Goal: Information Seeking & Learning: Learn about a topic

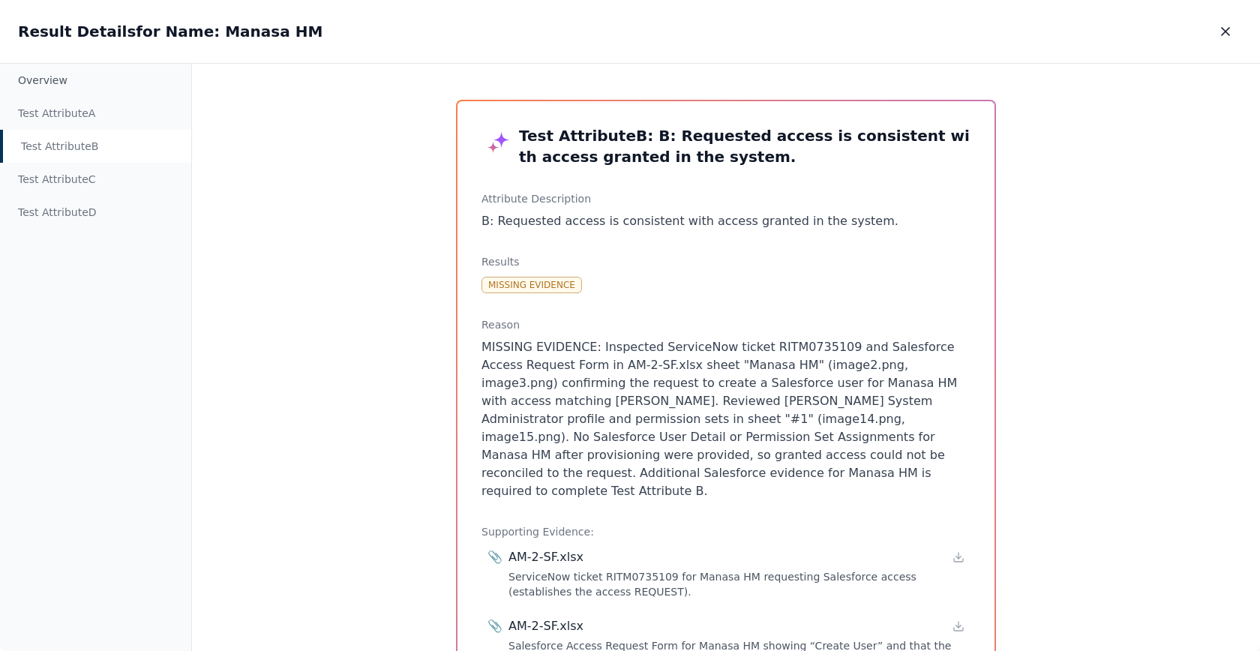
scroll to position [230, 0]
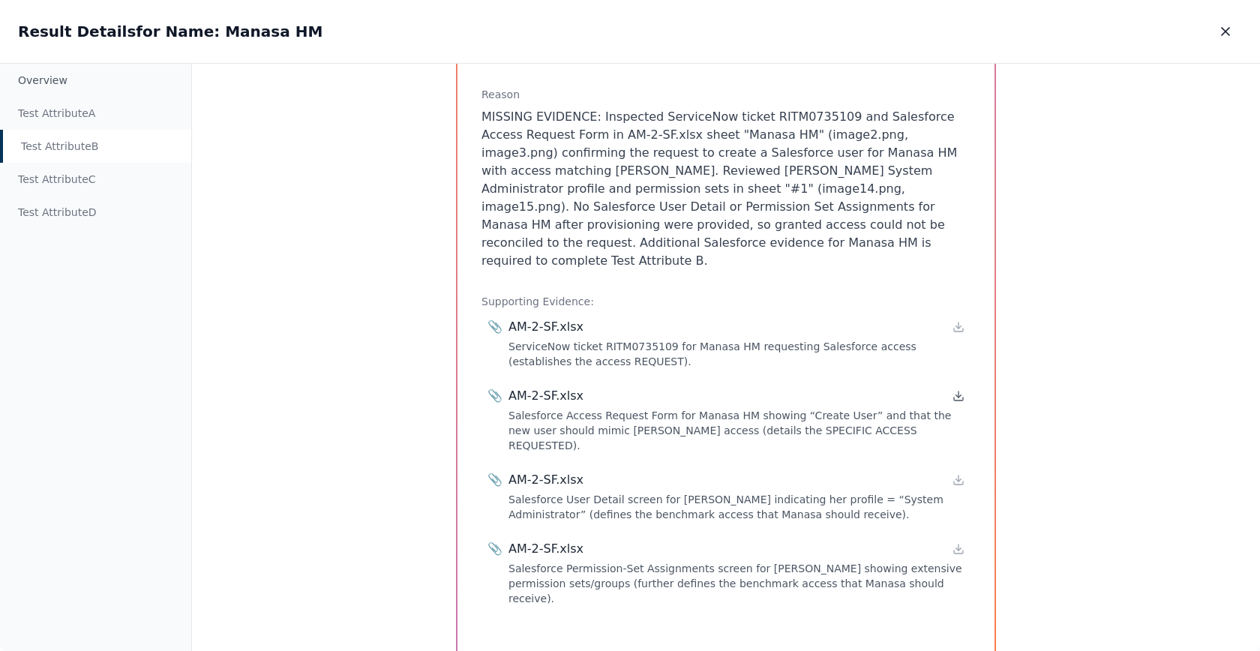
click at [952, 390] on icon at bounding box center [958, 396] width 12 height 12
click at [958, 471] on div "AM-2-SF.xlsx" at bounding box center [736, 480] width 456 height 18
click at [953, 474] on icon at bounding box center [958, 480] width 12 height 12
click at [957, 543] on icon at bounding box center [958, 549] width 12 height 12
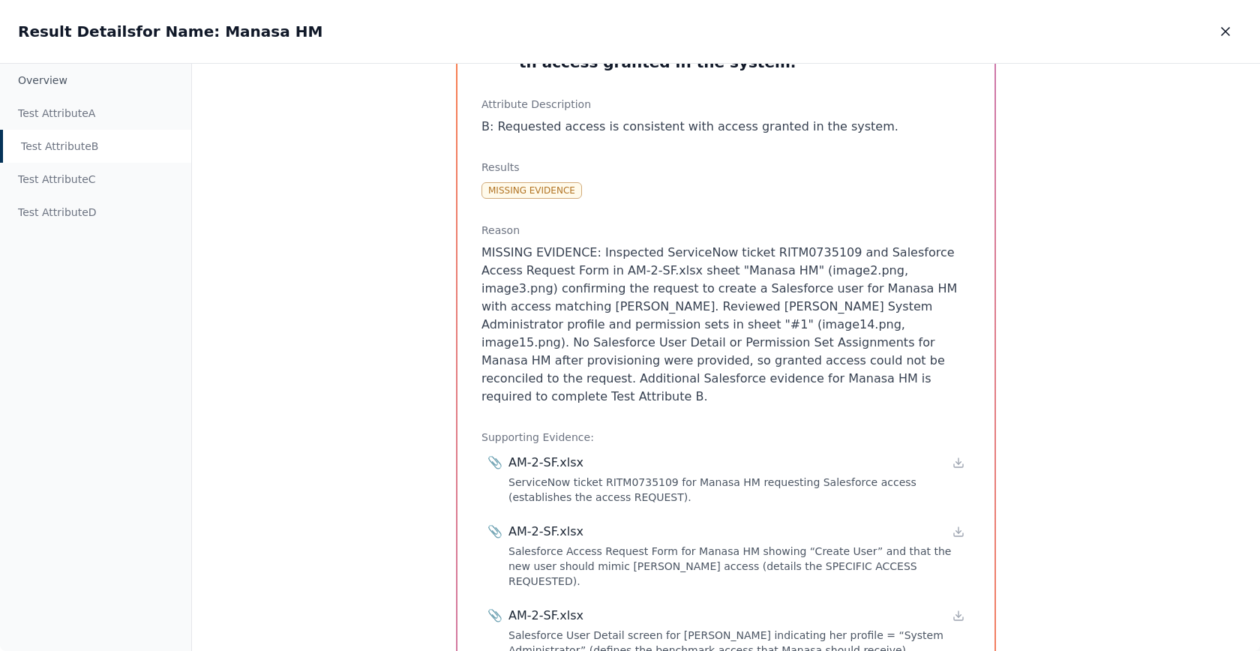
scroll to position [0, 0]
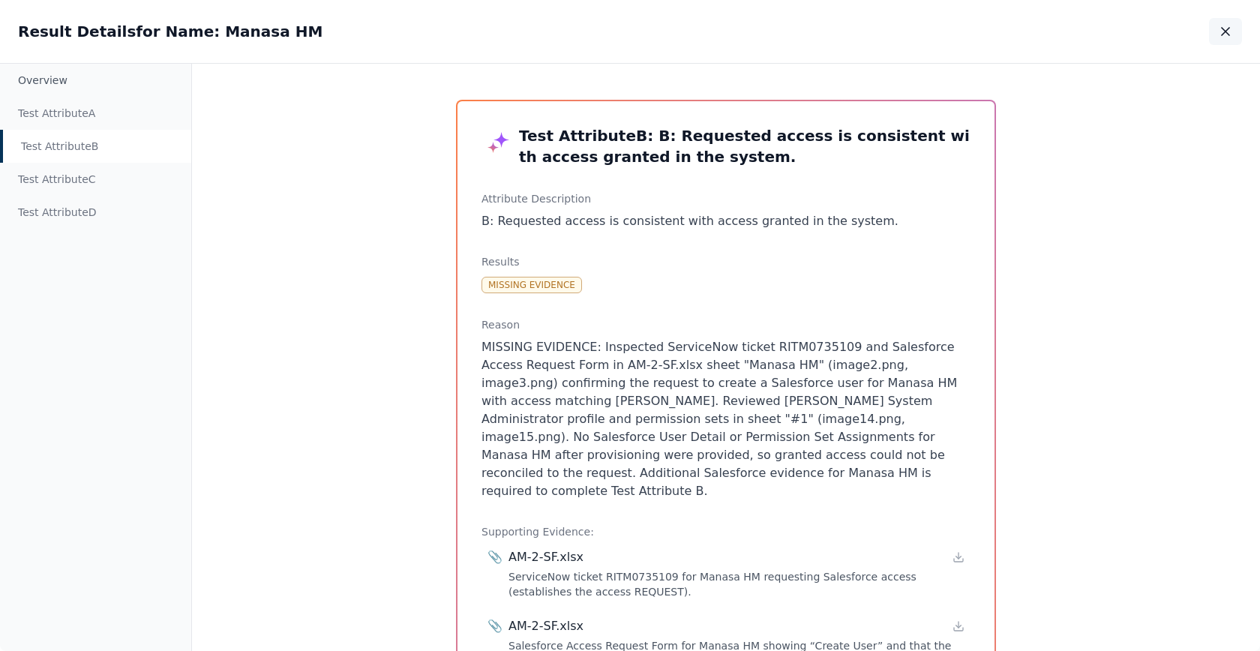
click at [1224, 27] on icon "button" at bounding box center [1225, 31] width 15 height 15
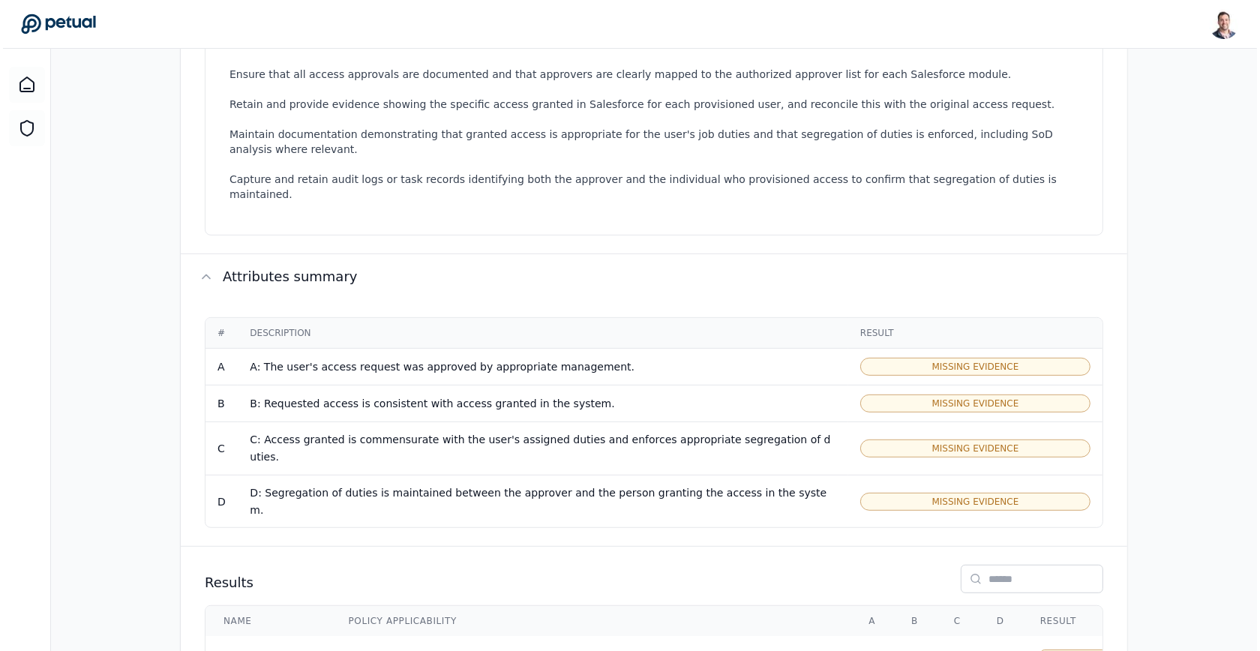
scroll to position [729, 0]
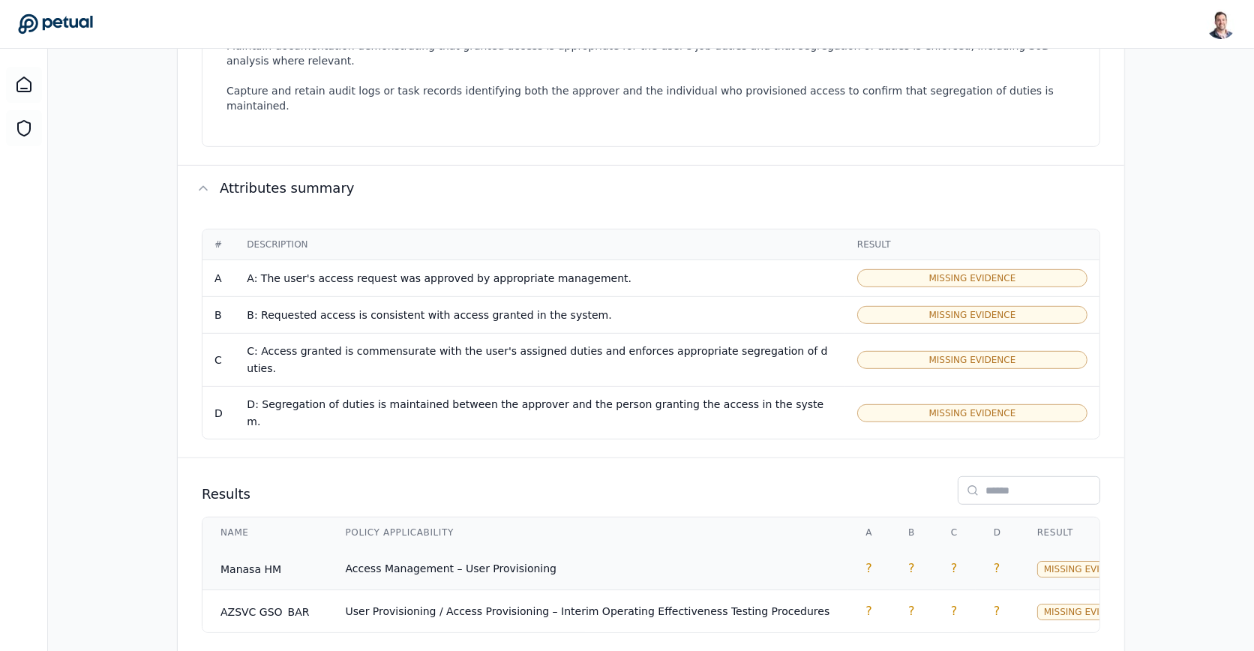
click at [616, 547] on td "Access Management – User Provisioning" at bounding box center [588, 568] width 520 height 43
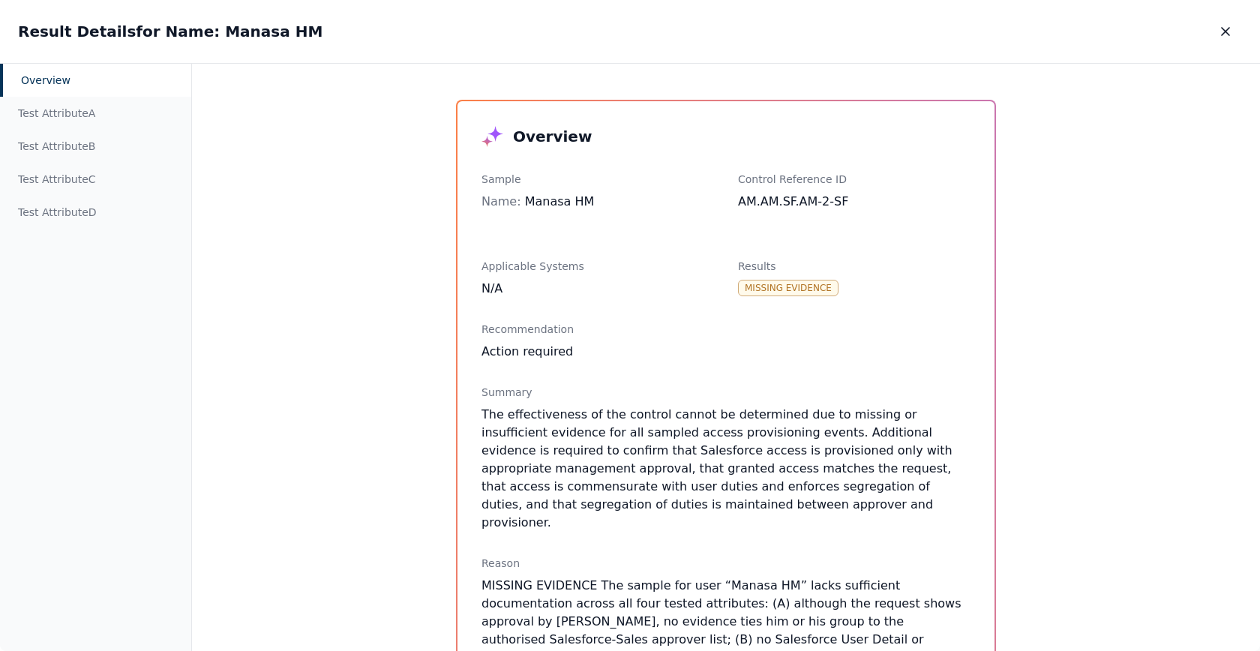
scroll to position [319, 0]
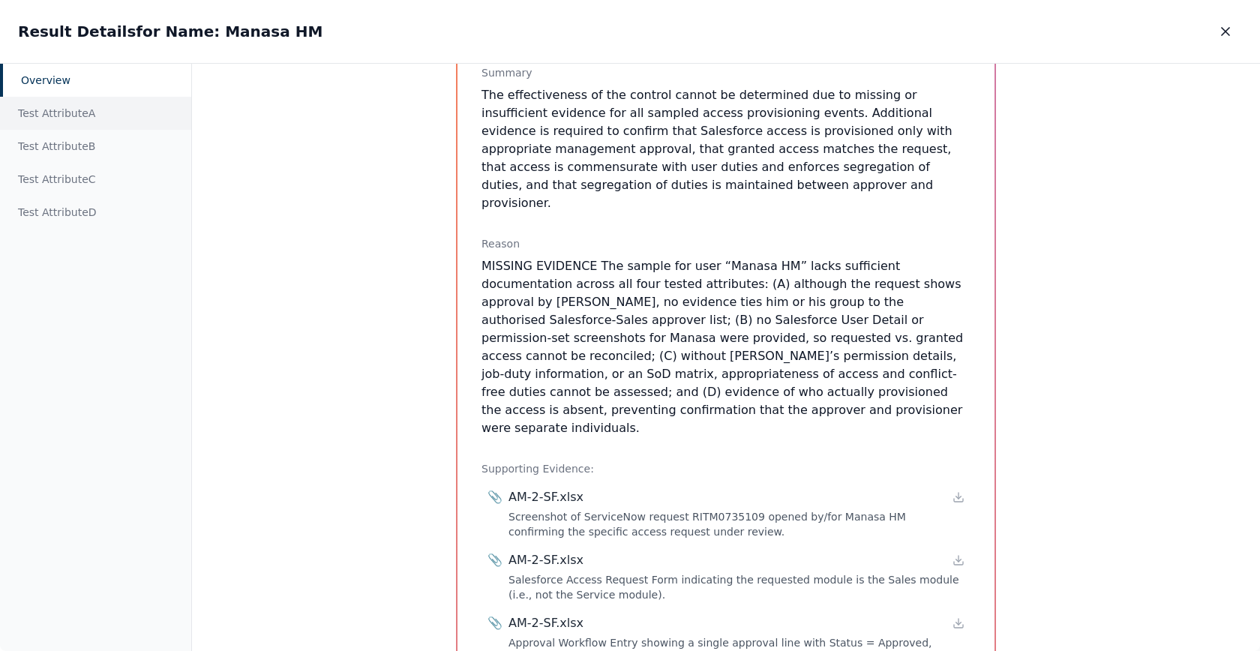
click at [85, 113] on div "Test Attribute A" at bounding box center [95, 113] width 191 height 33
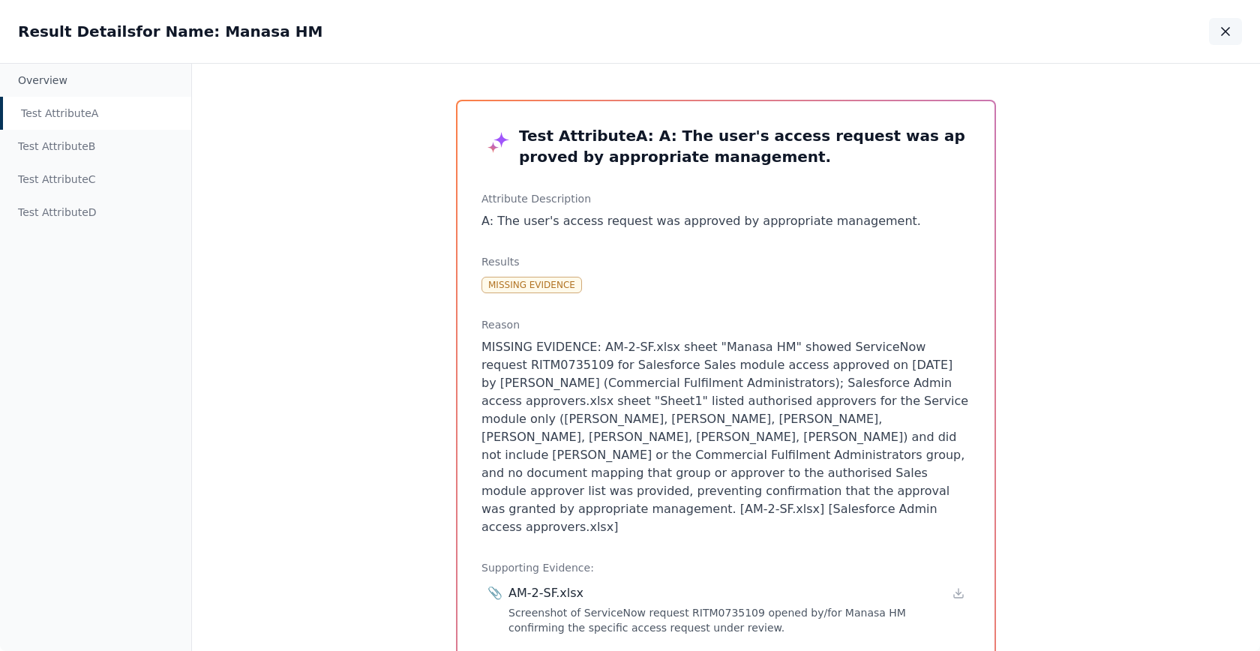
click at [1218, 27] on icon "button" at bounding box center [1225, 31] width 15 height 15
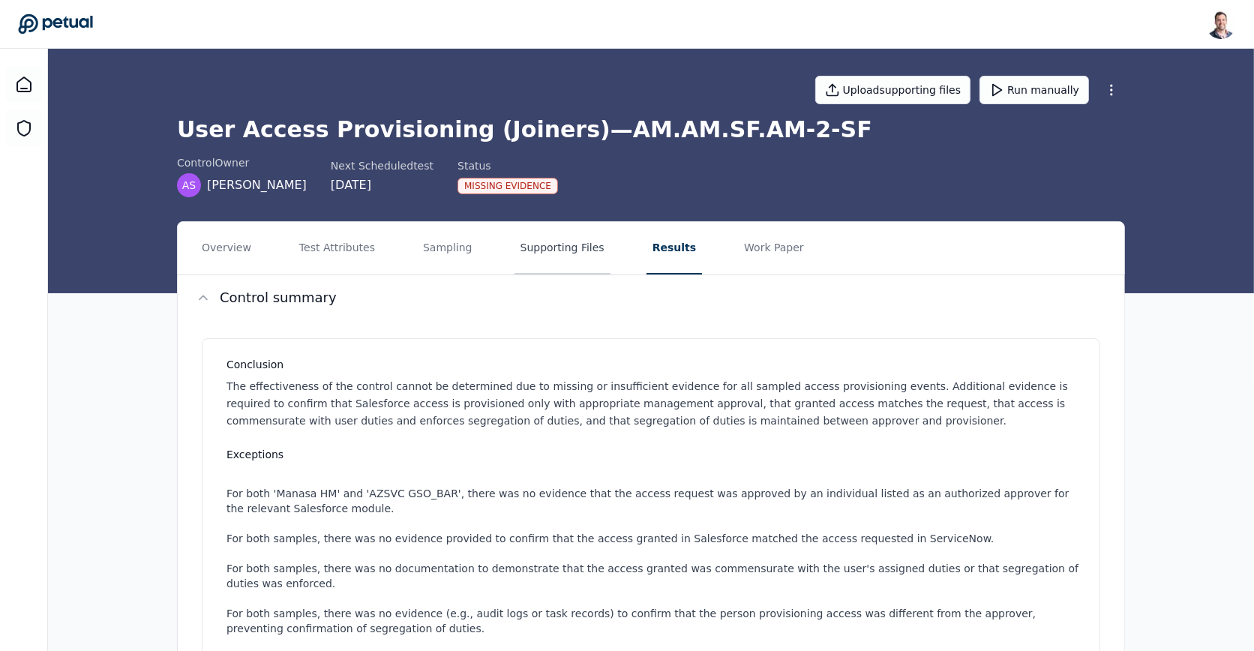
click at [570, 238] on button "Supporting Files" at bounding box center [562, 248] width 96 height 52
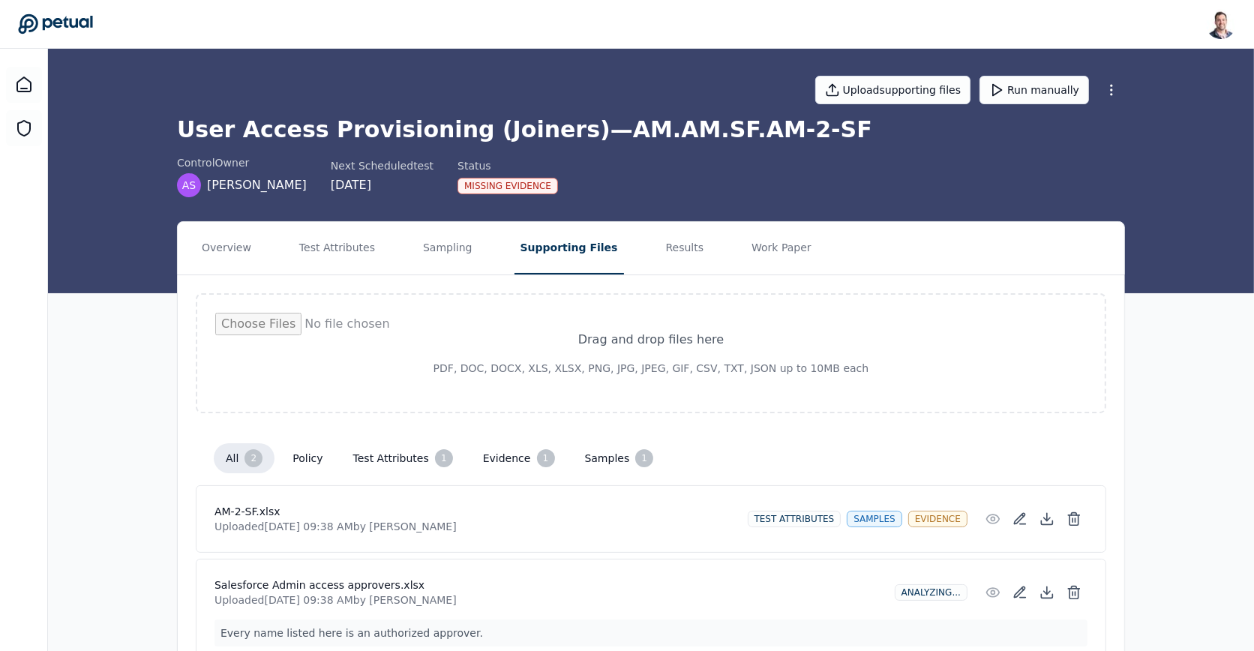
scroll to position [76, 0]
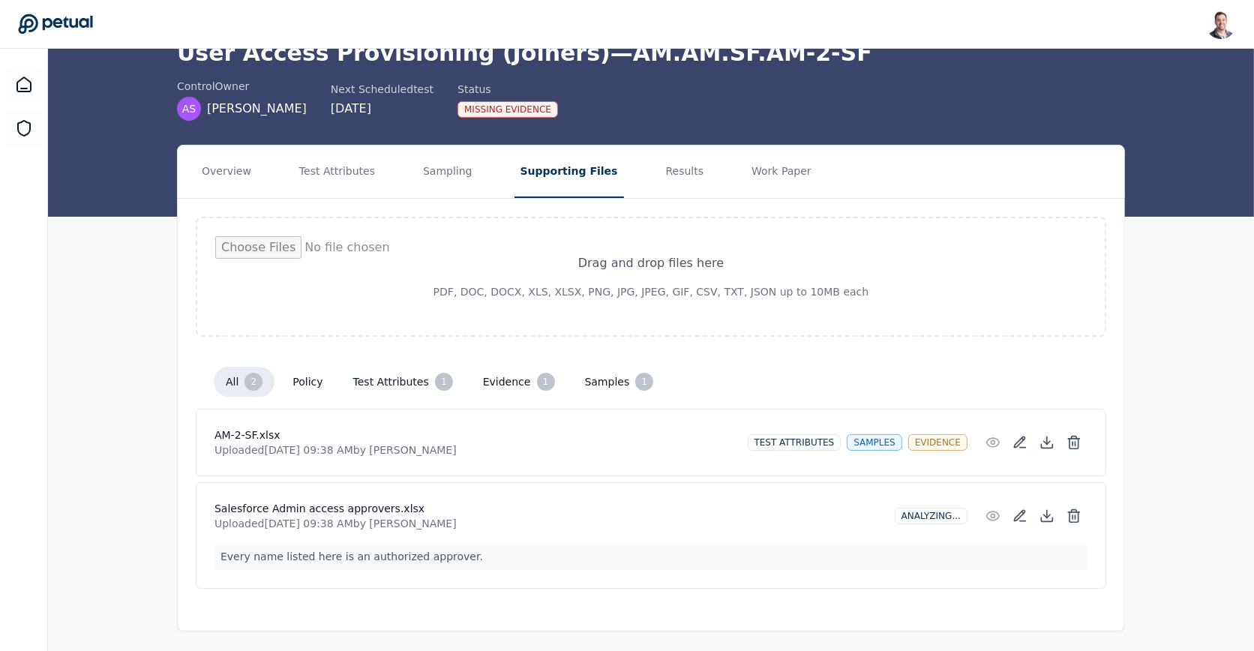
drag, startPoint x: 479, startPoint y: 556, endPoint x: 232, endPoint y: 563, distance: 247.5
click at [232, 563] on p "Every name listed here is an authorized approver." at bounding box center [650, 556] width 873 height 27
drag, startPoint x: 218, startPoint y: 552, endPoint x: 463, endPoint y: 559, distance: 245.3
click at [463, 559] on p "Every name listed here is an authorized approver." at bounding box center [650, 556] width 873 height 27
click at [660, 176] on button "Results" at bounding box center [685, 171] width 50 height 52
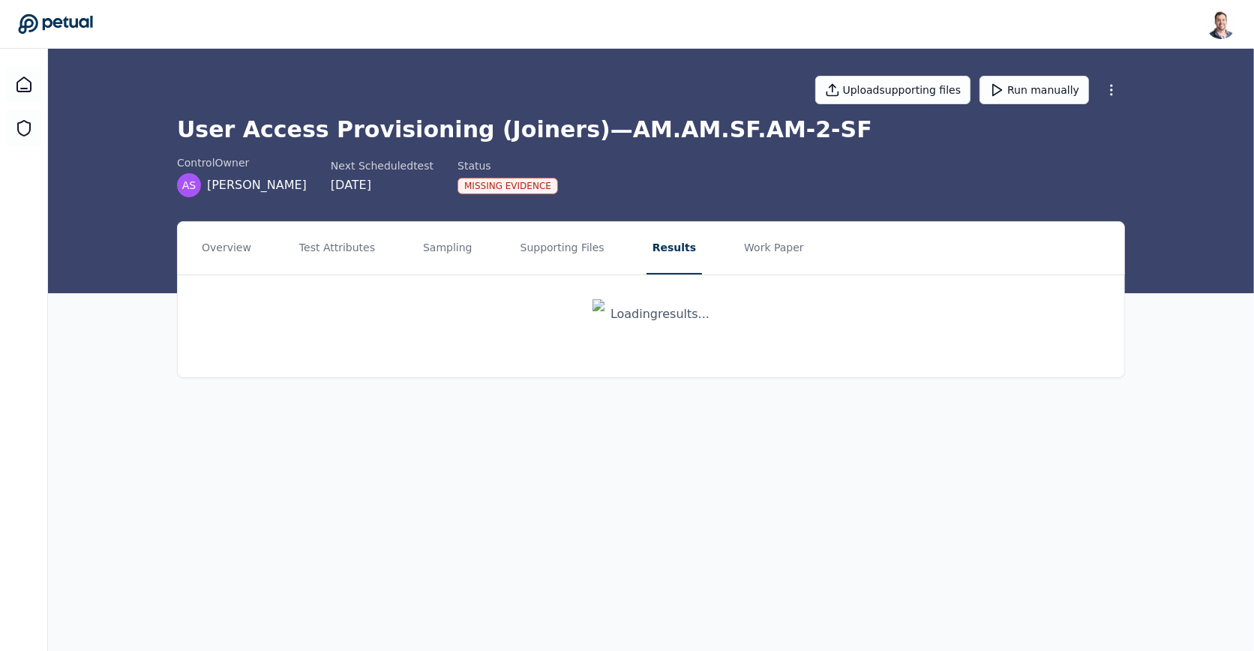
scroll to position [0, 0]
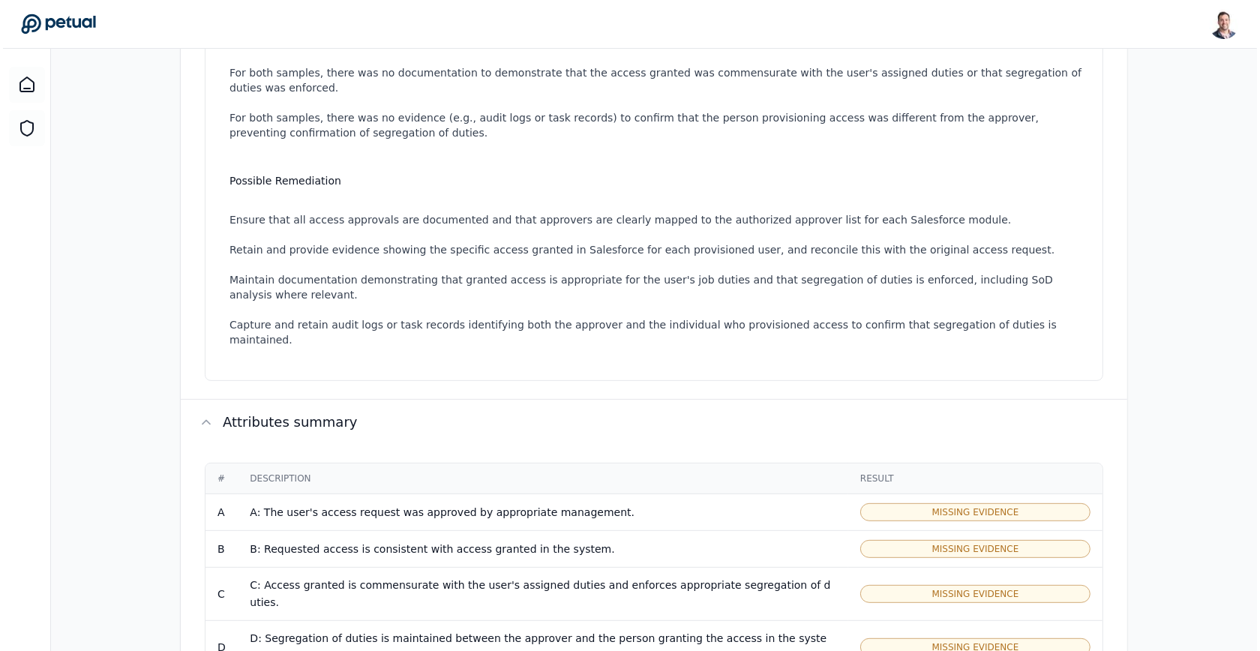
scroll to position [729, 0]
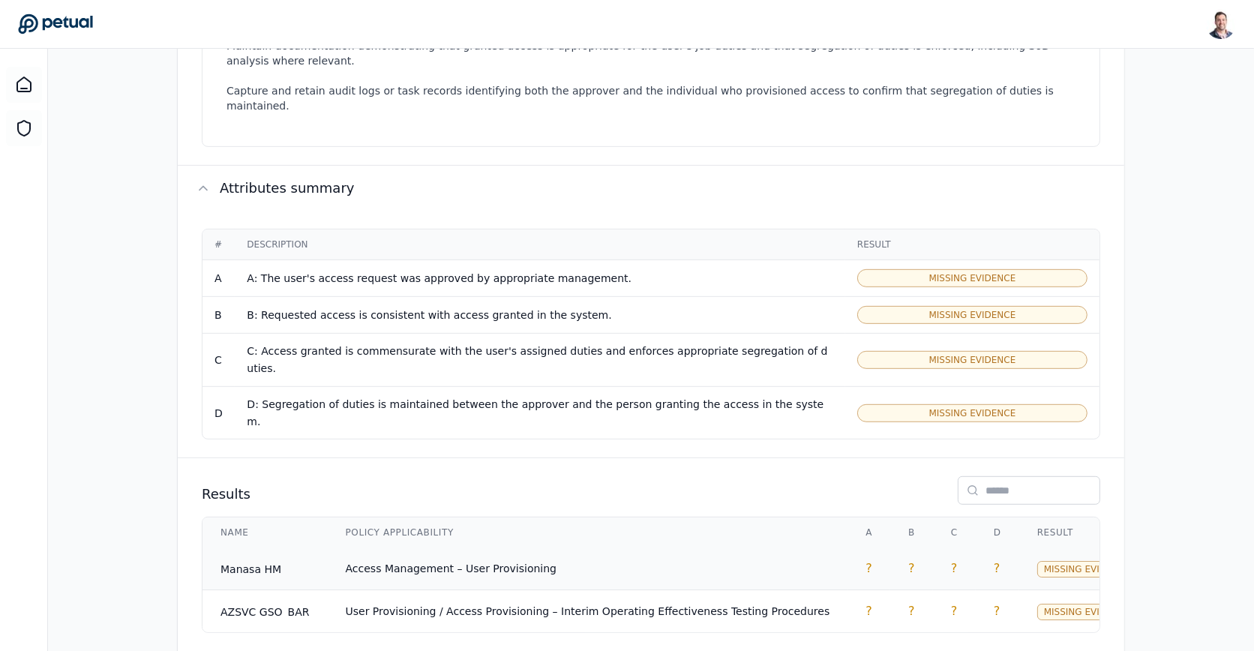
click at [679, 547] on td "Access Management – User Provisioning" at bounding box center [588, 568] width 520 height 43
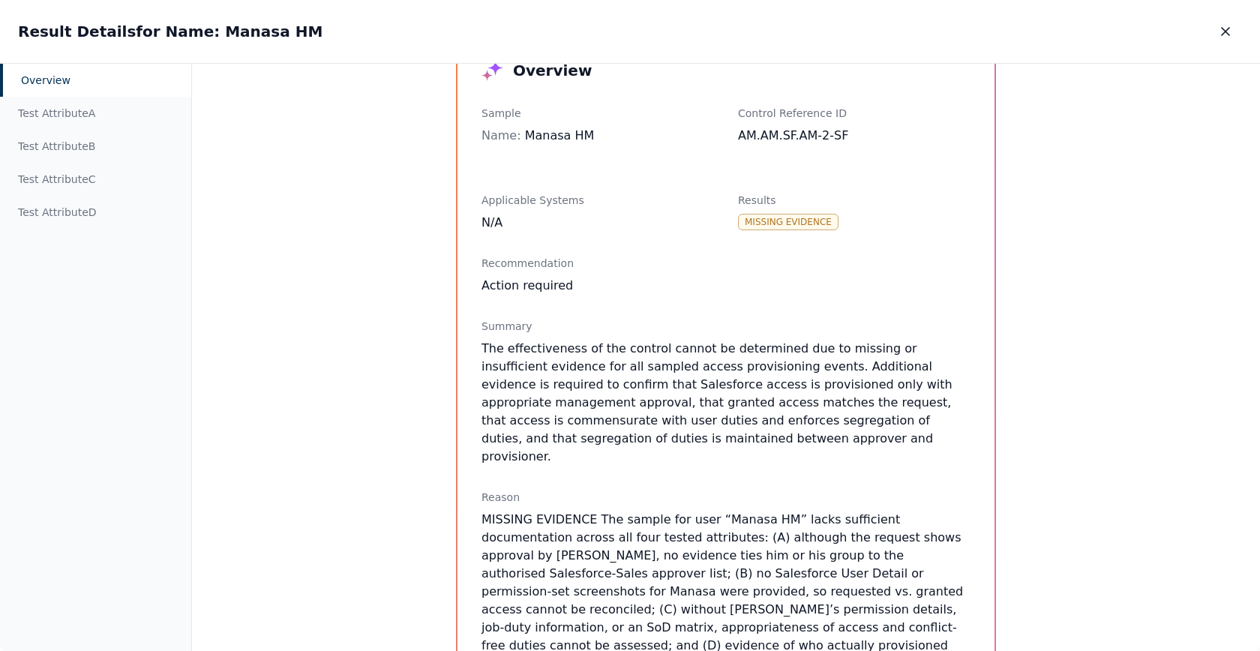
scroll to position [70, 0]
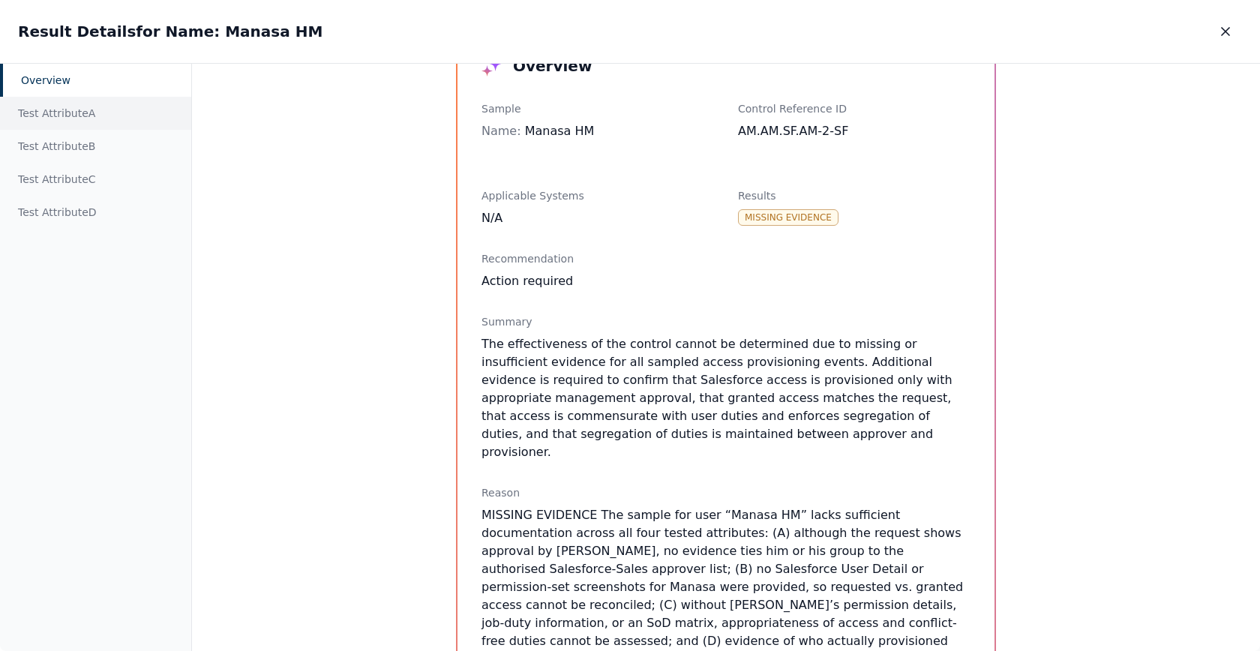
click at [63, 126] on div "Test Attribute A" at bounding box center [95, 113] width 191 height 33
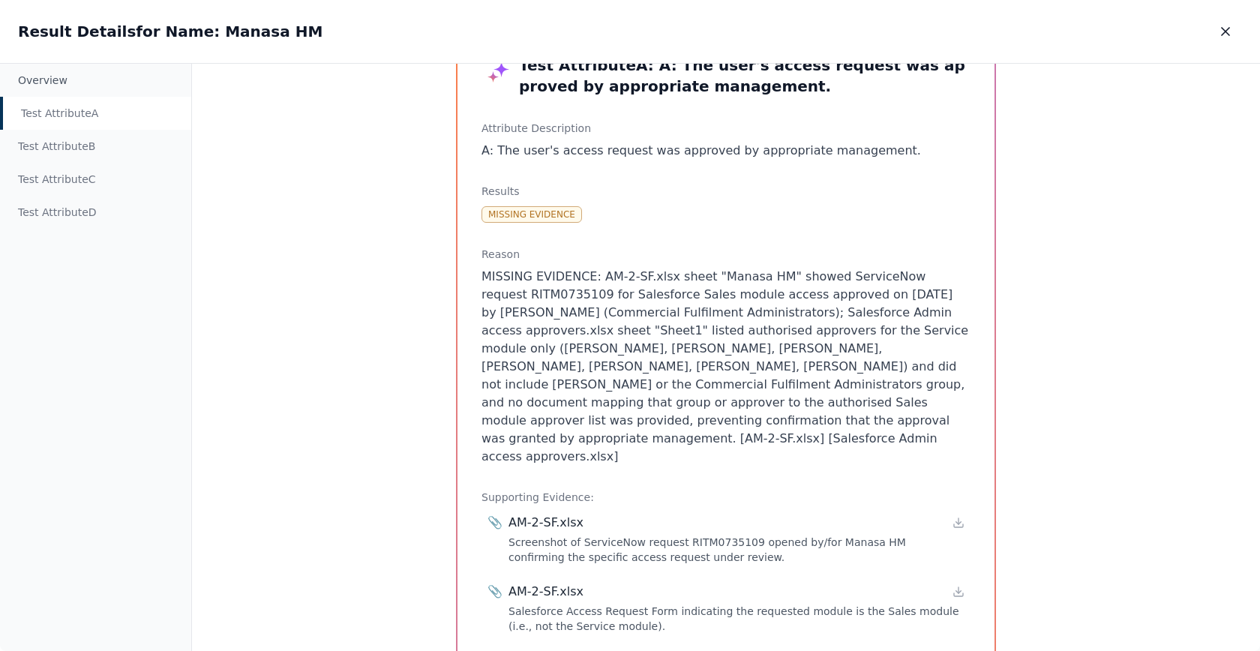
scroll to position [66, 0]
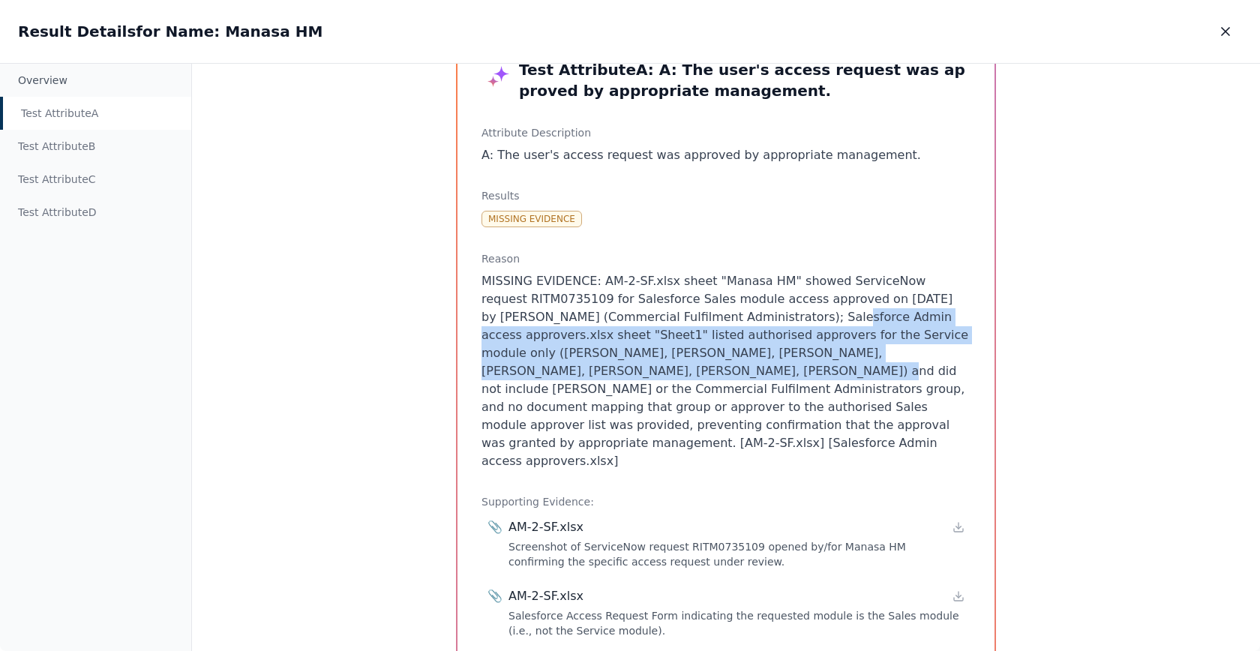
drag, startPoint x: 738, startPoint y: 316, endPoint x: 964, endPoint y: 356, distance: 229.1
click at [964, 356] on p "MISSING EVIDENCE: AM-2-SF.xlsx sheet "Manasa HM" showed ServiceNow request RITM…" at bounding box center [725, 371] width 489 height 198
click at [801, 349] on p "MISSING EVIDENCE: AM-2-SF.xlsx sheet "Manasa HM" showed ServiceNow request RITM…" at bounding box center [725, 371] width 489 height 198
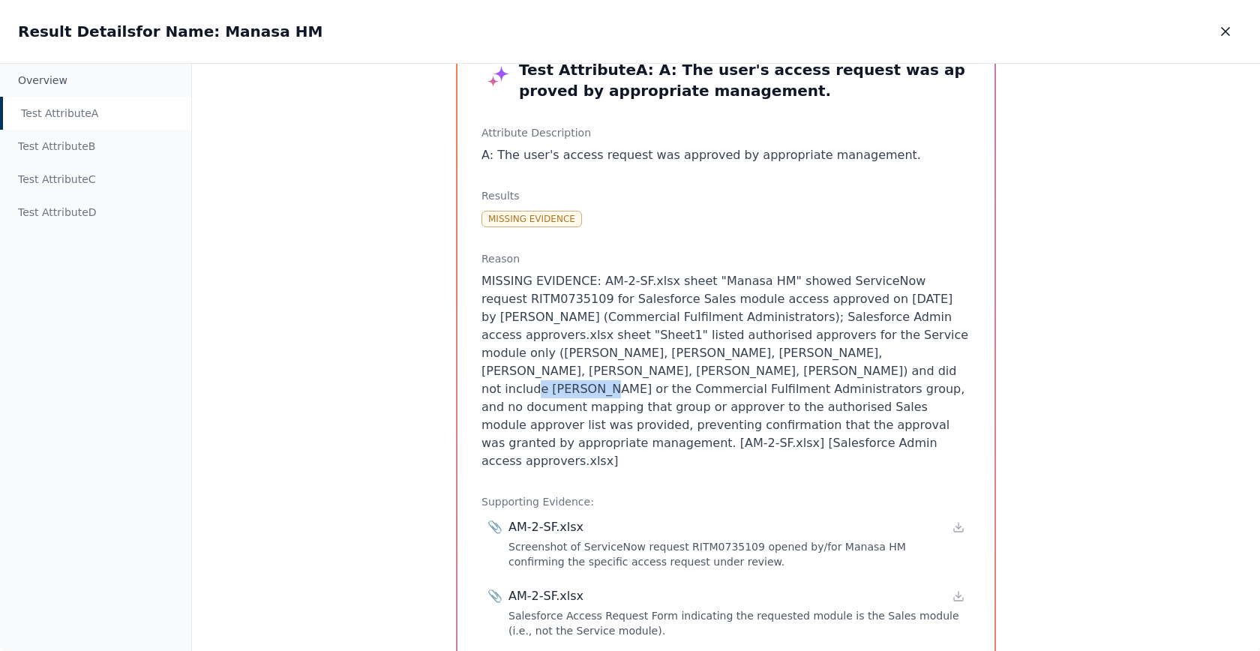
drag, startPoint x: 561, startPoint y: 372, endPoint x: 621, endPoint y: 378, distance: 60.3
click at [621, 378] on p "MISSING EVIDENCE: AM-2-SF.xlsx sheet "Manasa HM" showed ServiceNow request RITM…" at bounding box center [725, 371] width 489 height 198
click at [623, 377] on p "MISSING EVIDENCE: AM-2-SF.xlsx sheet "Manasa HM" showed ServiceNow request RITM…" at bounding box center [725, 371] width 489 height 198
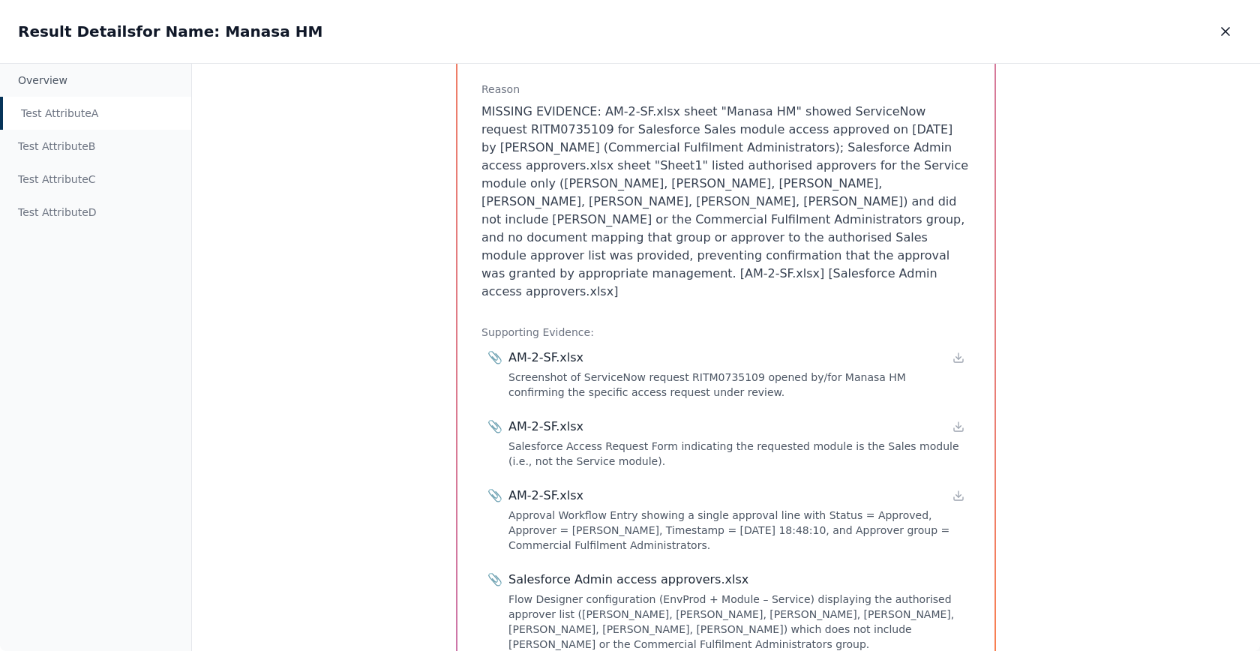
scroll to position [293, 0]
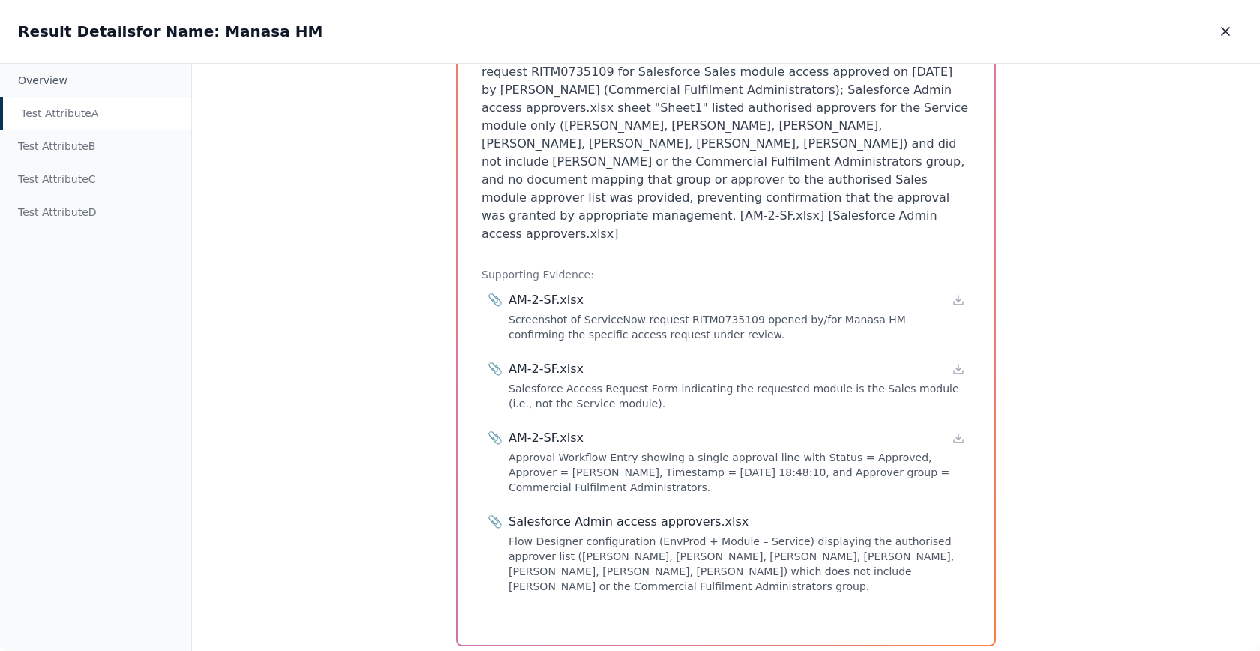
click at [572, 513] on div "Salesforce Admin access approvers.xlsx" at bounding box center [628, 522] width 240 height 18
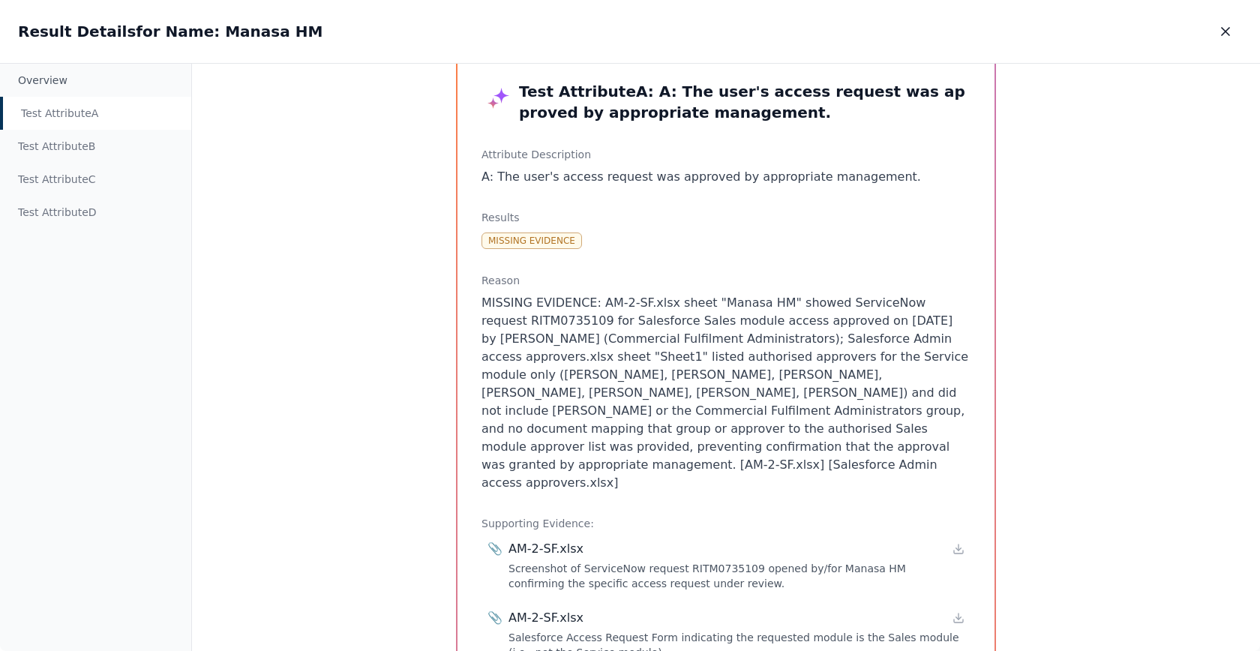
scroll to position [27, 0]
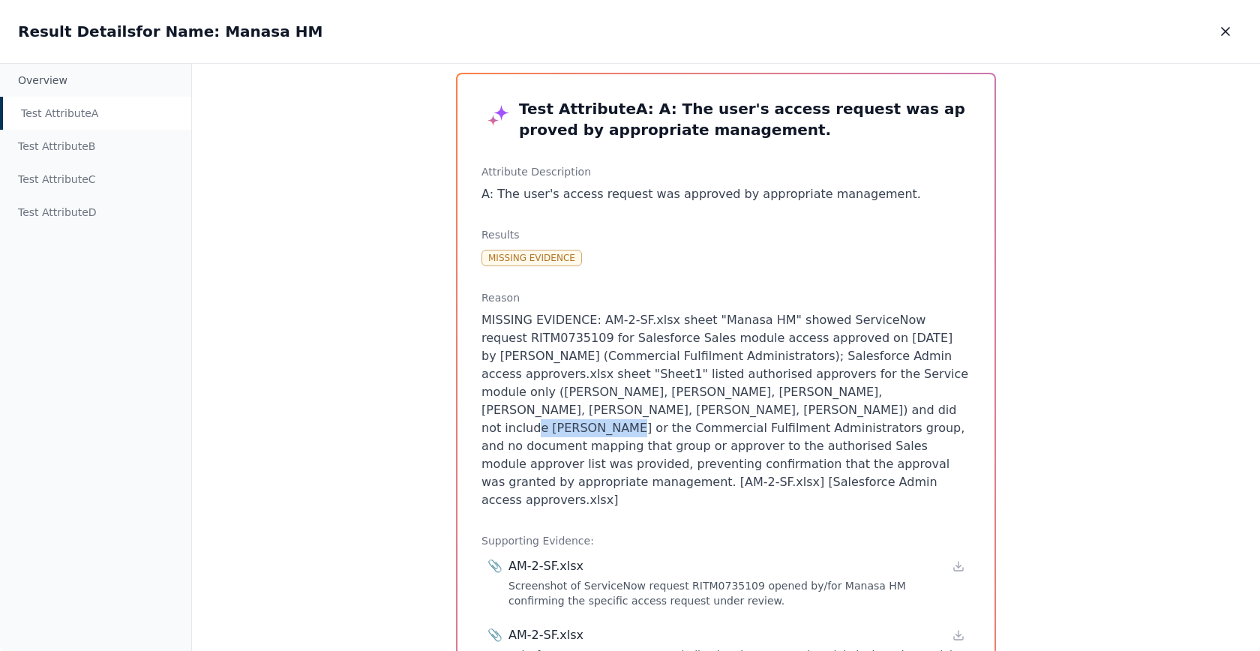
drag, startPoint x: 564, startPoint y: 411, endPoint x: 634, endPoint y: 412, distance: 69.7
click at [634, 412] on p "MISSING EVIDENCE: AM-2-SF.xlsx sheet "Manasa HM" showed ServiceNow request RITM…" at bounding box center [725, 410] width 489 height 198
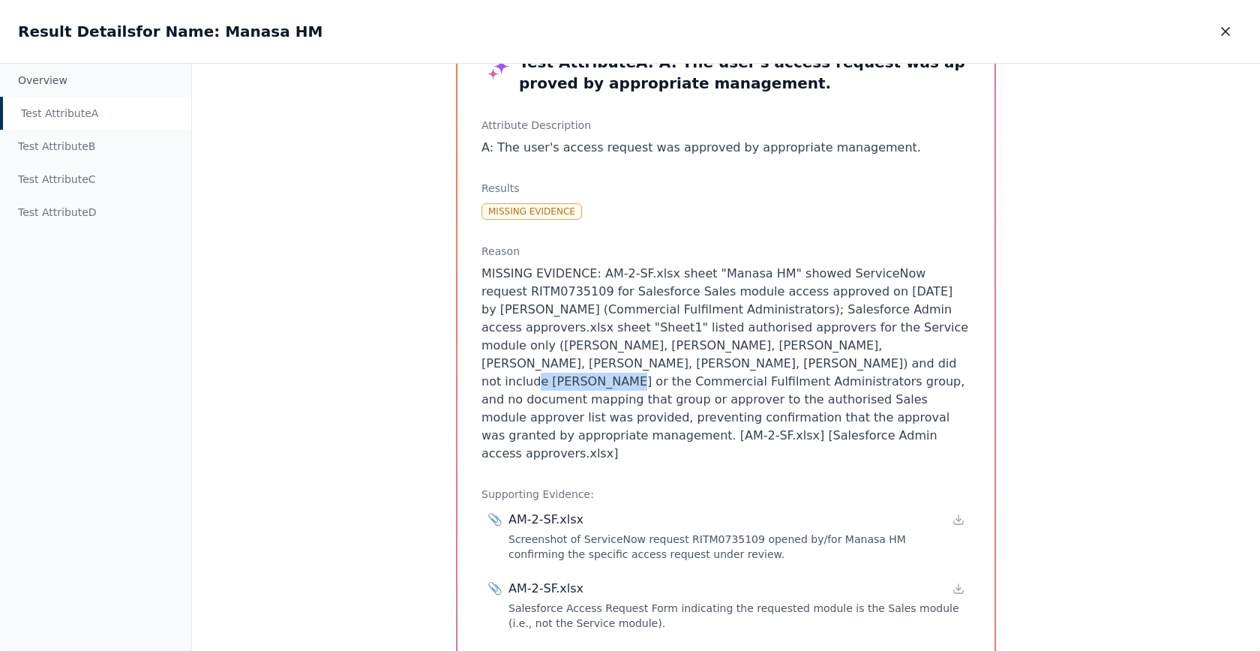
scroll to position [67, 0]
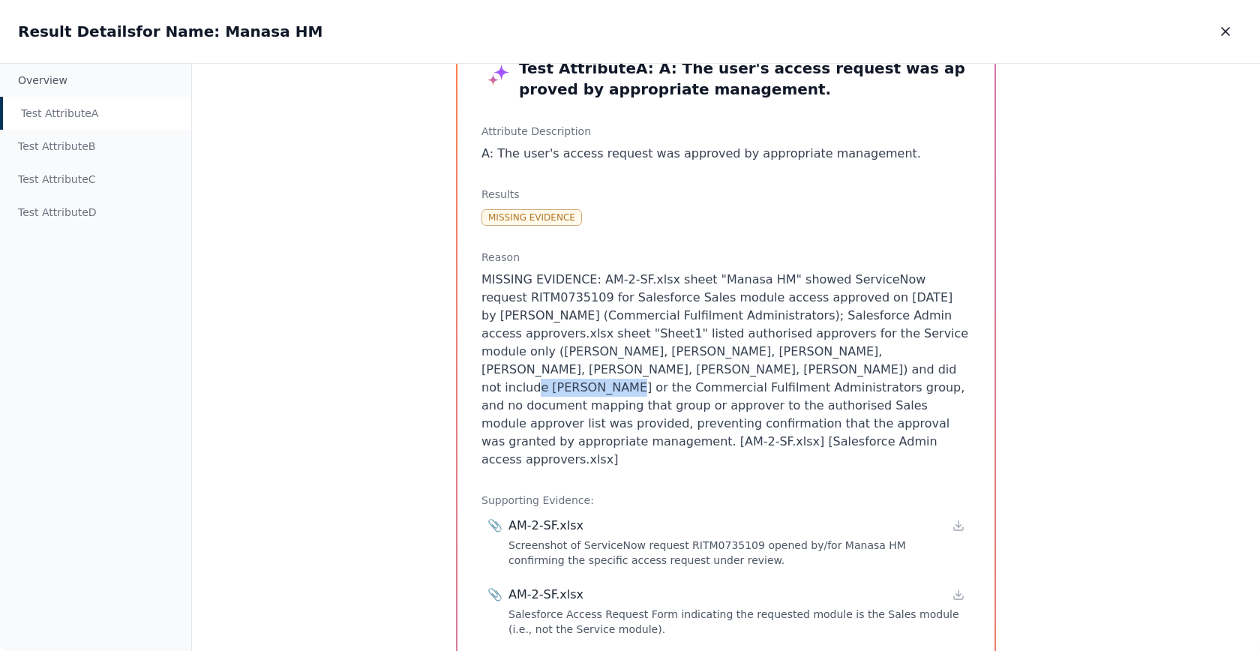
click at [565, 364] on p "MISSING EVIDENCE: AM-2-SF.xlsx sheet "Manasa HM" showed ServiceNow request RITM…" at bounding box center [725, 370] width 489 height 198
drag, startPoint x: 565, startPoint y: 364, endPoint x: 698, endPoint y: 365, distance: 132.7
click at [698, 365] on p "MISSING EVIDENCE: AM-2-SF.xlsx sheet "Manasa HM" showed ServiceNow request RITM…" at bounding box center [725, 370] width 489 height 198
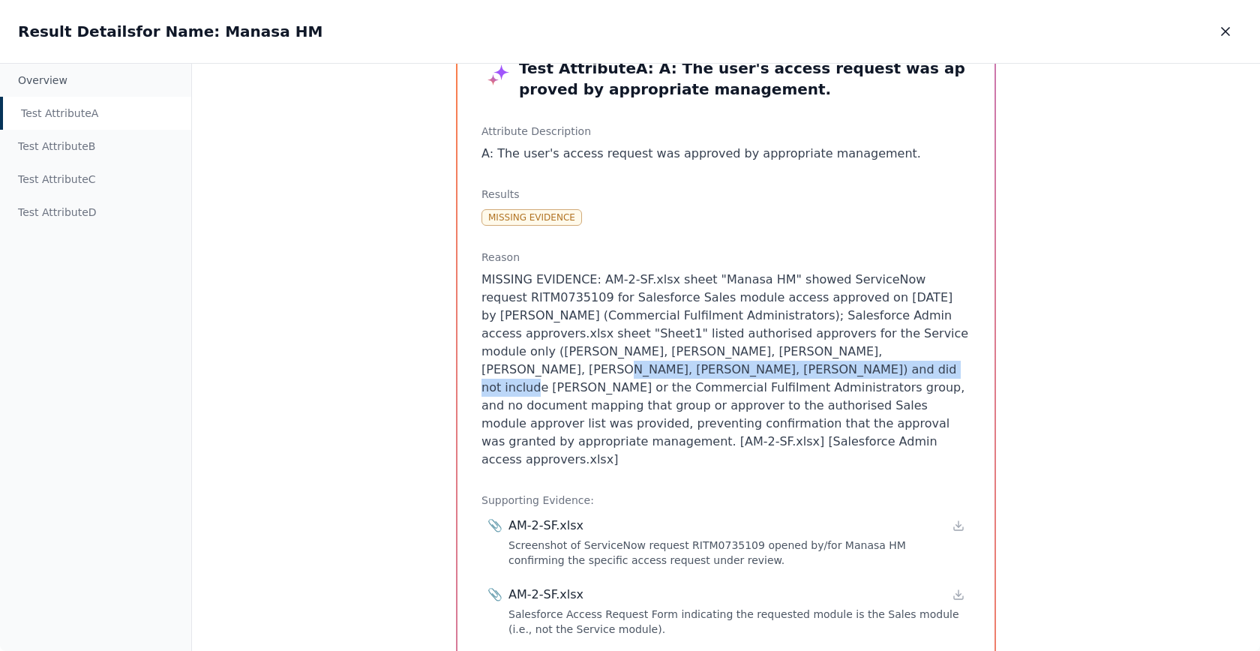
drag, startPoint x: 562, startPoint y: 367, endPoint x: 751, endPoint y: 358, distance: 189.1
click at [751, 358] on p "MISSING EVIDENCE: AM-2-SF.xlsx sheet "Manasa HM" showed ServiceNow request RITM…" at bounding box center [725, 370] width 489 height 198
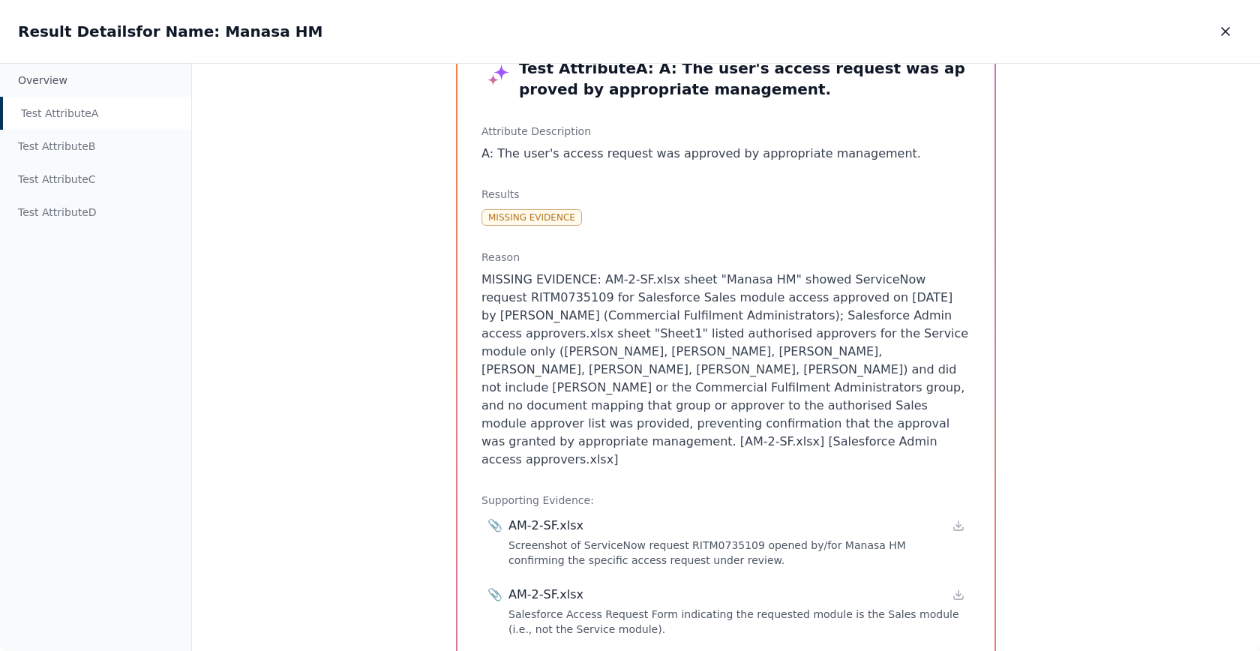
click at [765, 372] on p "MISSING EVIDENCE: AM-2-SF.xlsx sheet "Manasa HM" showed ServiceNow request RITM…" at bounding box center [725, 370] width 489 height 198
click at [107, 142] on div "Test Attribute B" at bounding box center [95, 146] width 191 height 33
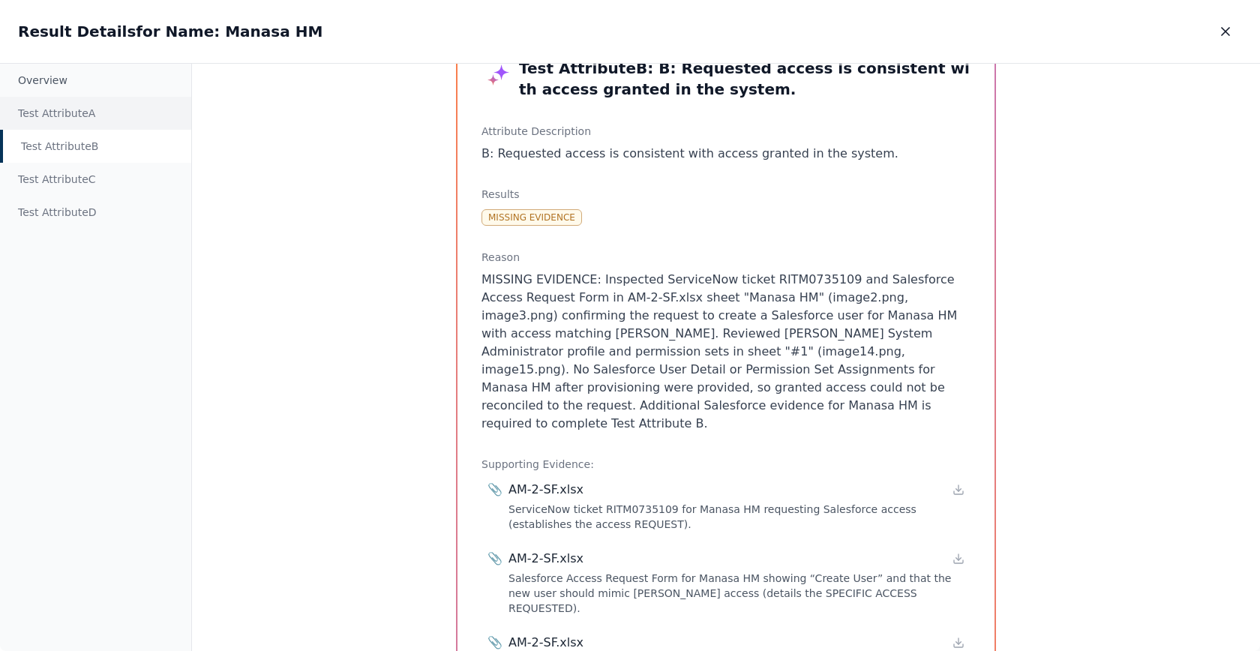
click at [103, 118] on div "Test Attribute A" at bounding box center [95, 113] width 191 height 33
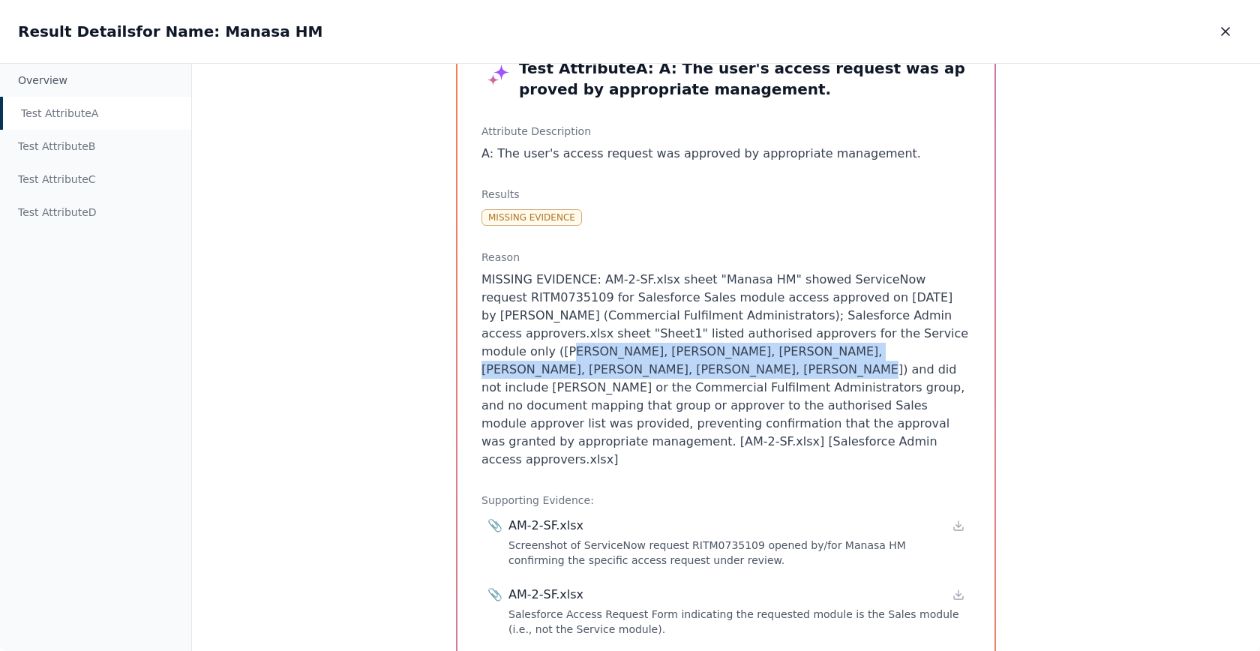
drag, startPoint x: 864, startPoint y: 328, endPoint x: 940, endPoint y: 351, distance: 79.9
click at [940, 351] on p "MISSING EVIDENCE: AM-2-SF.xlsx sheet "Manasa HM" showed ServiceNow request RITM…" at bounding box center [725, 370] width 489 height 198
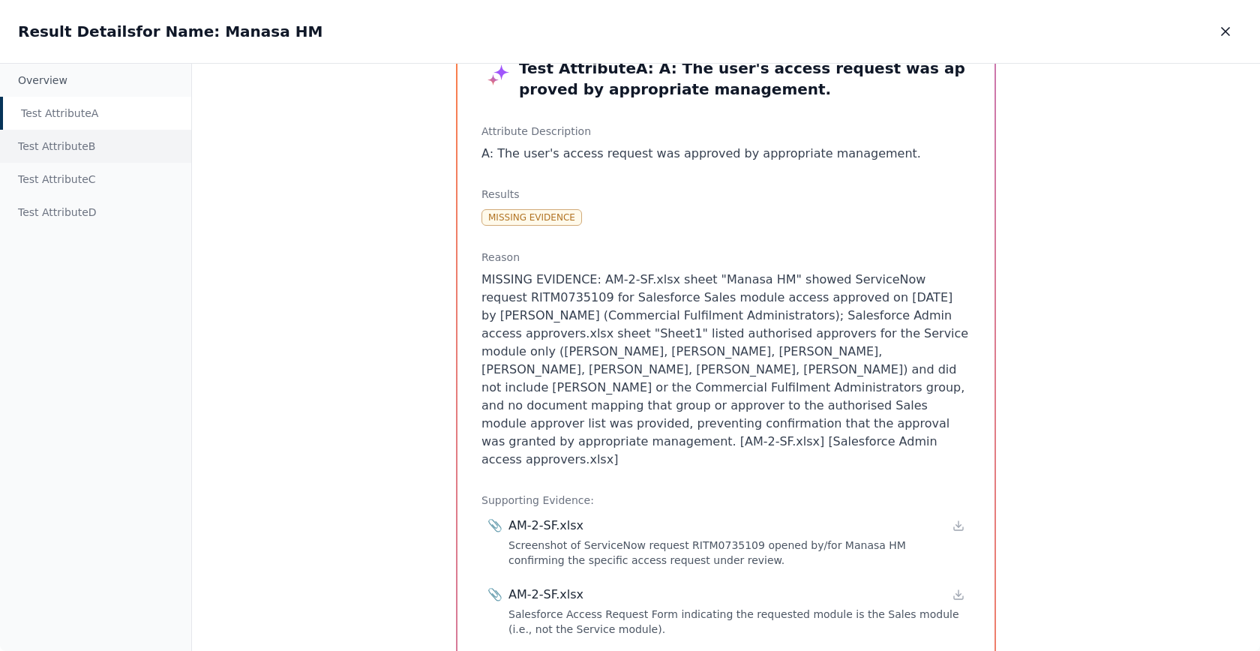
click at [74, 136] on div "Test Attribute B" at bounding box center [95, 146] width 191 height 33
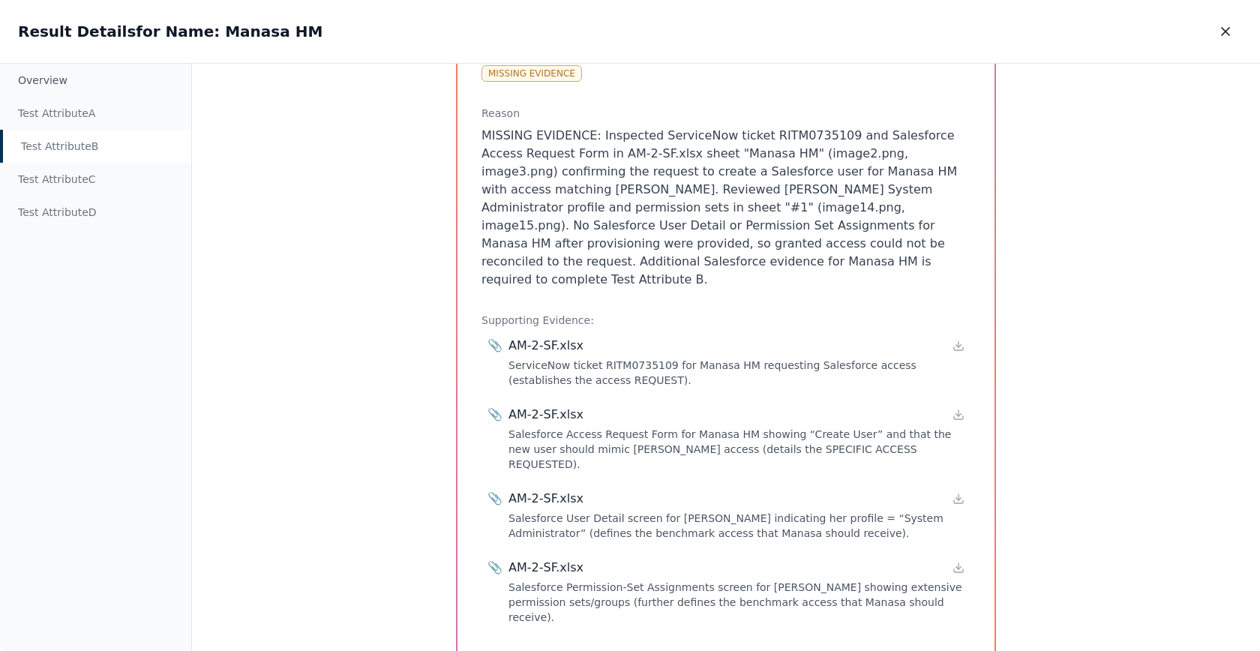
scroll to position [227, 0]
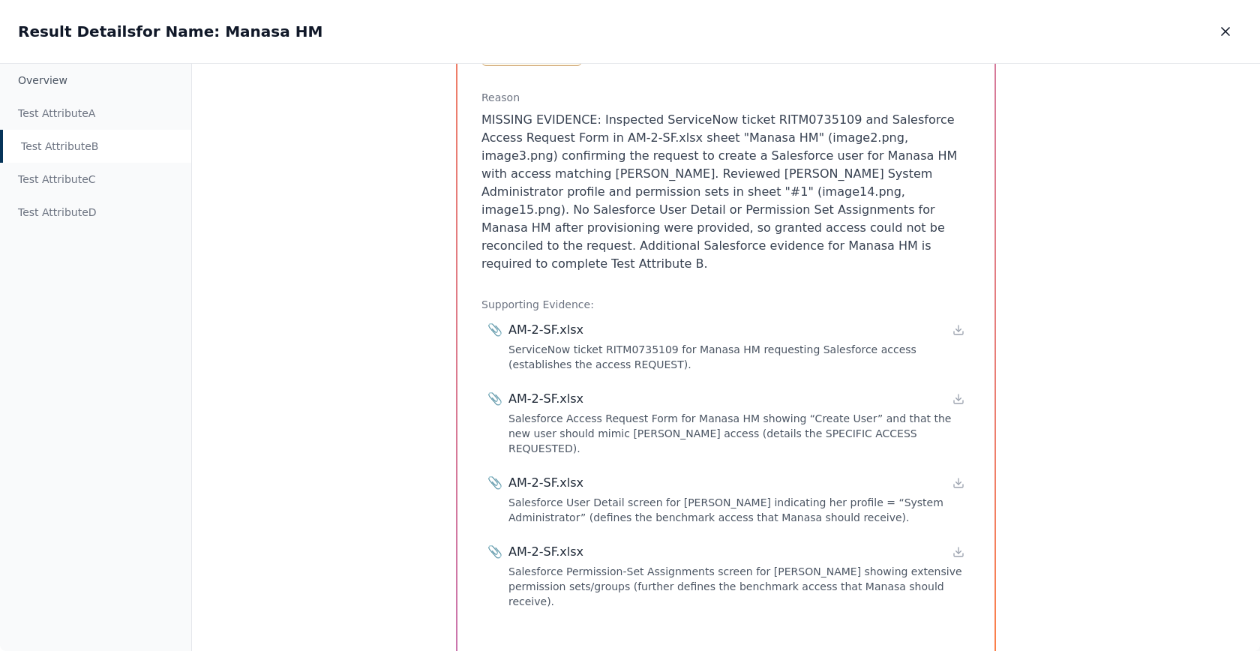
click at [517, 185] on p "MISSING EVIDENCE: Inspected ServiceNow ticket RITM0735109 and Salesforce Access…" at bounding box center [725, 192] width 489 height 162
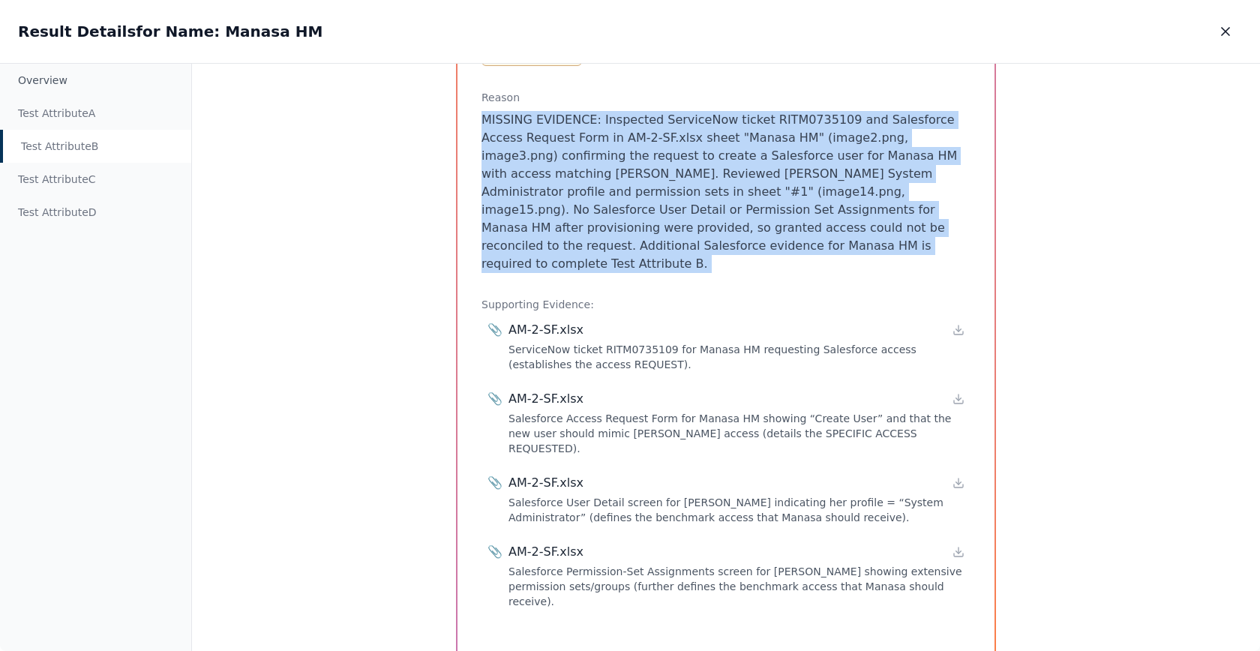
click at [517, 185] on p "MISSING EVIDENCE: Inspected ServiceNow ticket RITM0735109 and Salesforce Access…" at bounding box center [725, 192] width 489 height 162
click at [486, 186] on p "MISSING EVIDENCE: Inspected ServiceNow ticket RITM0735109 and Salesforce Access…" at bounding box center [725, 192] width 489 height 162
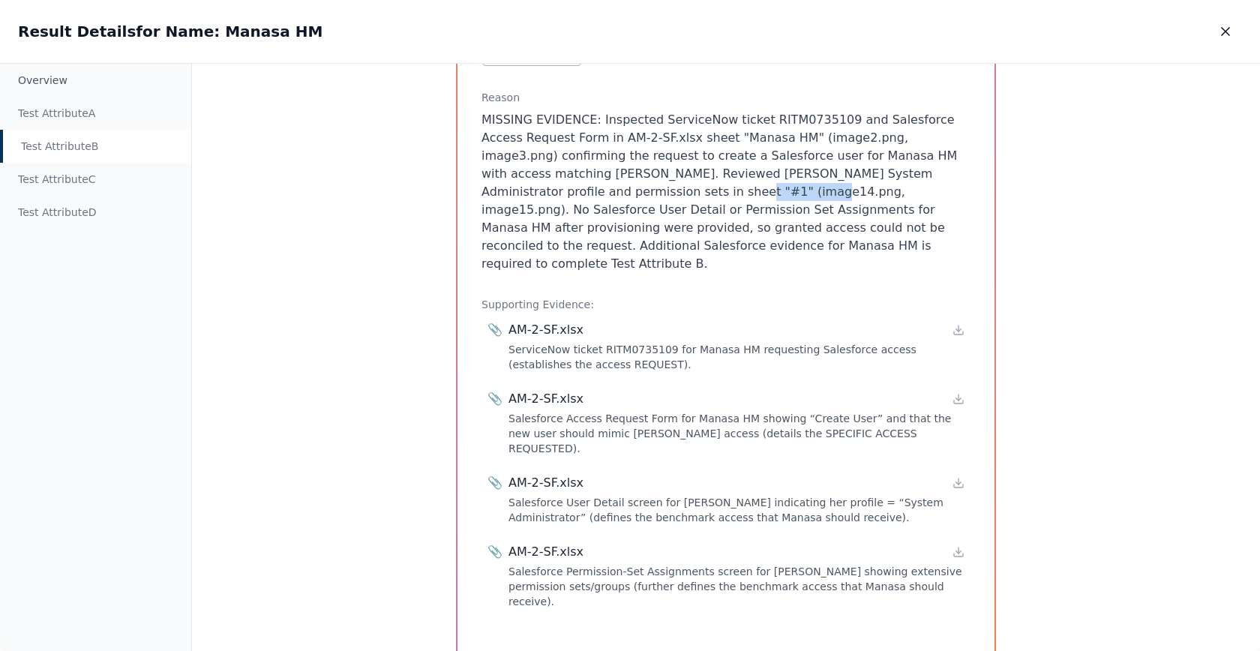
drag, startPoint x: 475, startPoint y: 187, endPoint x: 542, endPoint y: 185, distance: 66.7
click at [542, 185] on div "Test Attribute B : B: Requested access is consistent with access granted in the…" at bounding box center [725, 267] width 537 height 786
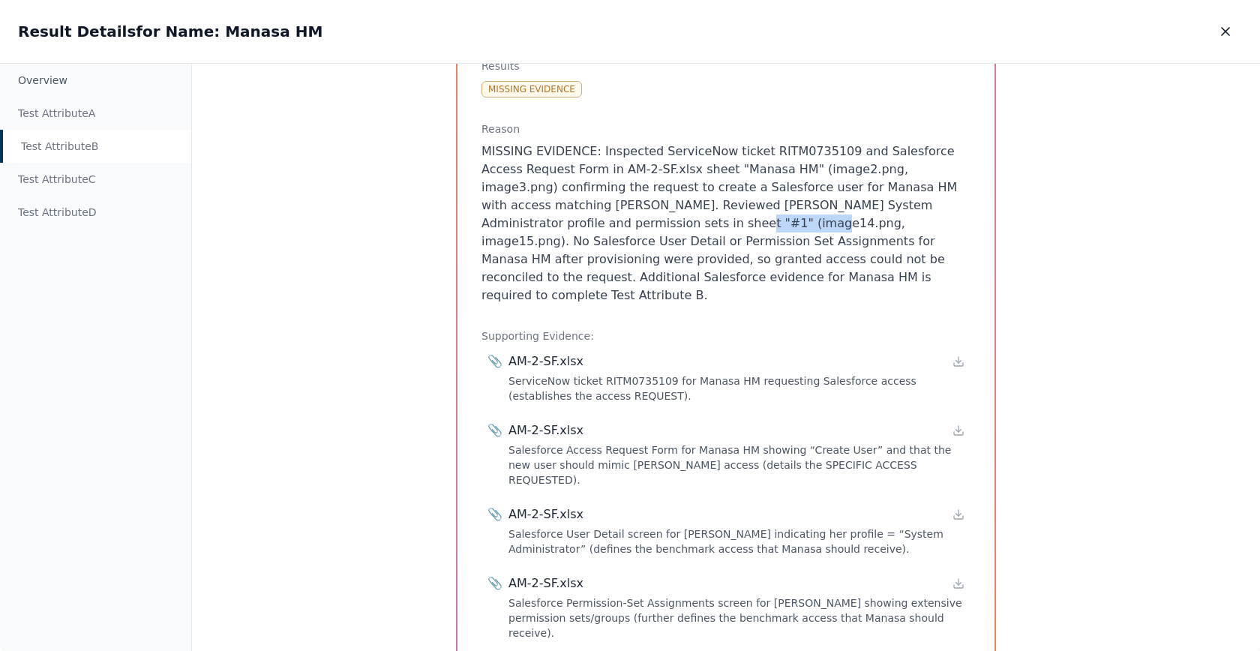
scroll to position [230, 0]
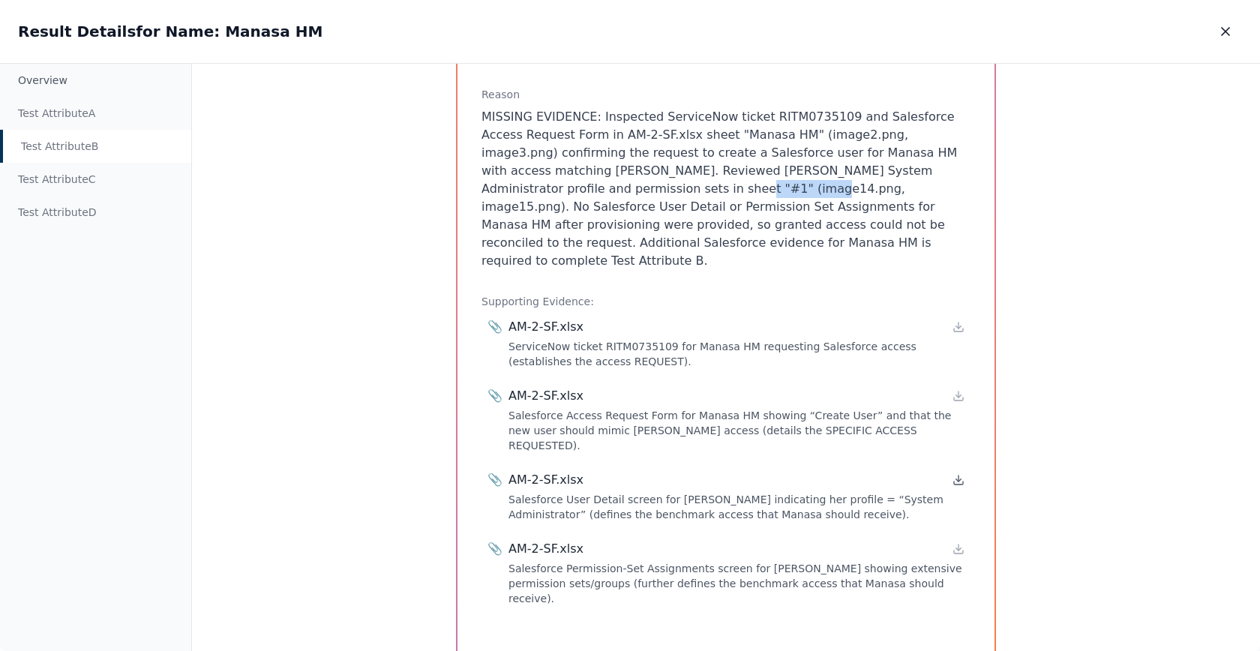
click at [955, 474] on icon at bounding box center [958, 480] width 12 height 12
click at [664, 161] on p "MISSING EVIDENCE: Inspected ServiceNow ticket RITM0735109 and Salesforce Access…" at bounding box center [725, 189] width 489 height 162
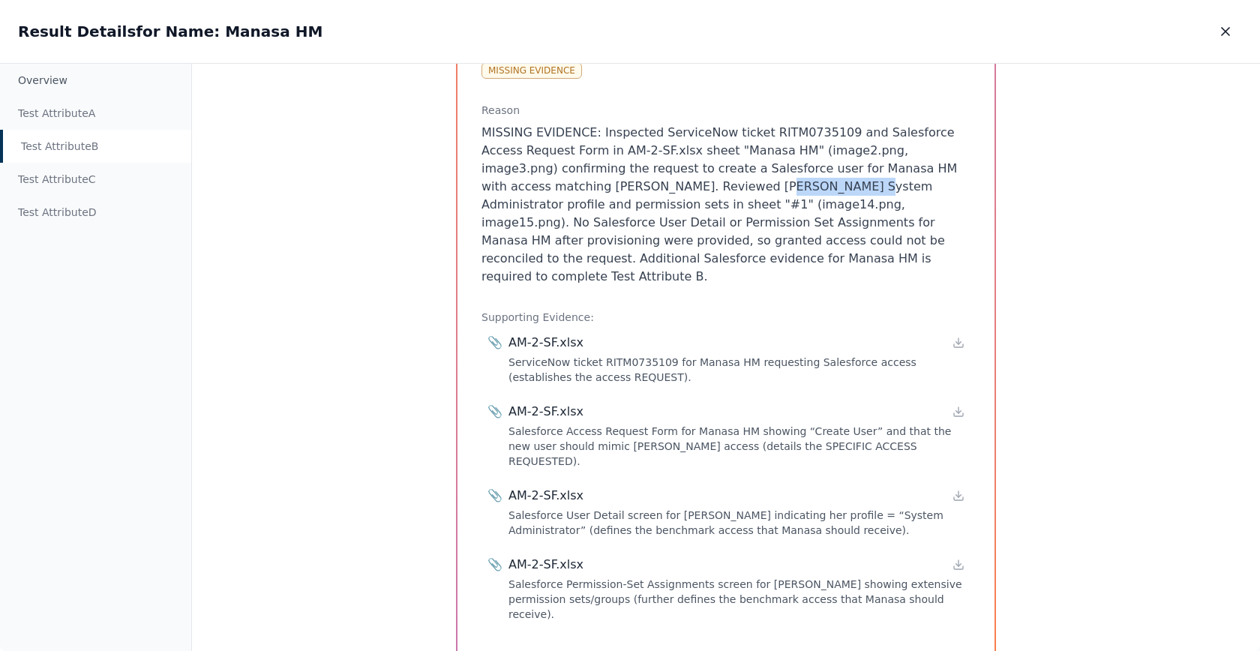
drag, startPoint x: 589, startPoint y: 187, endPoint x: 667, endPoint y: 188, distance: 78.0
click at [667, 188] on p "MISSING EVIDENCE: Inspected ServiceNow ticket RITM0735109 and Salesforce Access…" at bounding box center [725, 205] width 489 height 162
drag, startPoint x: 703, startPoint y: 169, endPoint x: 772, endPoint y: 169, distance: 69.0
click at [772, 169] on p "MISSING EVIDENCE: Inspected ServiceNow ticket RITM0735109 and Salesforce Access…" at bounding box center [725, 205] width 489 height 162
click at [619, 201] on p "MISSING EVIDENCE: Inspected ServiceNow ticket RITM0735109 and Salesforce Access…" at bounding box center [725, 205] width 489 height 162
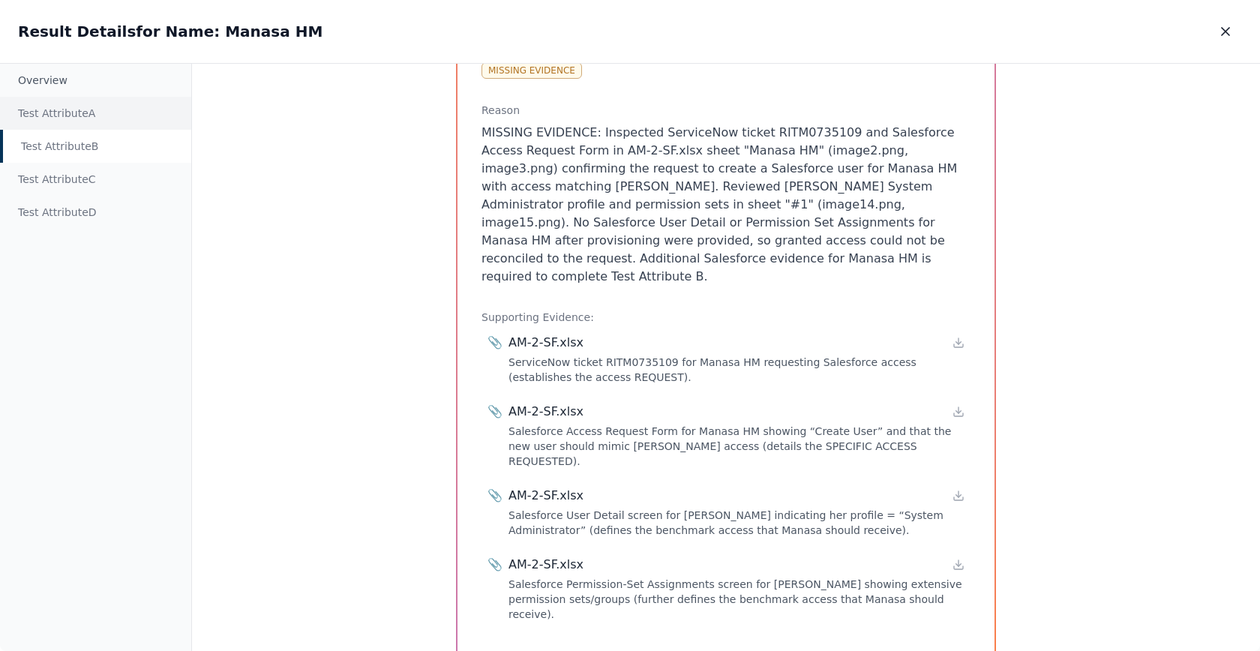
click at [140, 112] on div "Test Attribute A" at bounding box center [95, 113] width 191 height 33
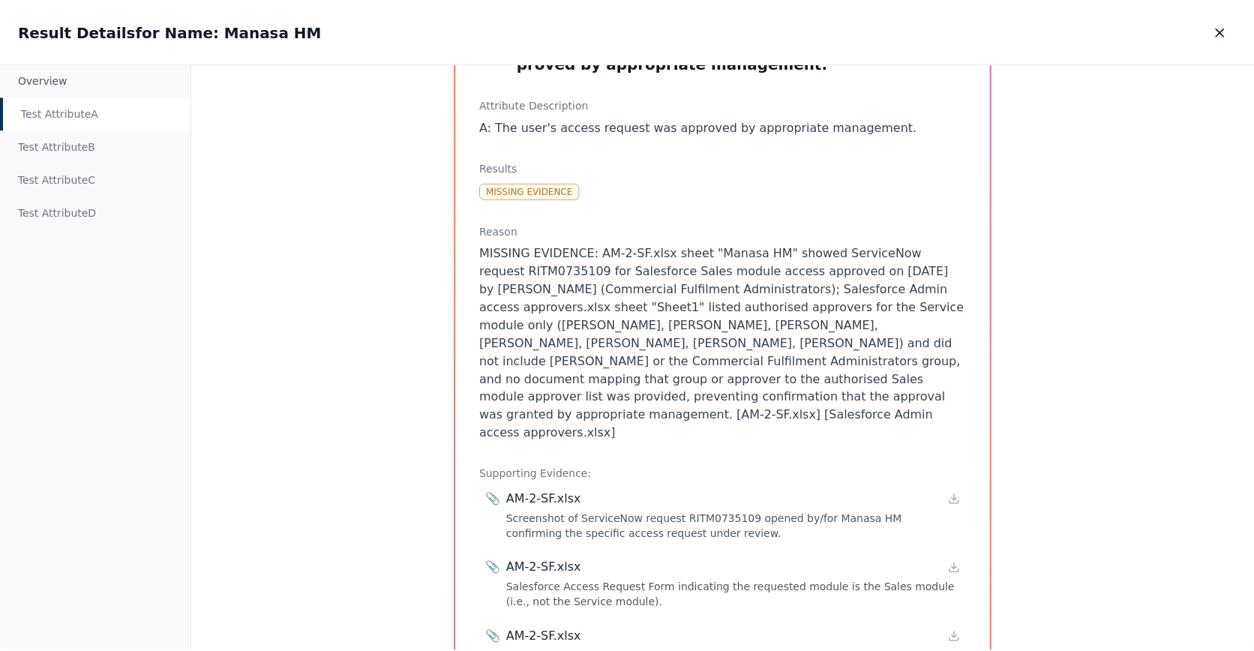
scroll to position [88, 0]
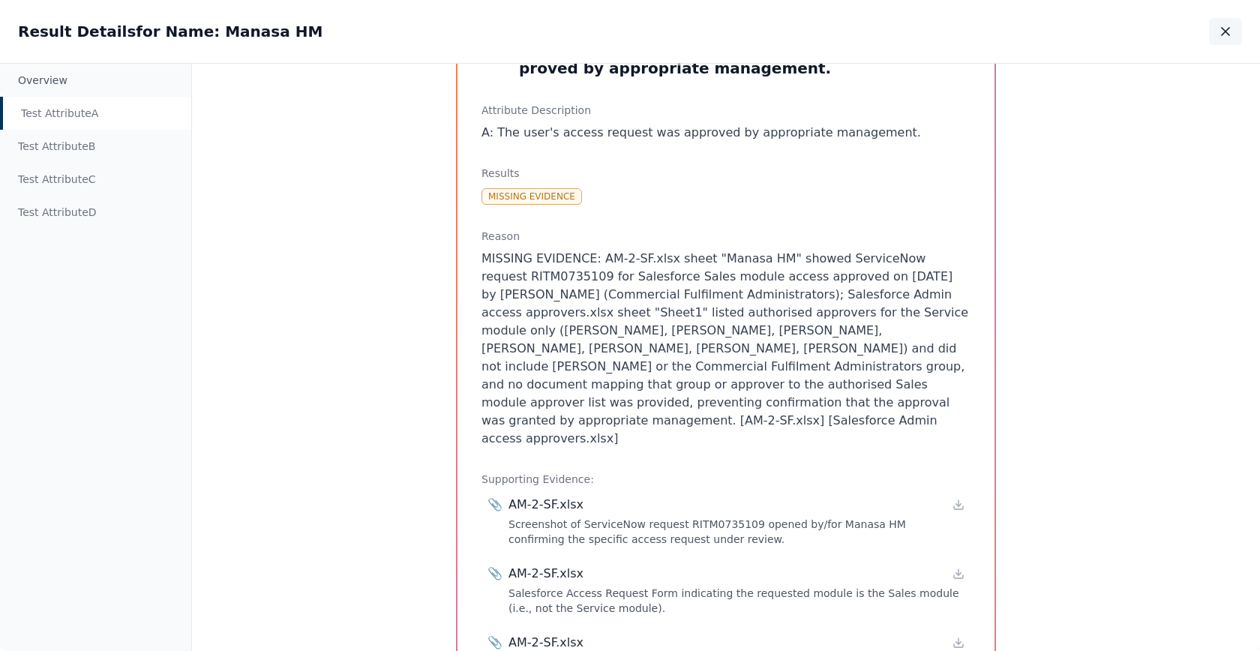
click at [1231, 32] on icon "button" at bounding box center [1225, 31] width 15 height 15
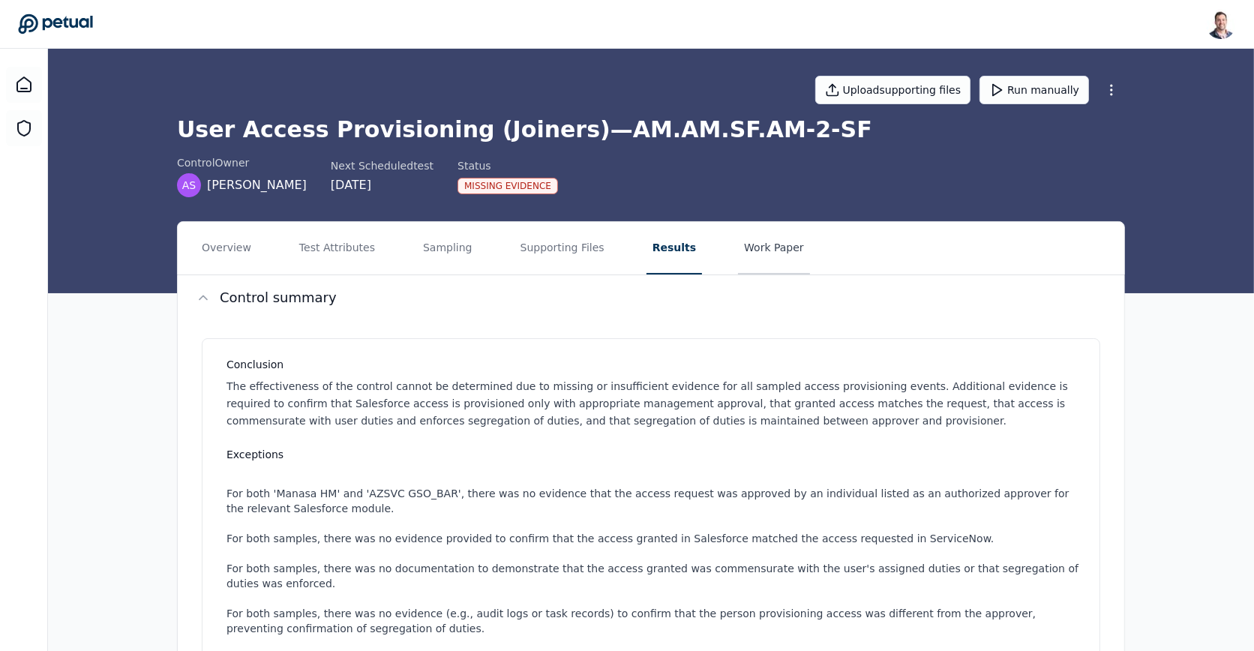
click at [760, 241] on button "Work Paper" at bounding box center [774, 248] width 72 height 52
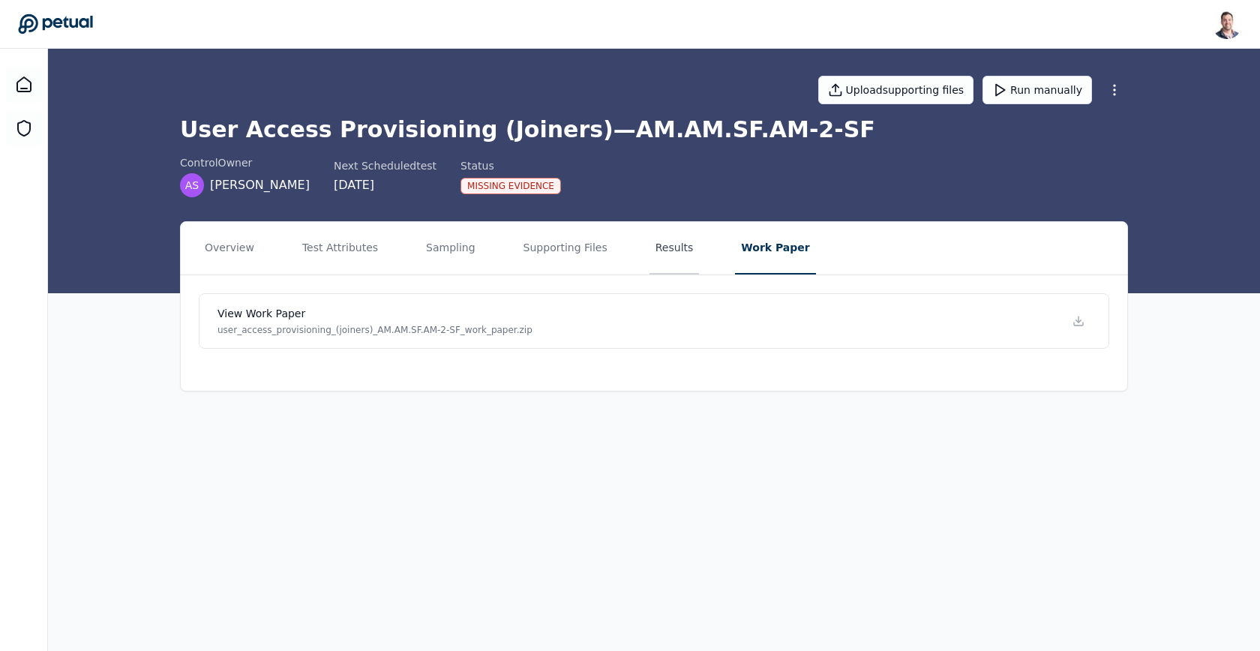
click at [653, 243] on button "Results" at bounding box center [674, 248] width 50 height 52
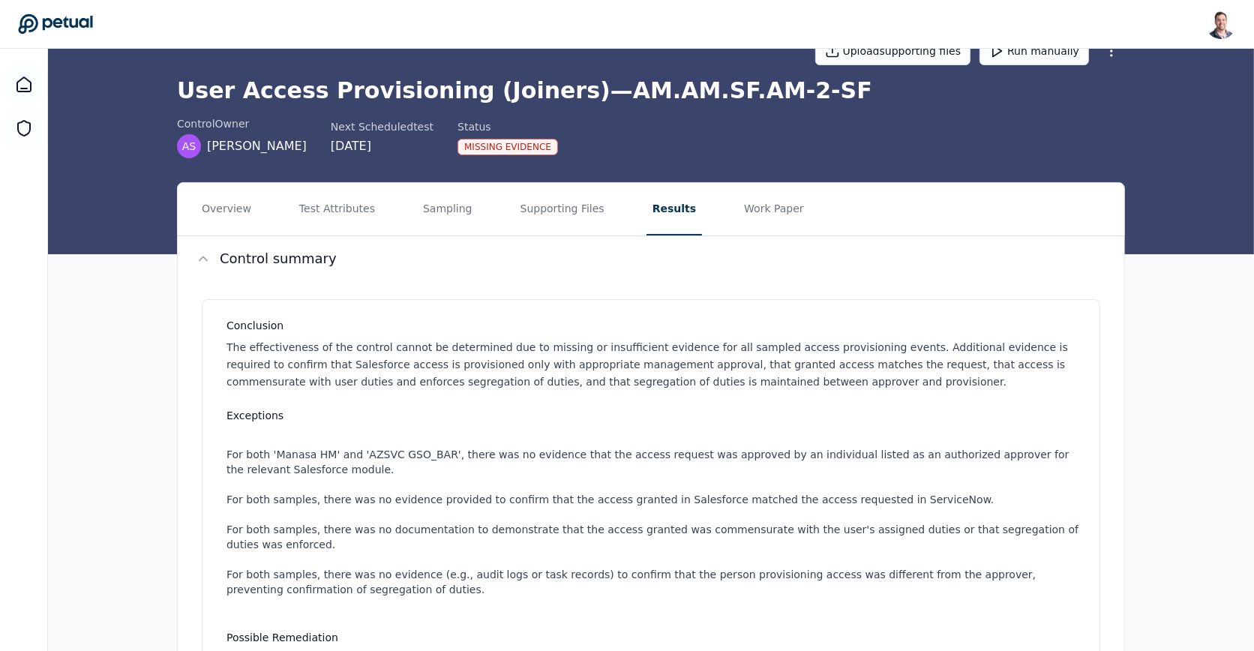
scroll to position [34, 0]
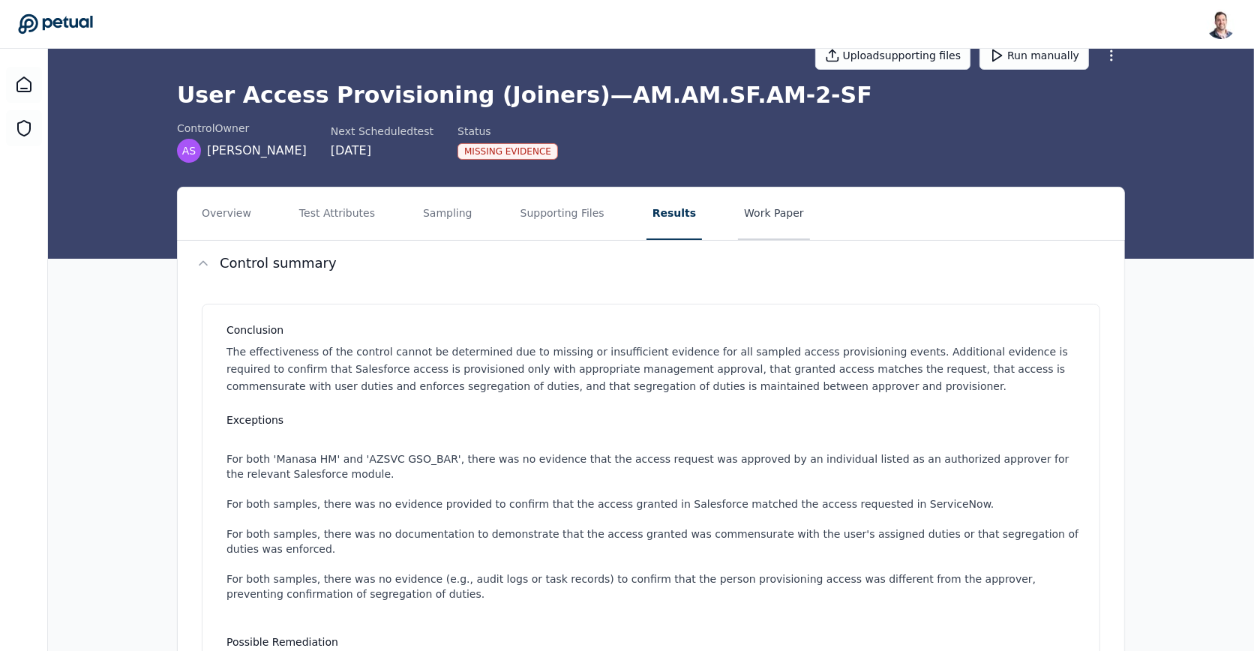
click at [757, 224] on button "Work Paper" at bounding box center [774, 213] width 72 height 52
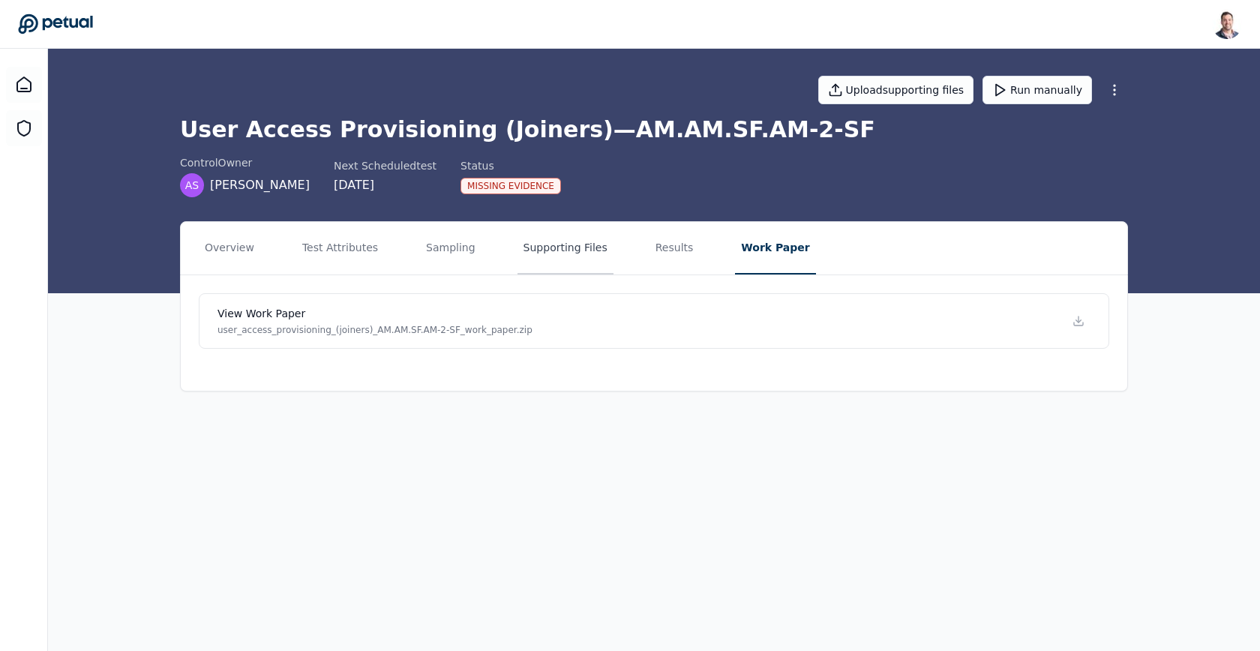
click at [559, 261] on button "Supporting Files" at bounding box center [565, 248] width 96 height 52
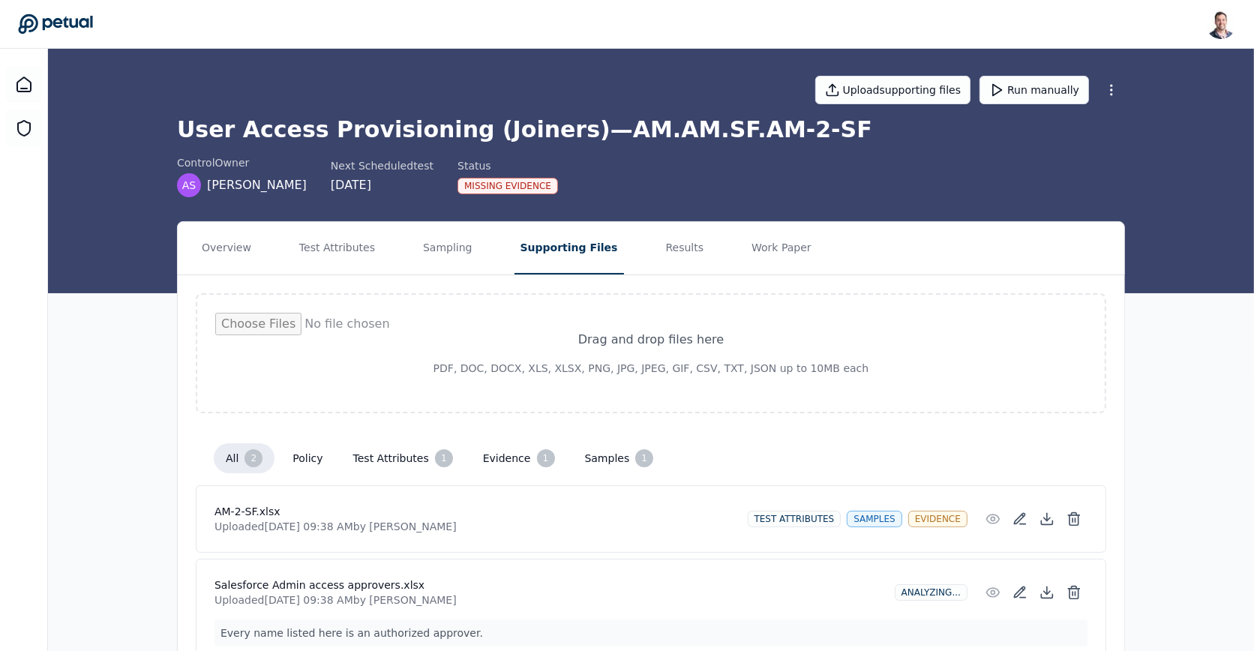
scroll to position [76, 0]
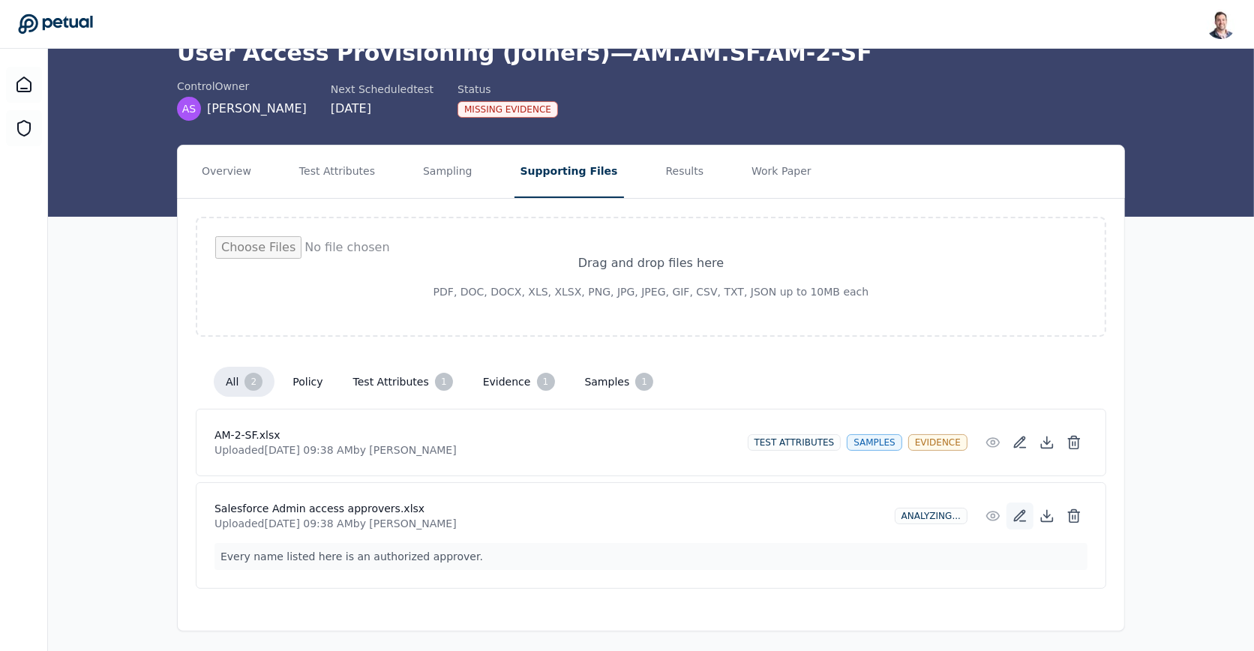
click at [1023, 504] on button at bounding box center [1019, 515] width 27 height 27
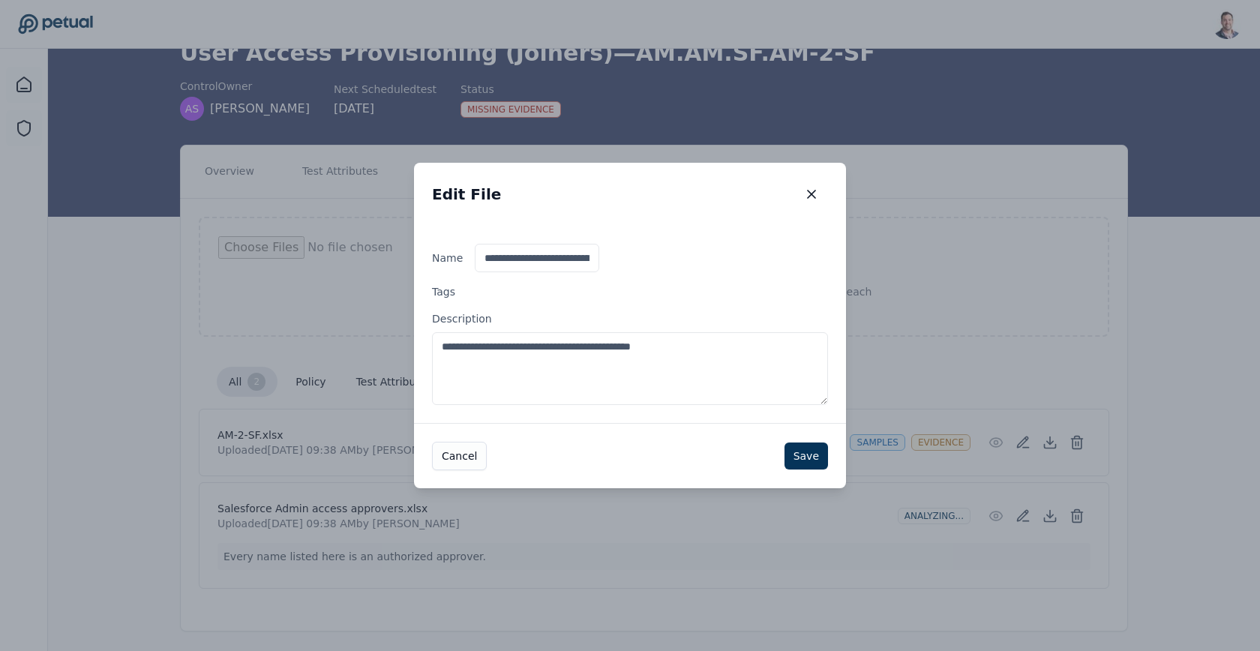
click at [760, 346] on textarea "**********" at bounding box center [630, 368] width 396 height 73
type textarea "**********"
click at [810, 195] on icon "button" at bounding box center [810, 193] width 7 height 7
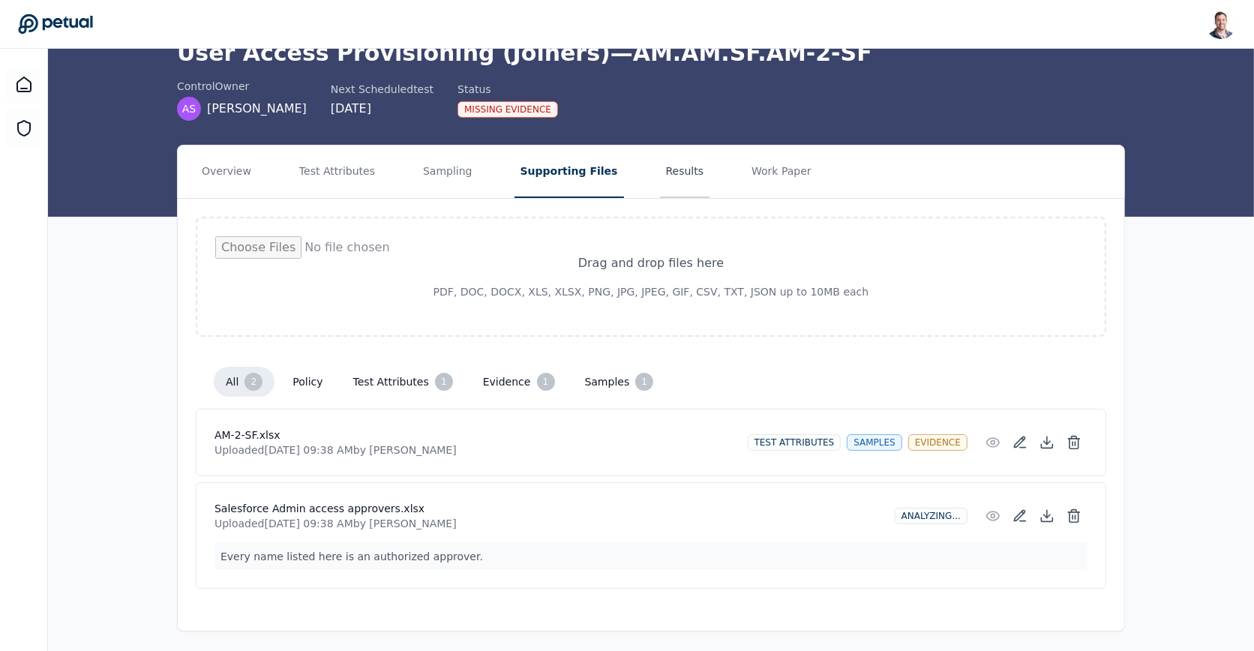
click at [660, 173] on button "Results" at bounding box center [685, 171] width 50 height 52
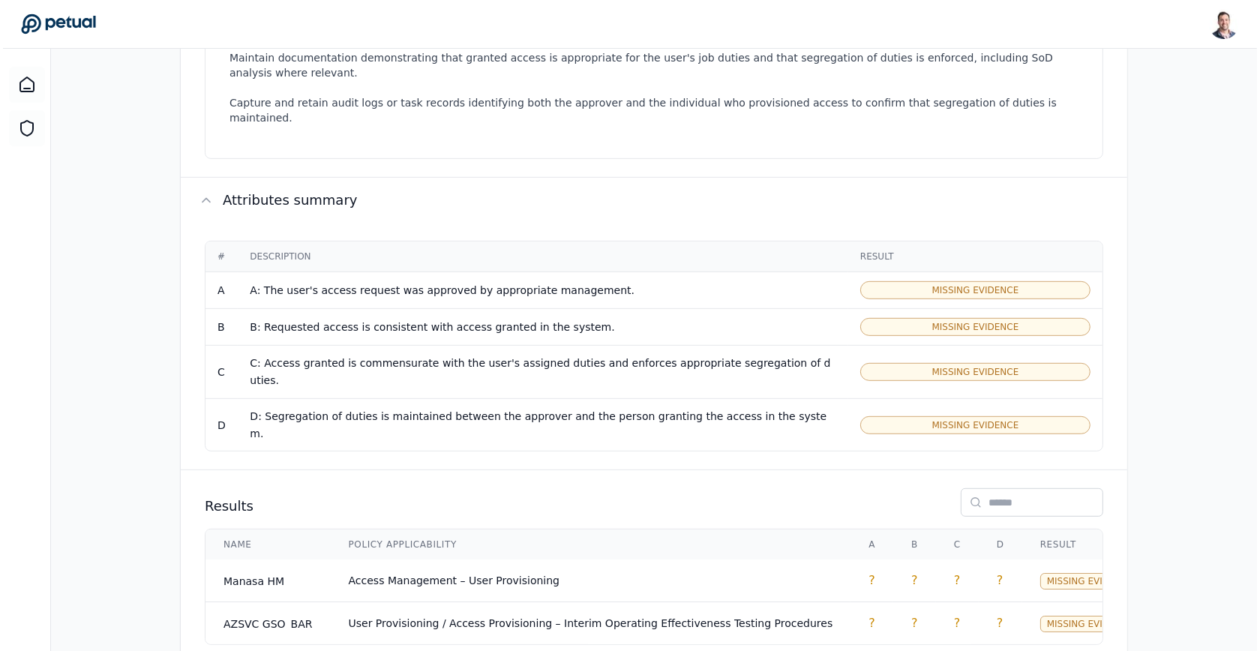
scroll to position [722, 0]
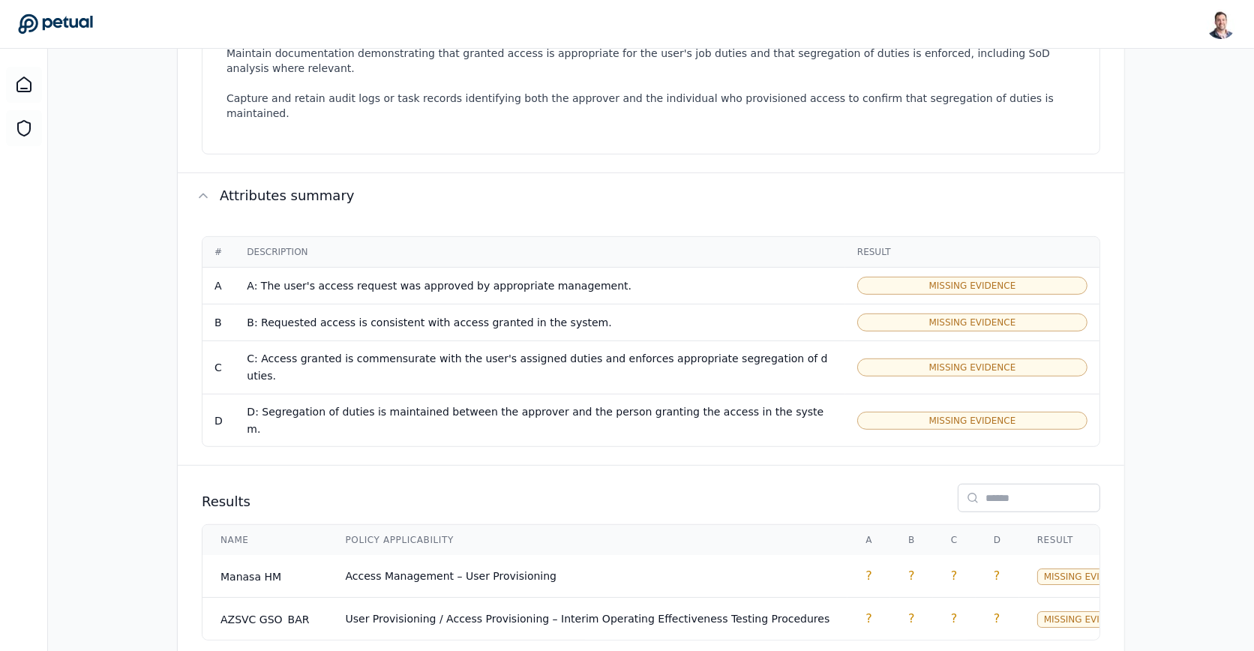
click at [512, 570] on span "Access Management – User Provisioning" at bounding box center [451, 576] width 211 height 12
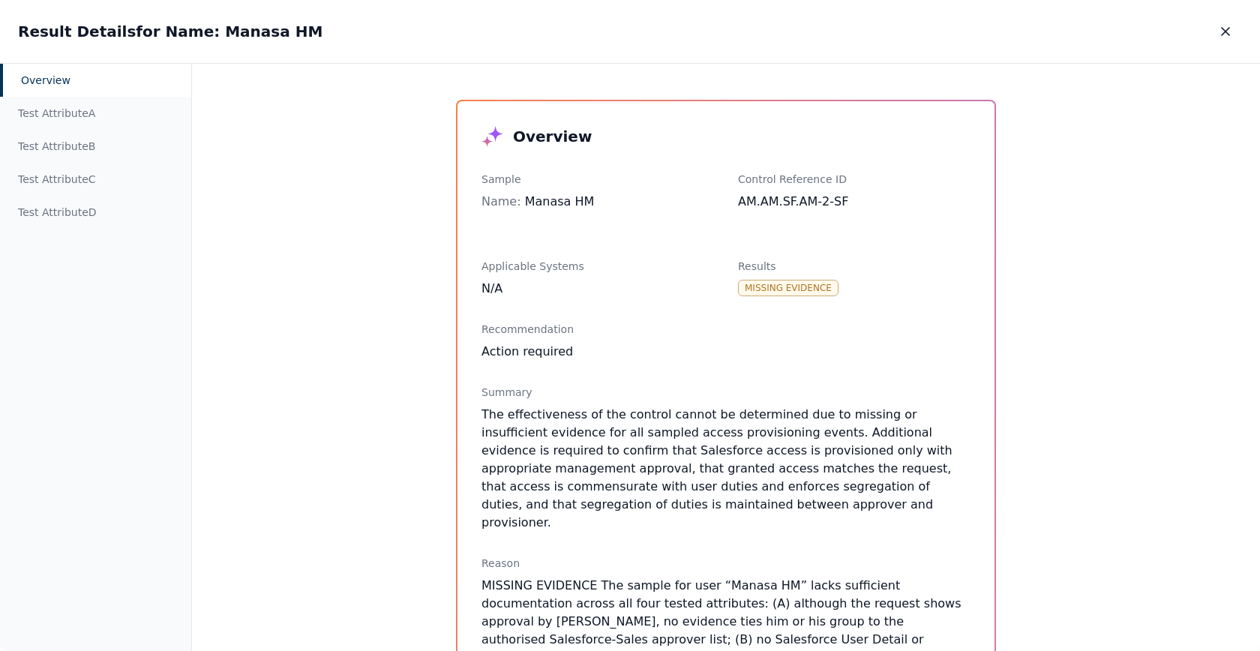
scroll to position [126, 0]
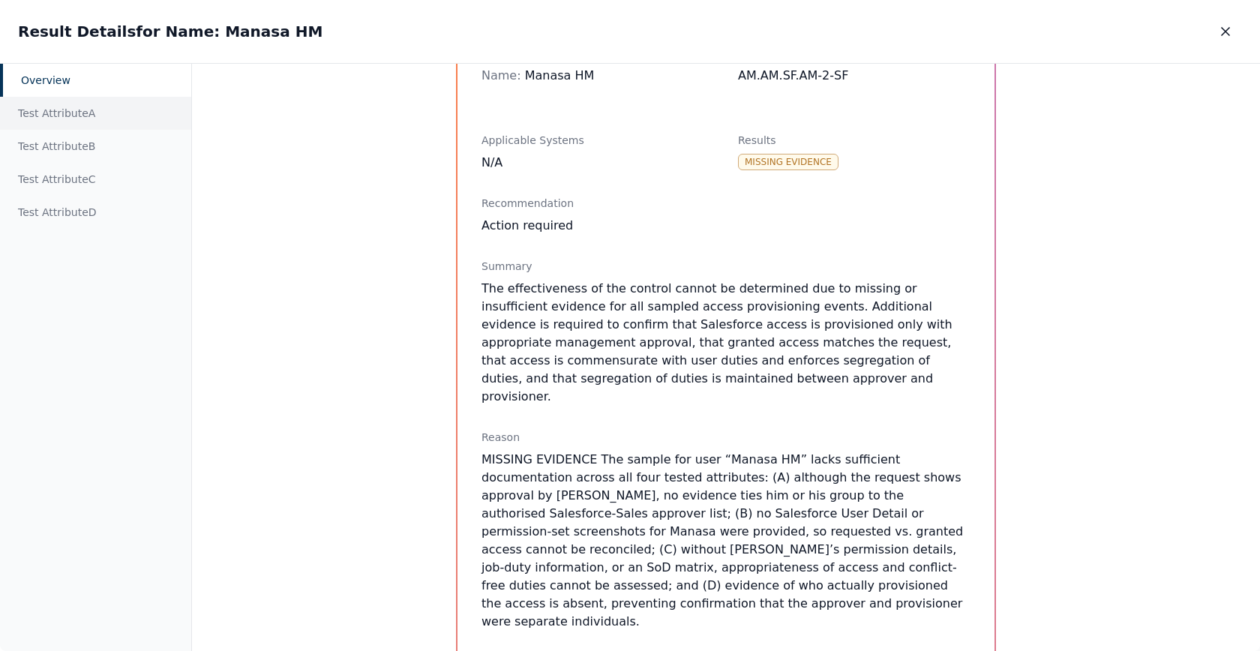
click at [141, 117] on div "Test Attribute A" at bounding box center [95, 113] width 191 height 33
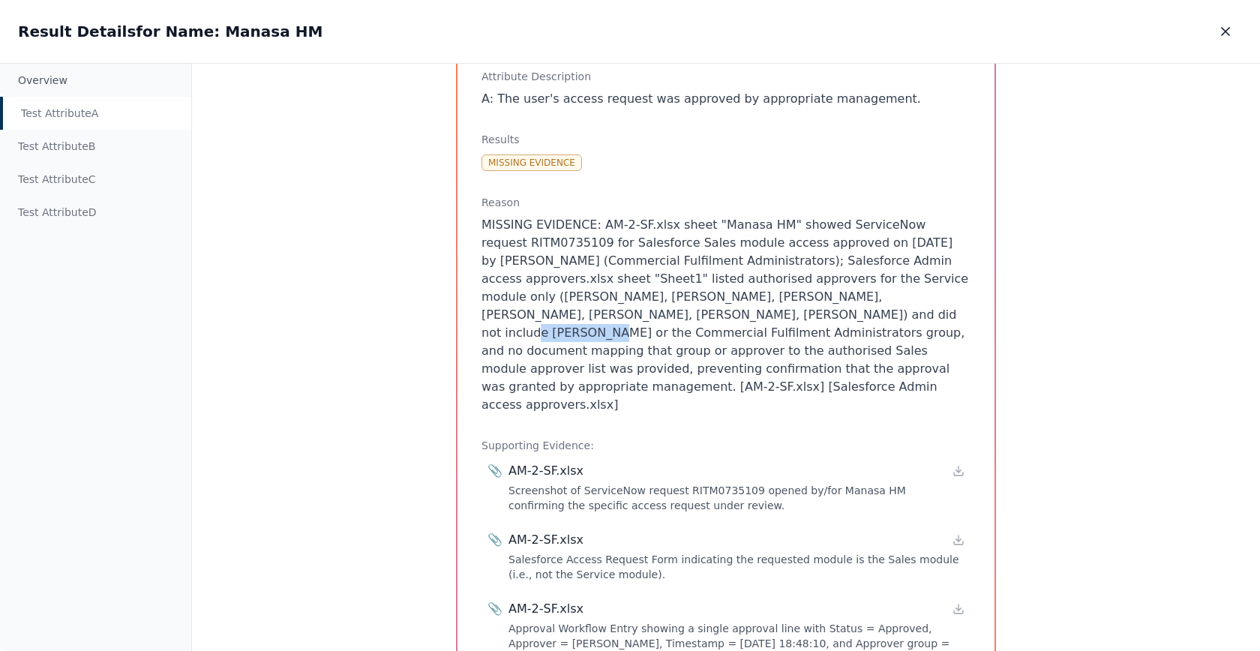
drag, startPoint x: 564, startPoint y: 316, endPoint x: 626, endPoint y: 314, distance: 62.2
click at [626, 314] on p "MISSING EVIDENCE: AM-2-SF.xlsx sheet "Manasa HM" showed ServiceNow request RITM…" at bounding box center [725, 315] width 489 height 198
copy p "Mark Collier"
click at [1229, 32] on icon "button" at bounding box center [1225, 31] width 15 height 15
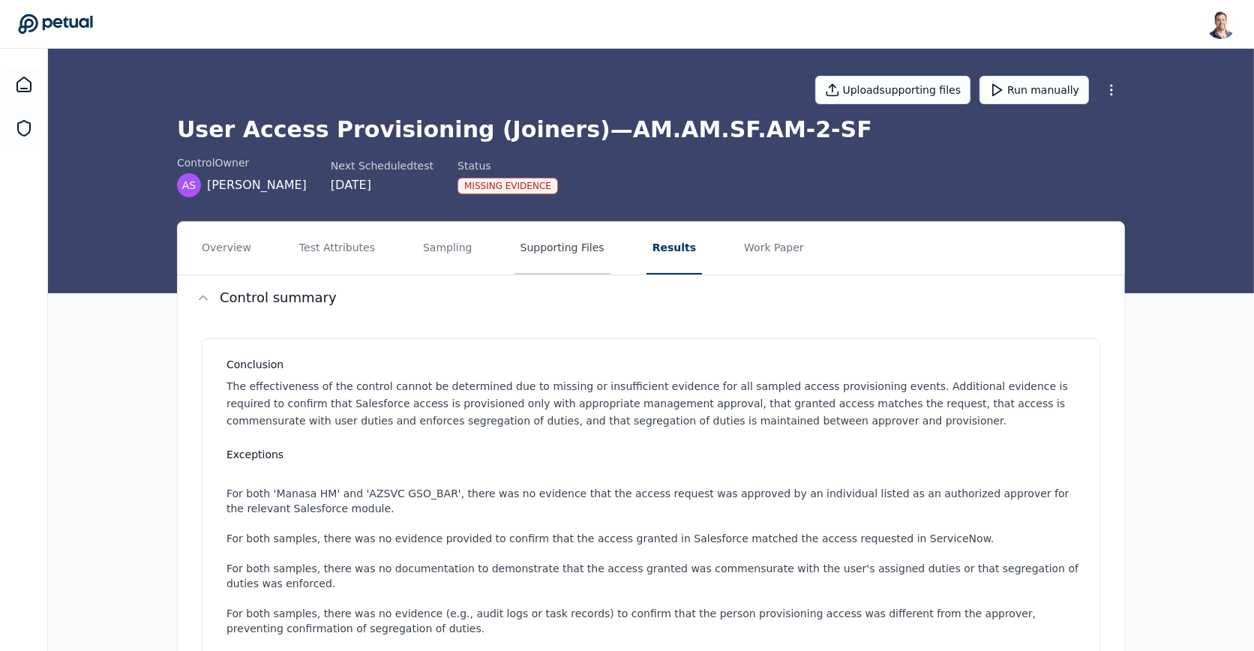
click at [546, 256] on button "Supporting Files" at bounding box center [562, 248] width 96 height 52
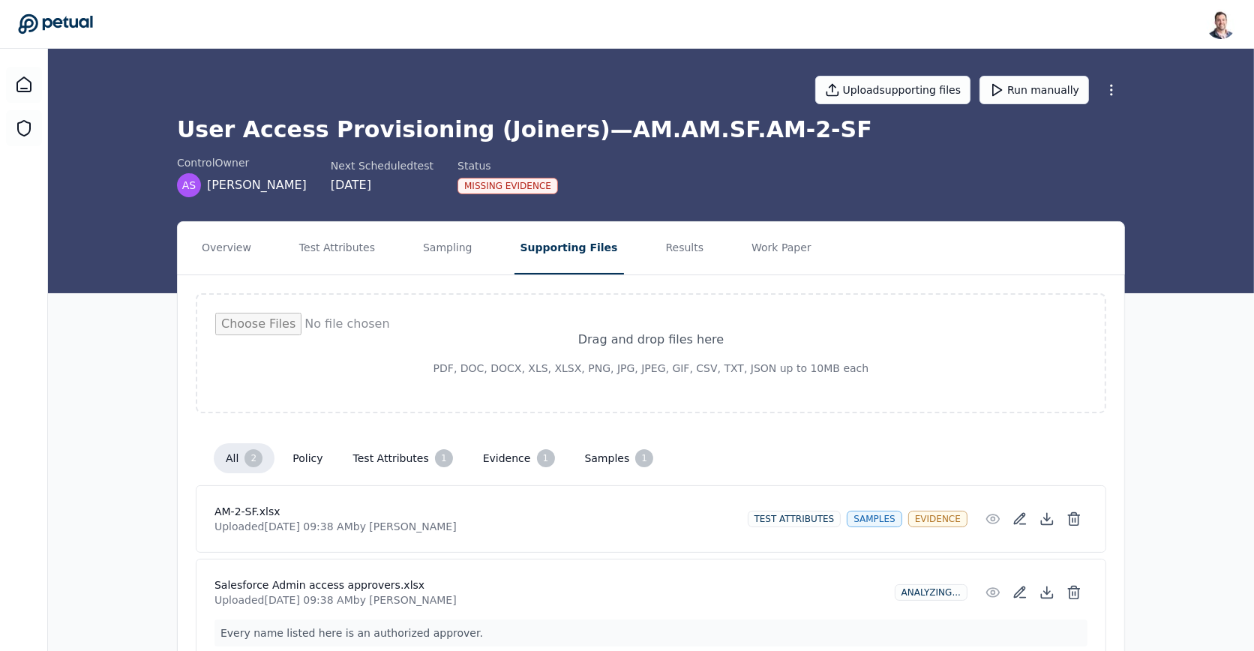
scroll to position [76, 0]
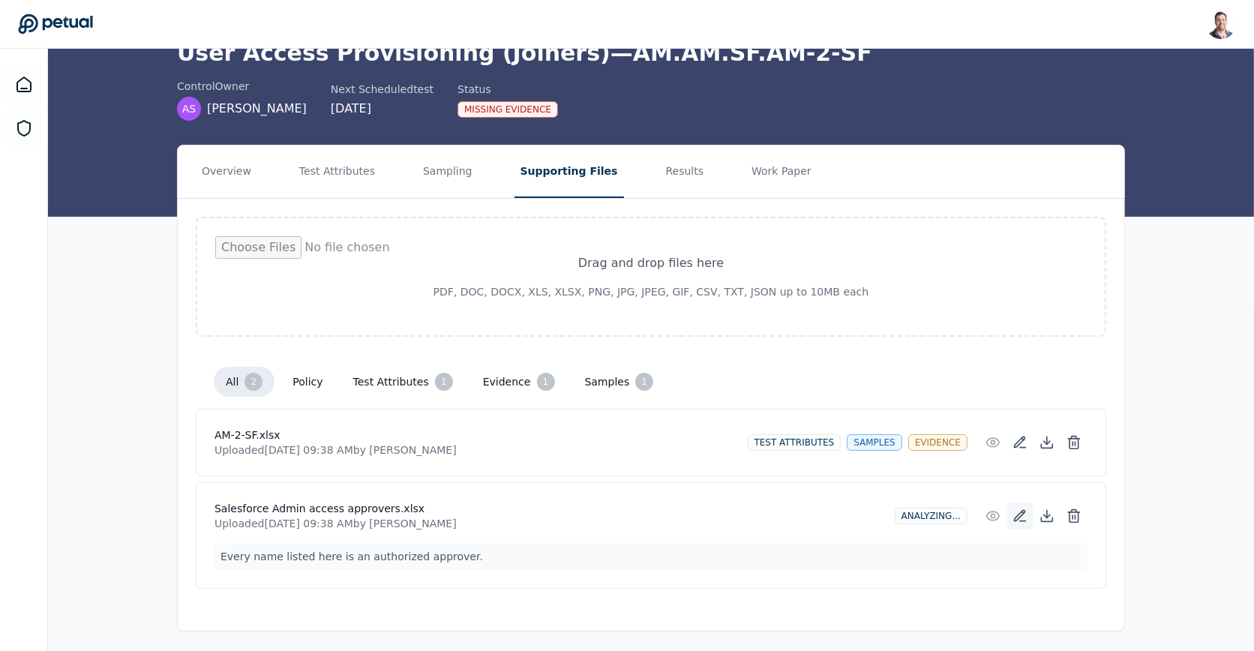
click at [1015, 511] on icon at bounding box center [1019, 515] width 15 height 15
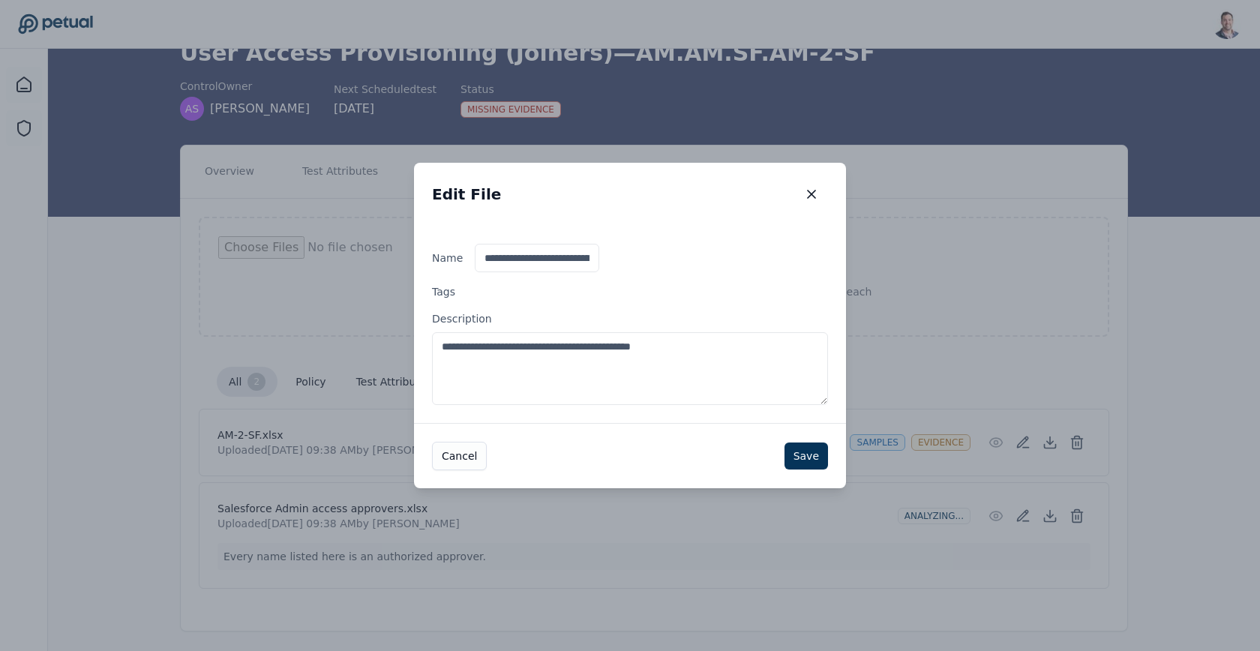
click at [735, 362] on textarea "**********" at bounding box center [630, 368] width 396 height 73
paste textarea "**********"
type textarea "**********"
click at [801, 454] on button "Save" at bounding box center [805, 455] width 43 height 27
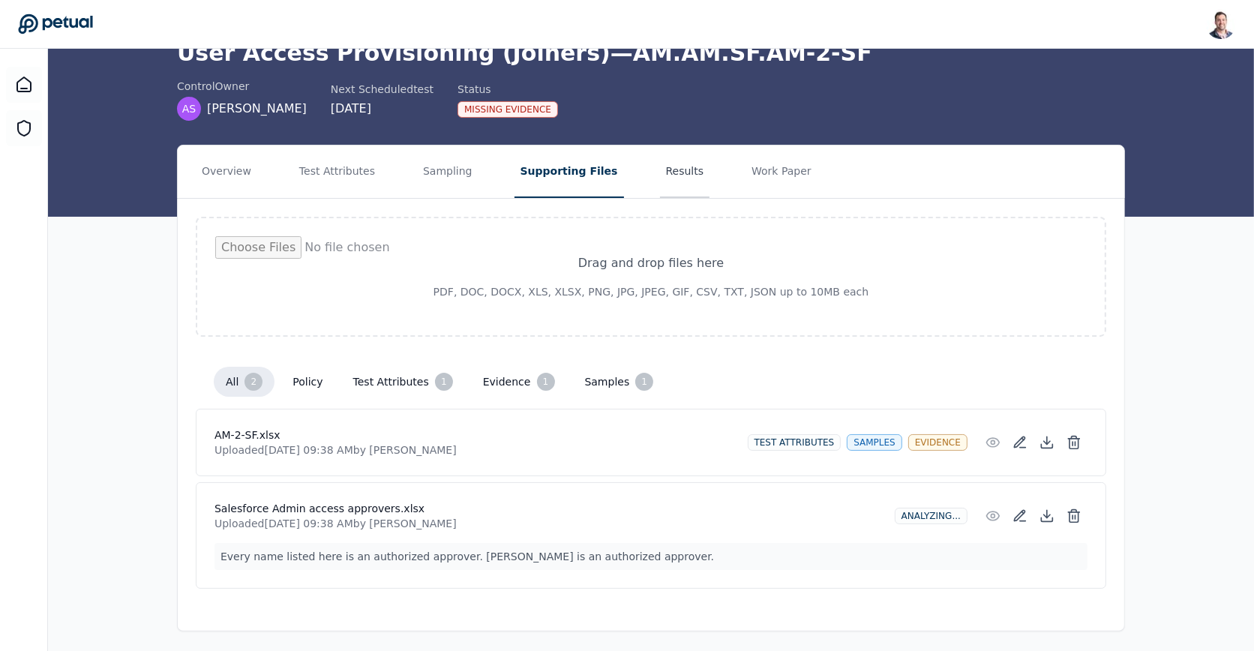
click at [661, 169] on button "Results" at bounding box center [685, 171] width 50 height 52
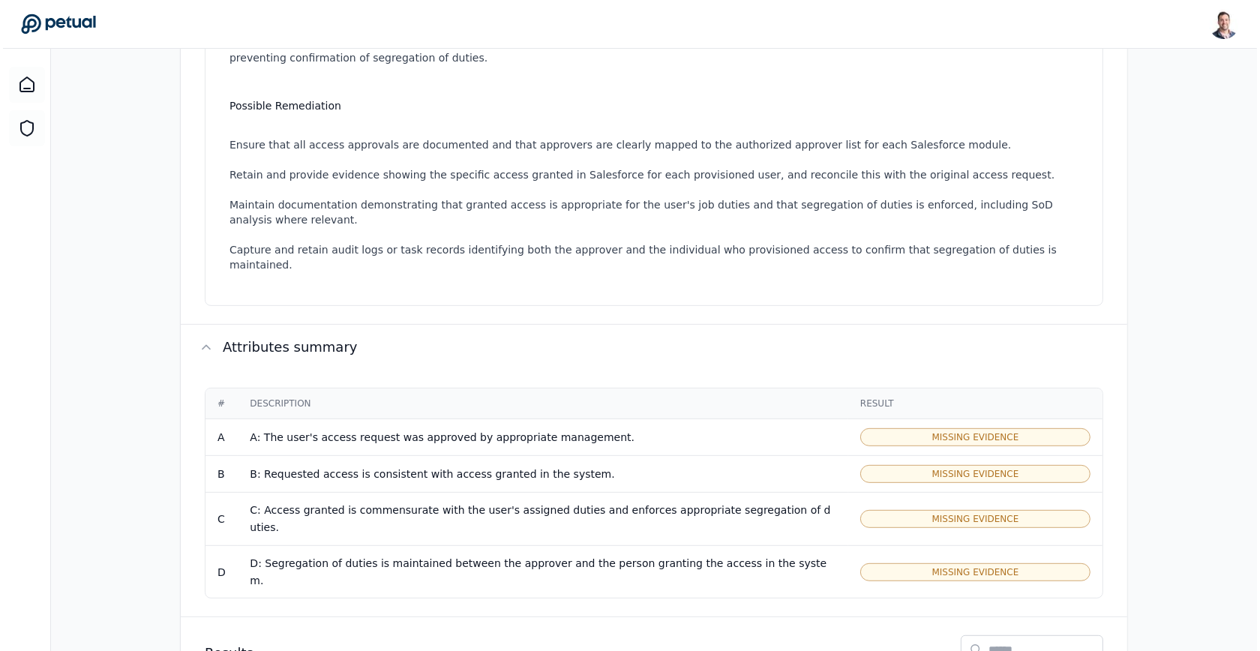
scroll to position [729, 0]
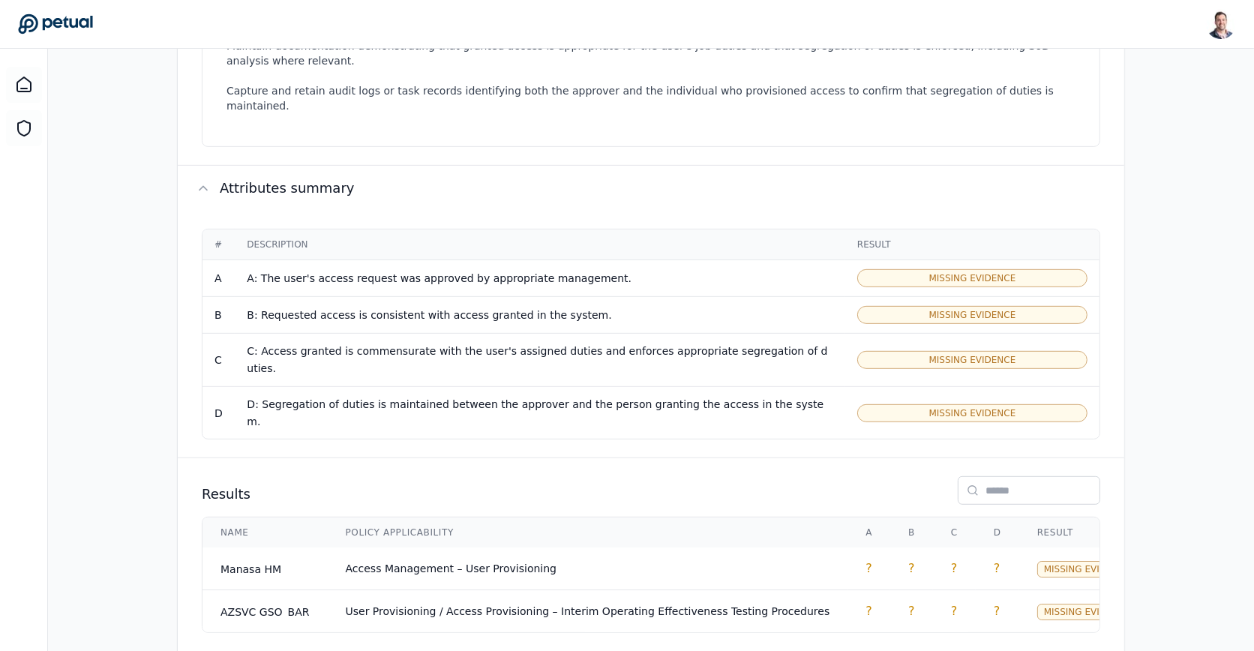
click at [735, 343] on div "C: Access granted is commensurate with the user's assigned duties and enforces …" at bounding box center [540, 360] width 586 height 34
click at [771, 547] on td "Access Management – User Provisioning" at bounding box center [588, 568] width 520 height 43
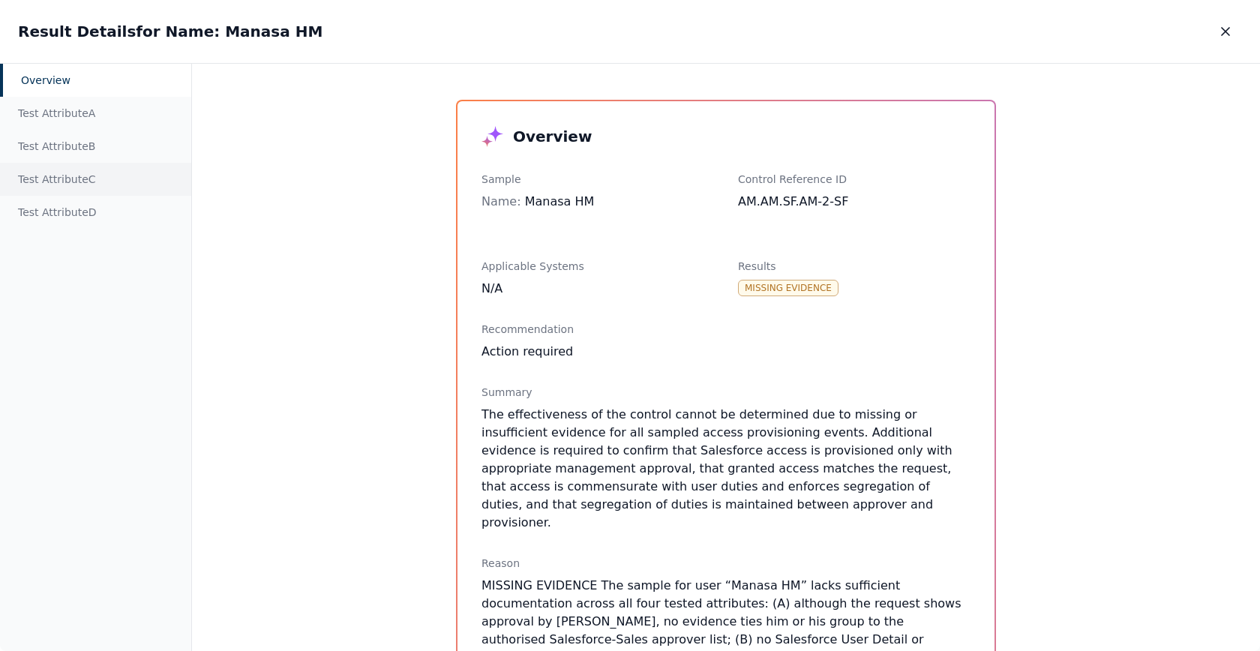
click at [85, 182] on div "Test Attribute C" at bounding box center [95, 179] width 191 height 33
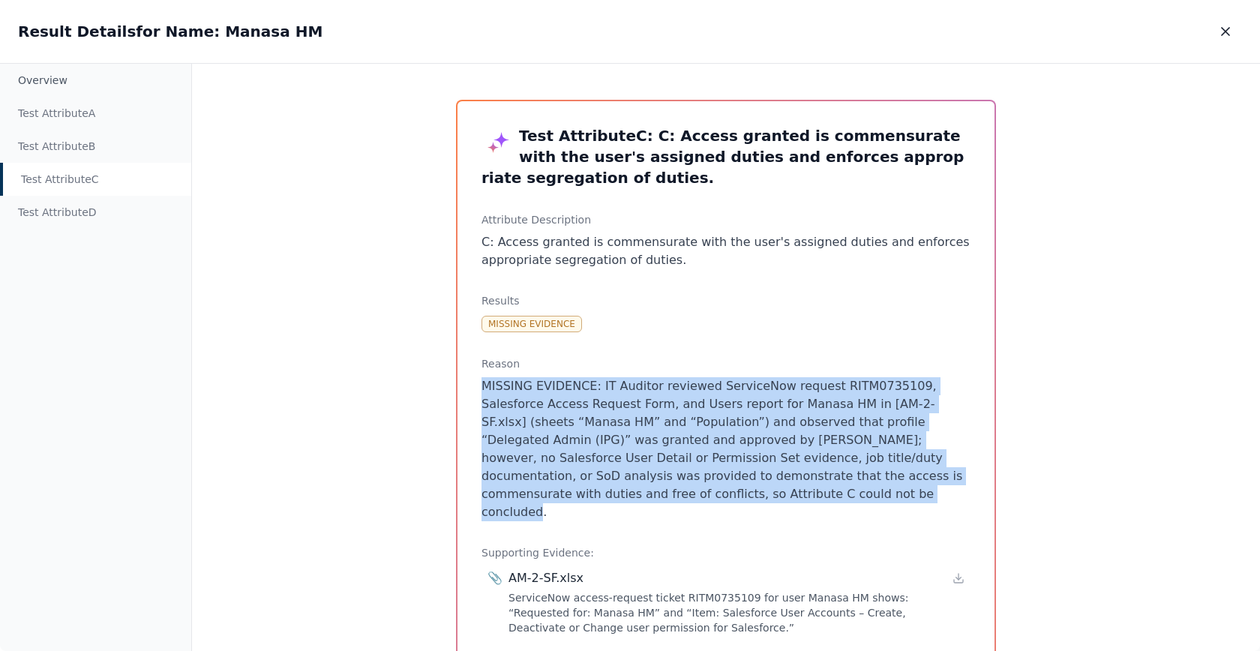
drag, startPoint x: 696, startPoint y: 490, endPoint x: 576, endPoint y: 370, distance: 169.1
click at [576, 370] on div "Reason MISSING EVIDENCE: IT Auditor reviewed ServiceNow request RITM0735109, Sa…" at bounding box center [725, 438] width 489 height 165
click at [576, 370] on h3 "Reason" at bounding box center [725, 363] width 489 height 15
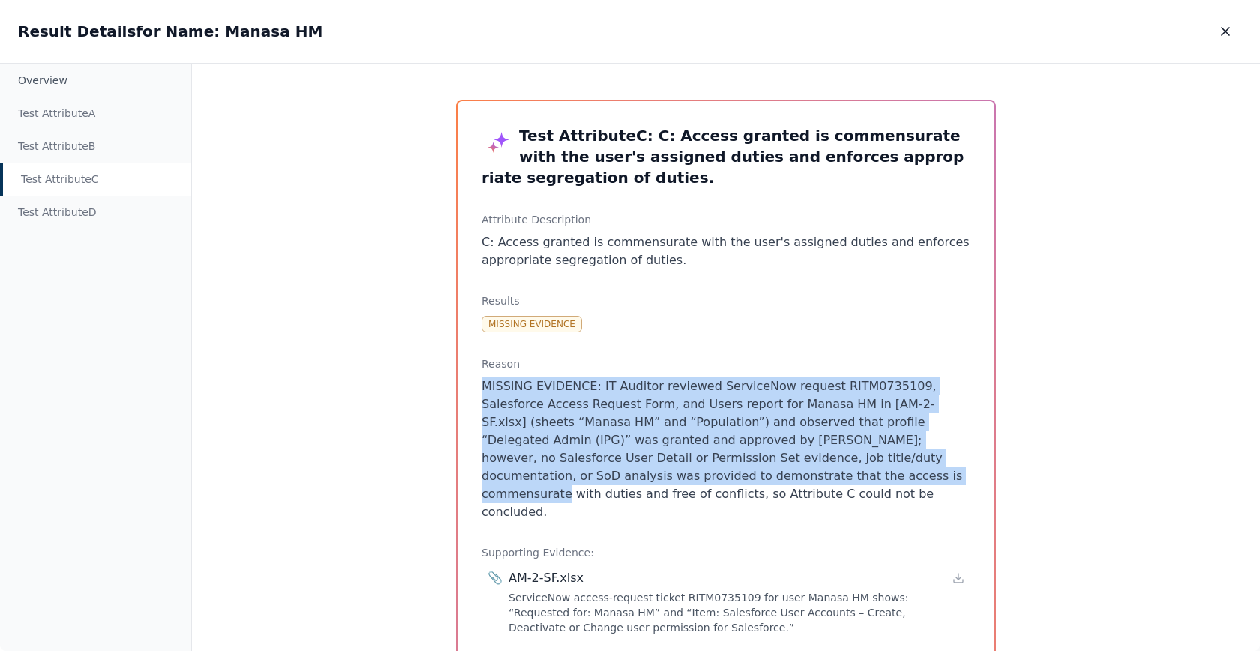
drag, startPoint x: 576, startPoint y: 370, endPoint x: 657, endPoint y: 485, distance: 140.4
click at [657, 485] on div "Reason MISSING EVIDENCE: IT Auditor reviewed ServiceNow request RITM0735109, Sa…" at bounding box center [725, 438] width 489 height 165
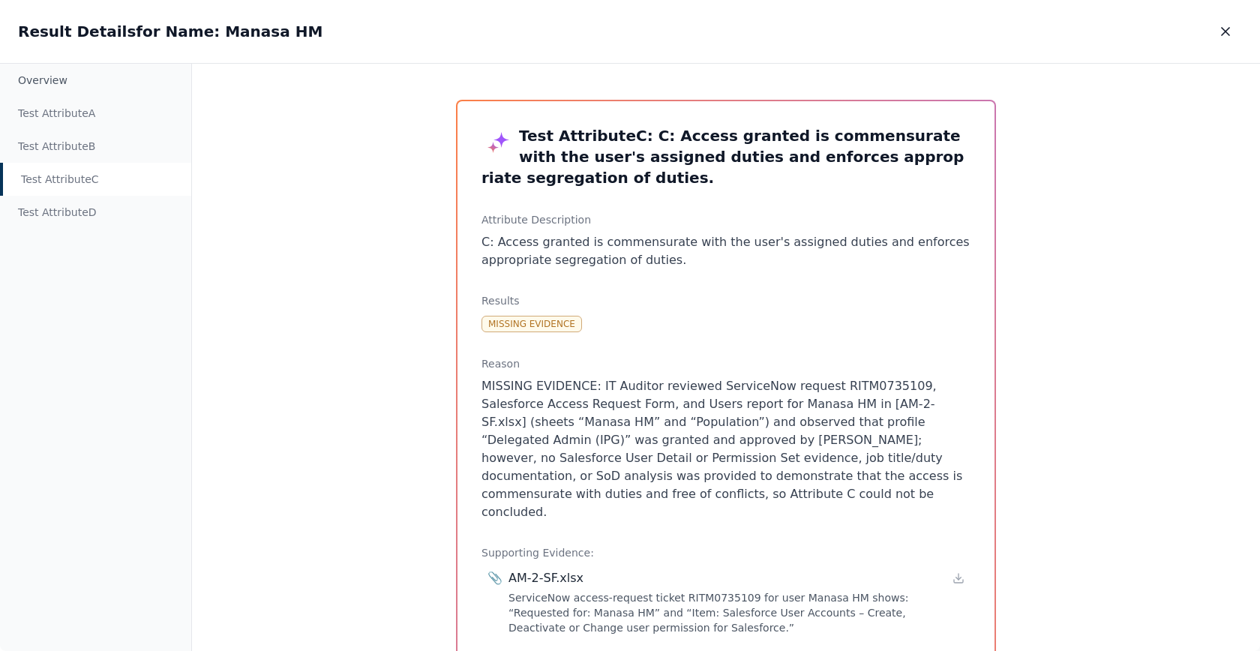
click at [658, 487] on p "MISSING EVIDENCE: IT Auditor reviewed ServiceNow request RITM0735109, Salesforc…" at bounding box center [725, 449] width 489 height 144
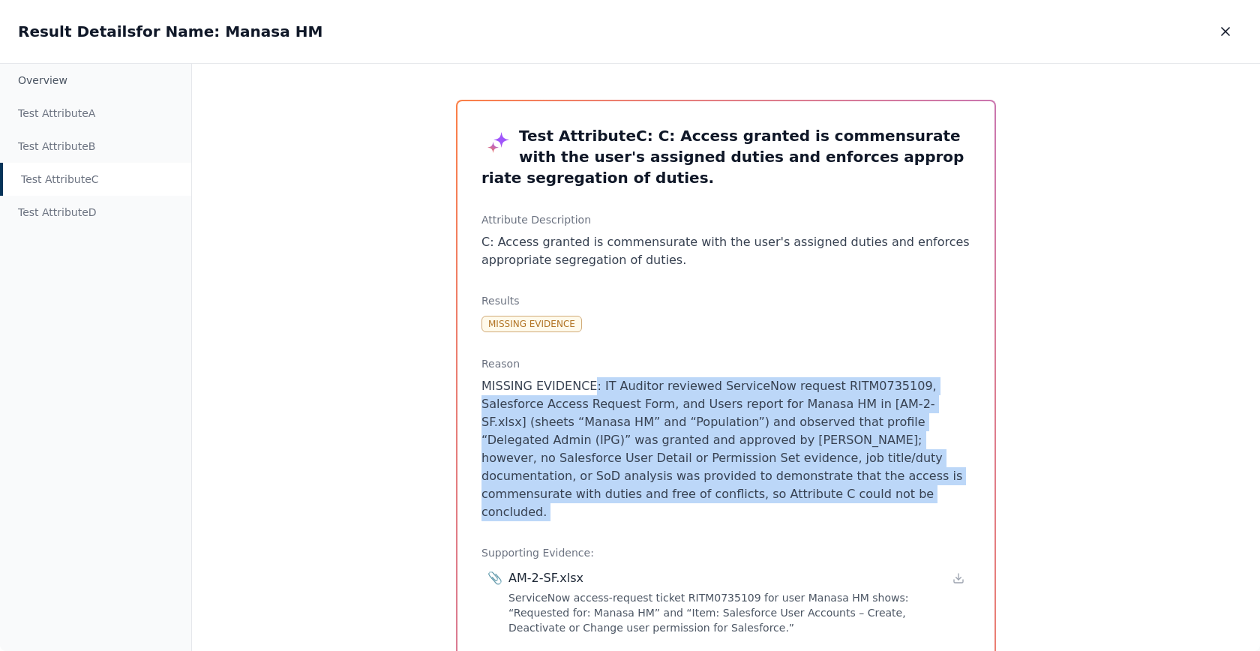
drag, startPoint x: 658, startPoint y: 487, endPoint x: 585, endPoint y: 381, distance: 128.9
click at [585, 381] on p "MISSING EVIDENCE: IT Auditor reviewed ServiceNow request RITM0735109, Salesforc…" at bounding box center [725, 449] width 489 height 144
drag, startPoint x: 585, startPoint y: 381, endPoint x: 649, endPoint y: 505, distance: 140.2
click at [649, 505] on div "Test Attribute C : C: Access granted is commensurate with the user's assigned d…" at bounding box center [725, 512] width 537 height 822
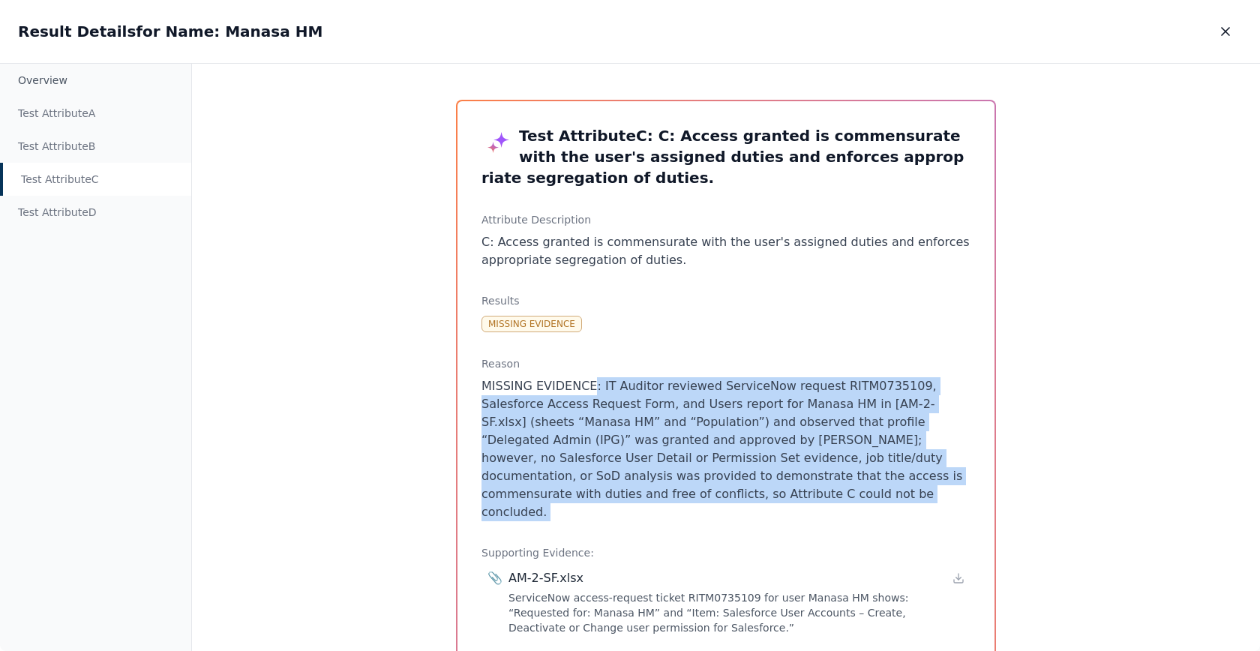
click at [649, 505] on div "Test Attribute C : C: Access granted is commensurate with the user's assigned d…" at bounding box center [725, 512] width 537 height 822
drag, startPoint x: 649, startPoint y: 505, endPoint x: 593, endPoint y: 382, distance: 135.2
click at [593, 382] on div "Test Attribute C : C: Access granted is commensurate with the user's assigned d…" at bounding box center [725, 512] width 537 height 822
click at [593, 382] on p "MISSING EVIDENCE: IT Auditor reviewed ServiceNow request RITM0735109, Salesforc…" at bounding box center [725, 449] width 489 height 144
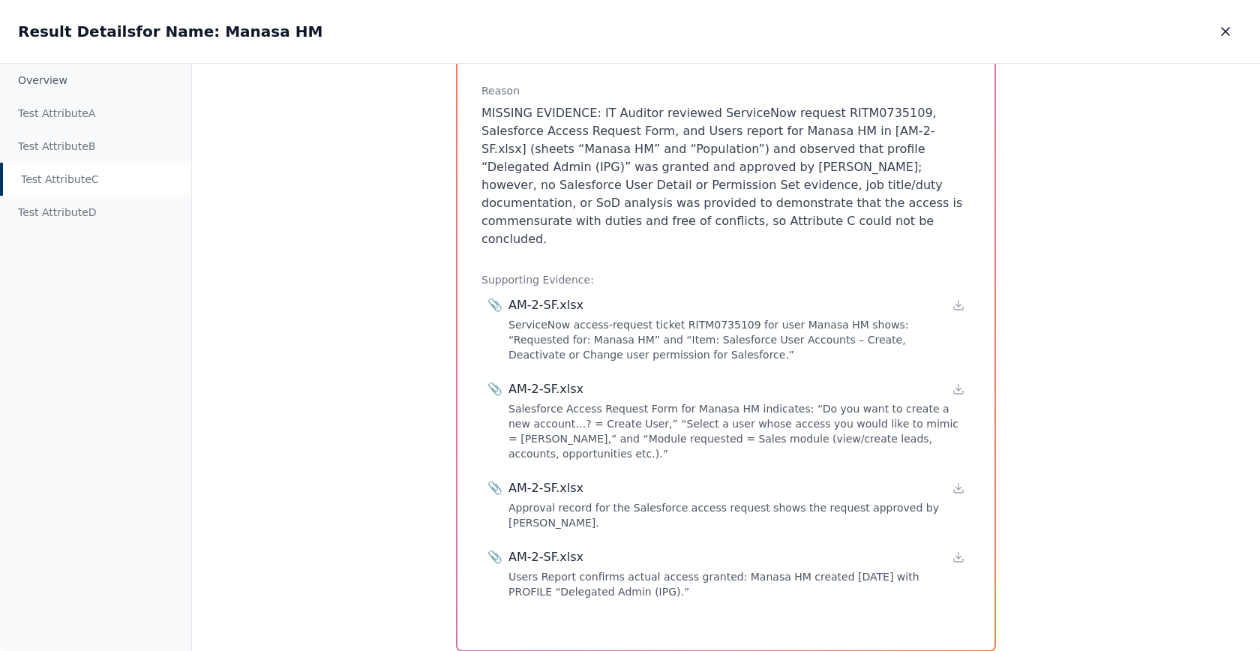
scroll to position [290, 0]
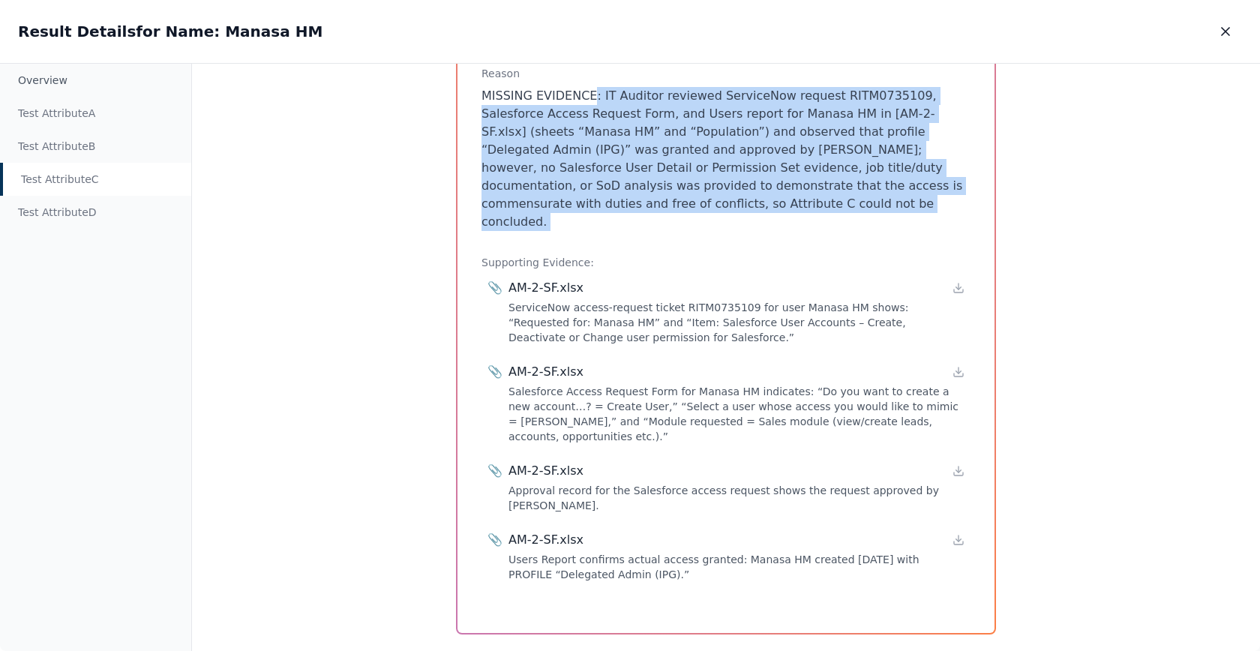
drag, startPoint x: 752, startPoint y: 223, endPoint x: 585, endPoint y: 97, distance: 208.9
click at [585, 97] on div "Test Attribute C : C: Access granted is commensurate with the user's assigned d…" at bounding box center [725, 222] width 537 height 822
click at [585, 97] on p "MISSING EVIDENCE: IT Auditor reviewed ServiceNow request RITM0735109, Salesforc…" at bounding box center [725, 159] width 489 height 144
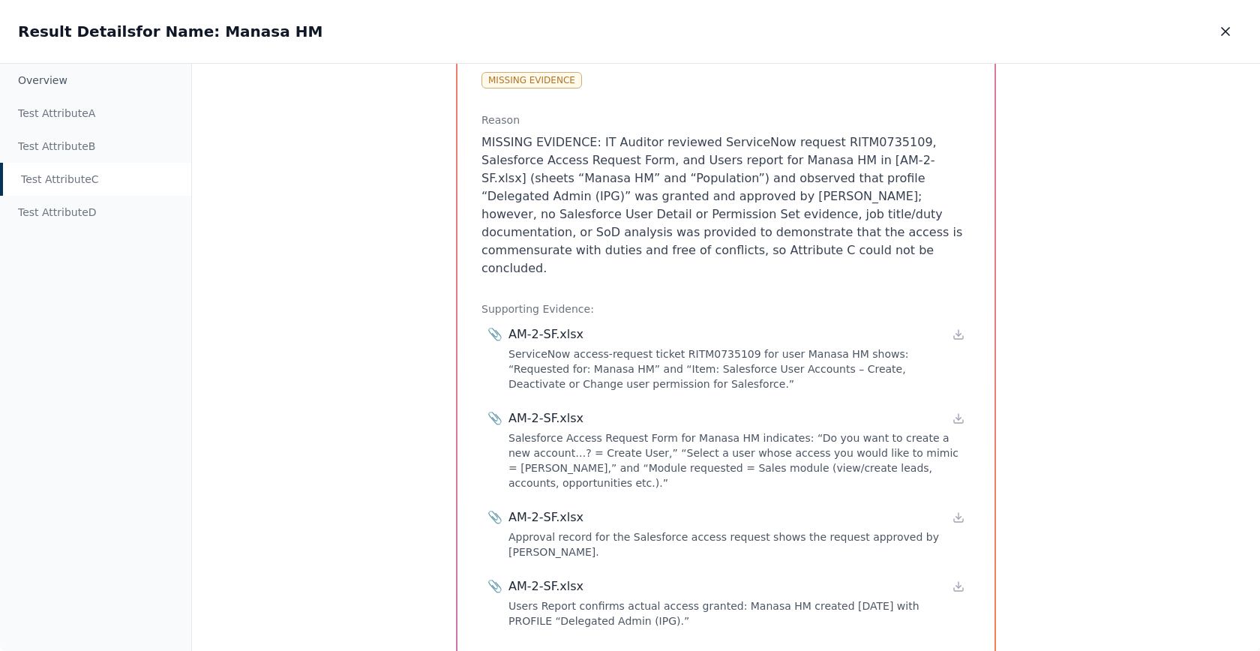
scroll to position [242, 0]
click at [956, 330] on icon at bounding box center [958, 336] width 12 height 12
click at [956, 419] on icon at bounding box center [958, 420] width 5 height 2
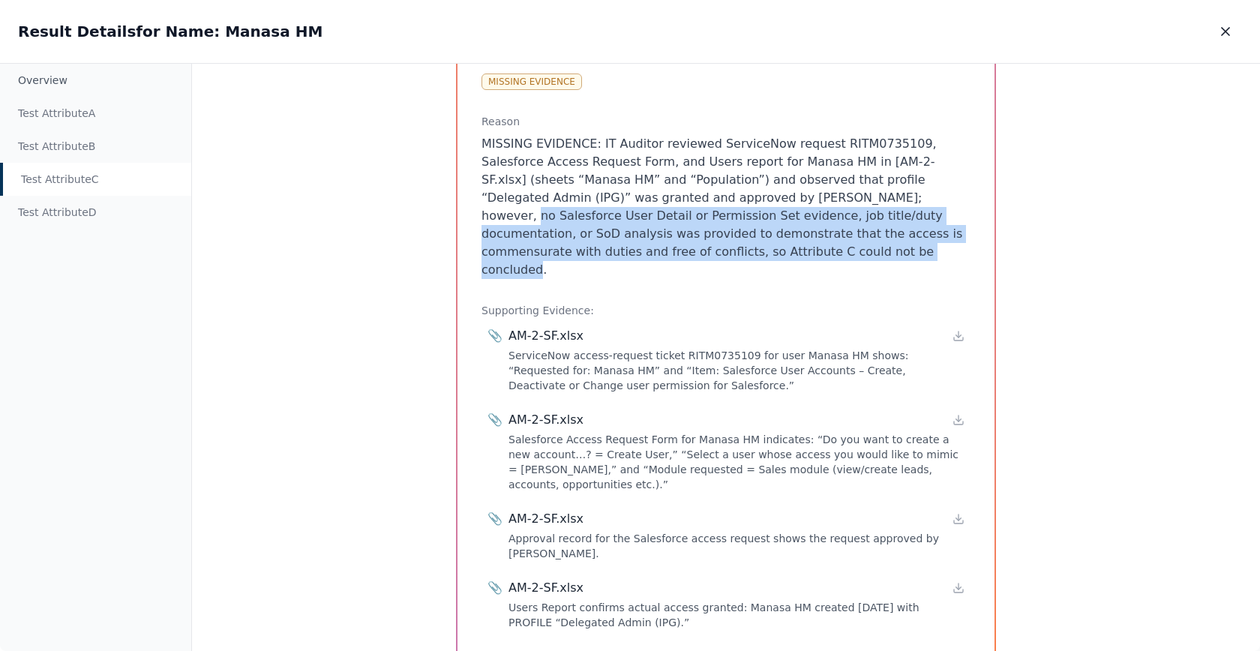
drag, startPoint x: 691, startPoint y: 251, endPoint x: 744, endPoint y: 204, distance: 71.7
click at [744, 204] on p "MISSING EVIDENCE: IT Auditor reviewed ServiceNow request RITM0735109, Salesforc…" at bounding box center [725, 207] width 489 height 144
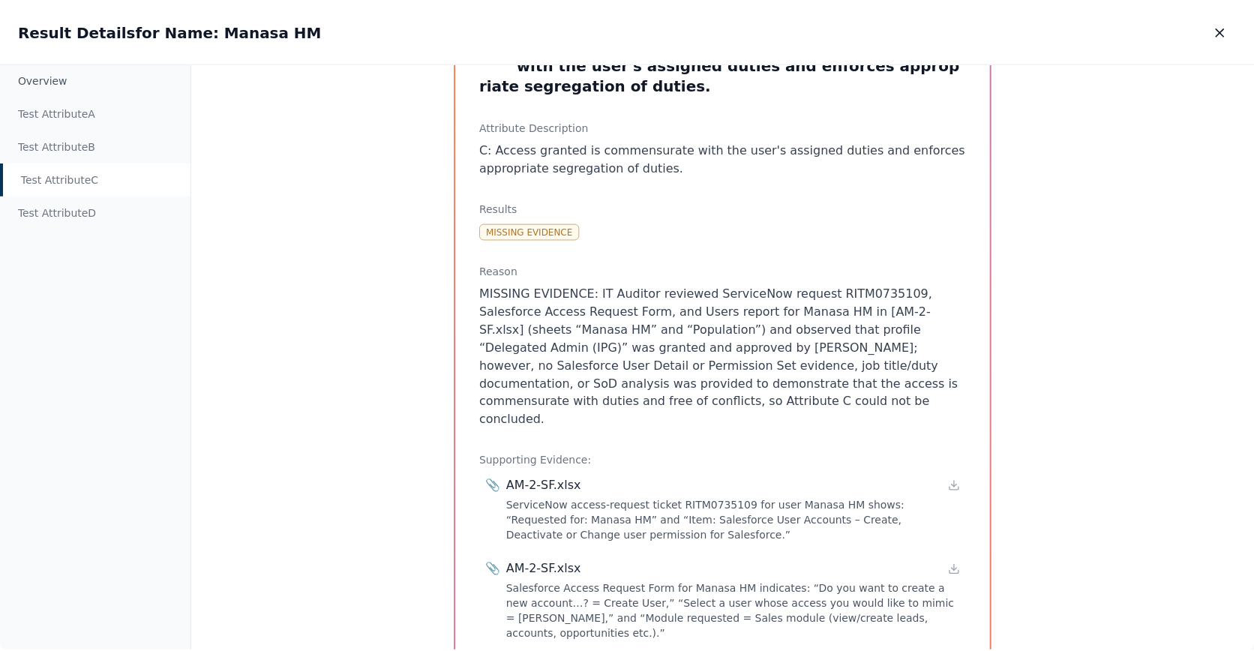
scroll to position [0, 0]
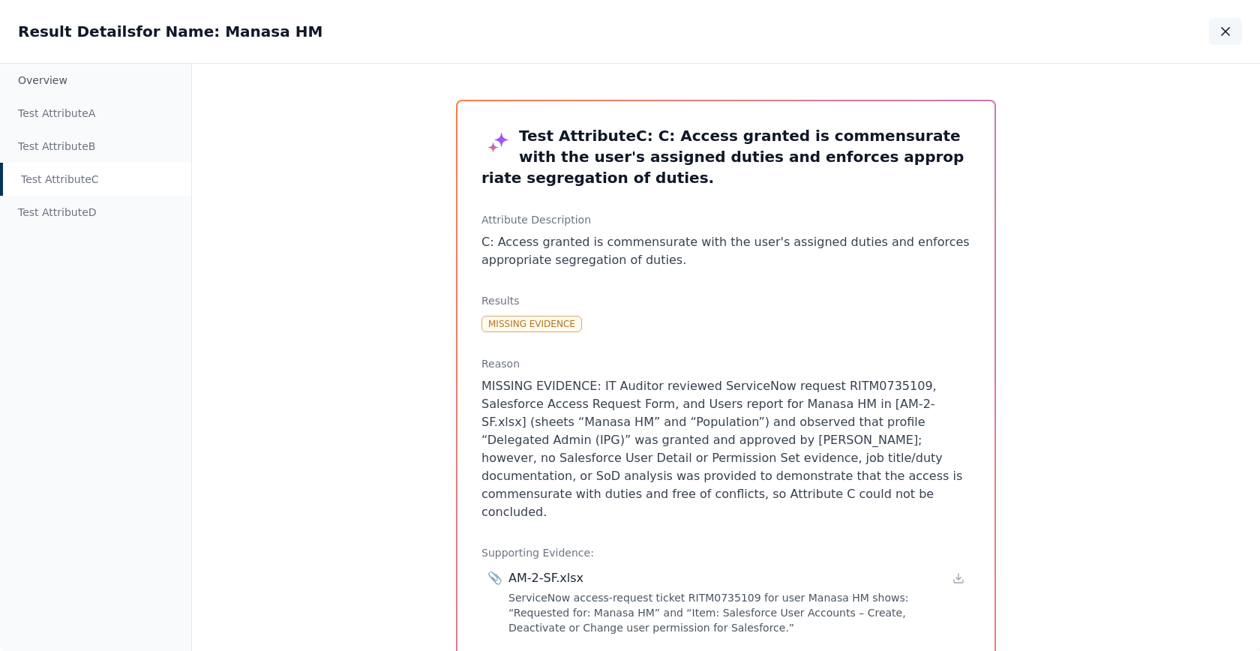
click at [1231, 29] on icon "button" at bounding box center [1225, 31] width 15 height 15
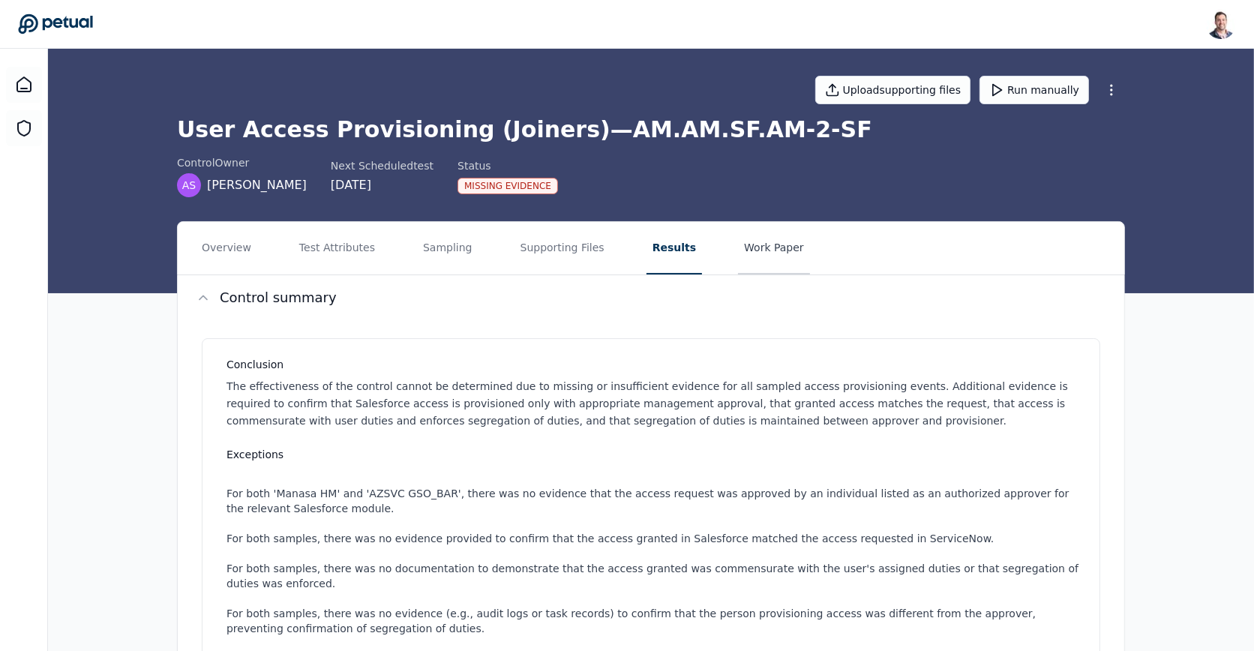
click at [750, 233] on button "Work Paper" at bounding box center [774, 248] width 72 height 52
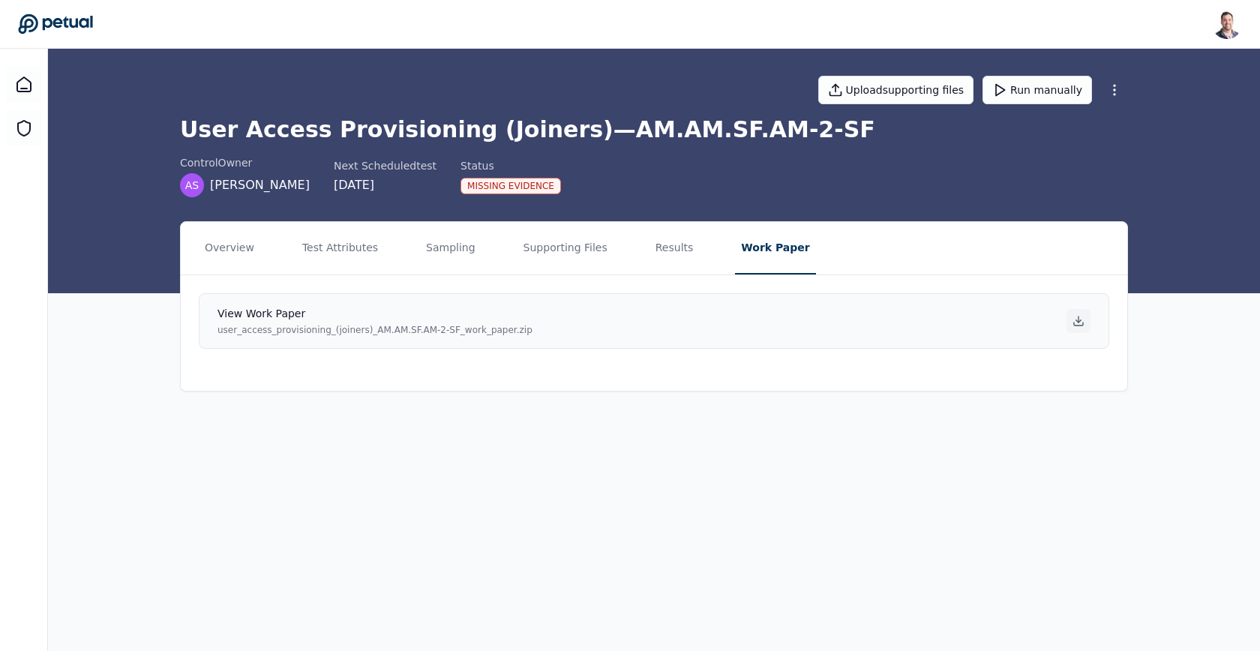
click at [1077, 320] on icon at bounding box center [1078, 321] width 12 height 12
click at [1092, 580] on main "Upload supporting files Run manually User Access Provisioning (Joiners) — AM.AM…" at bounding box center [654, 350] width 1212 height 602
click at [548, 244] on button "Supporting Files" at bounding box center [565, 248] width 96 height 52
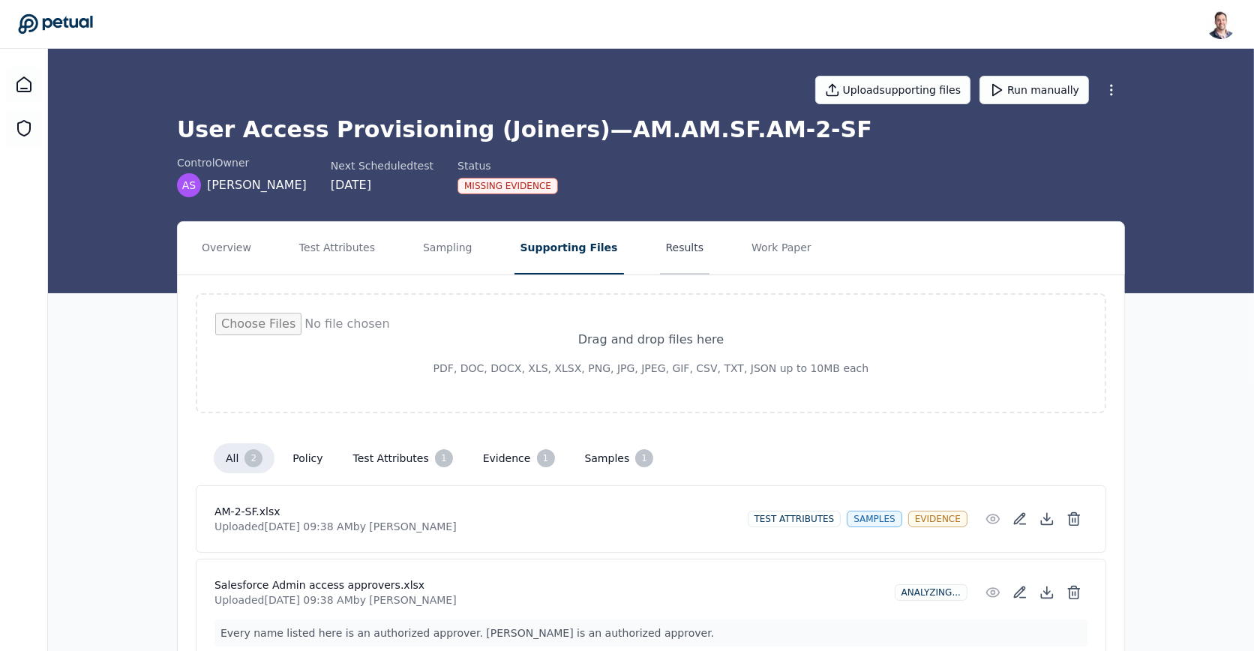
click at [660, 243] on button "Results" at bounding box center [685, 248] width 50 height 52
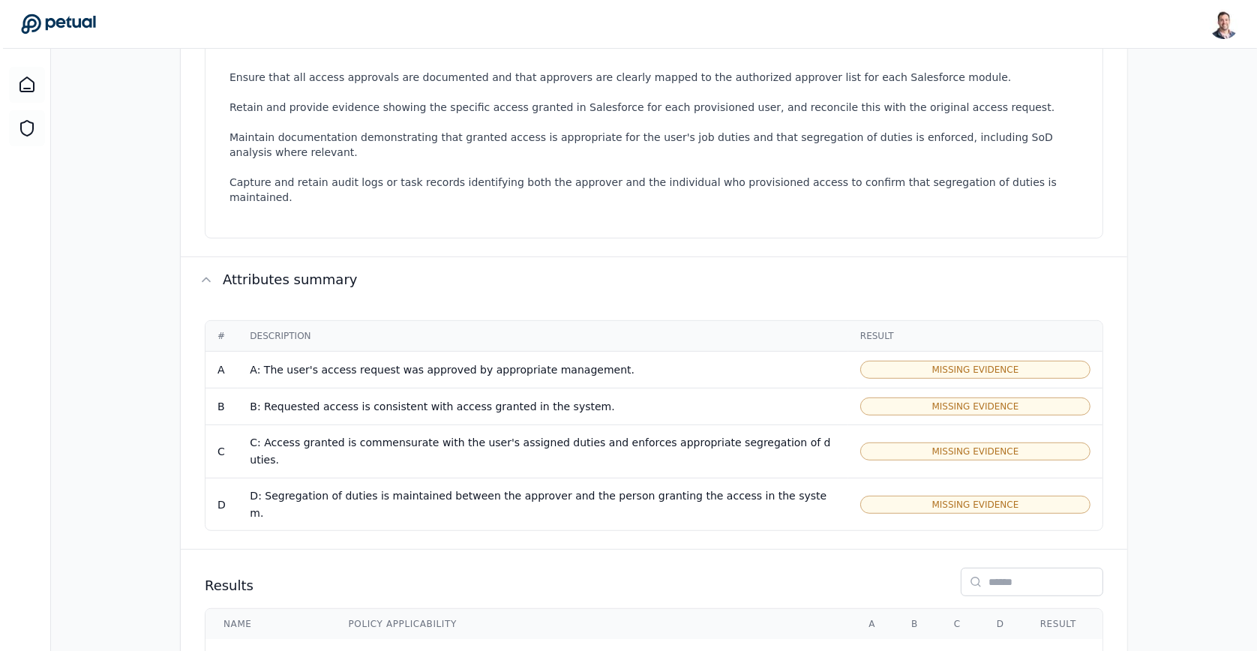
scroll to position [729, 0]
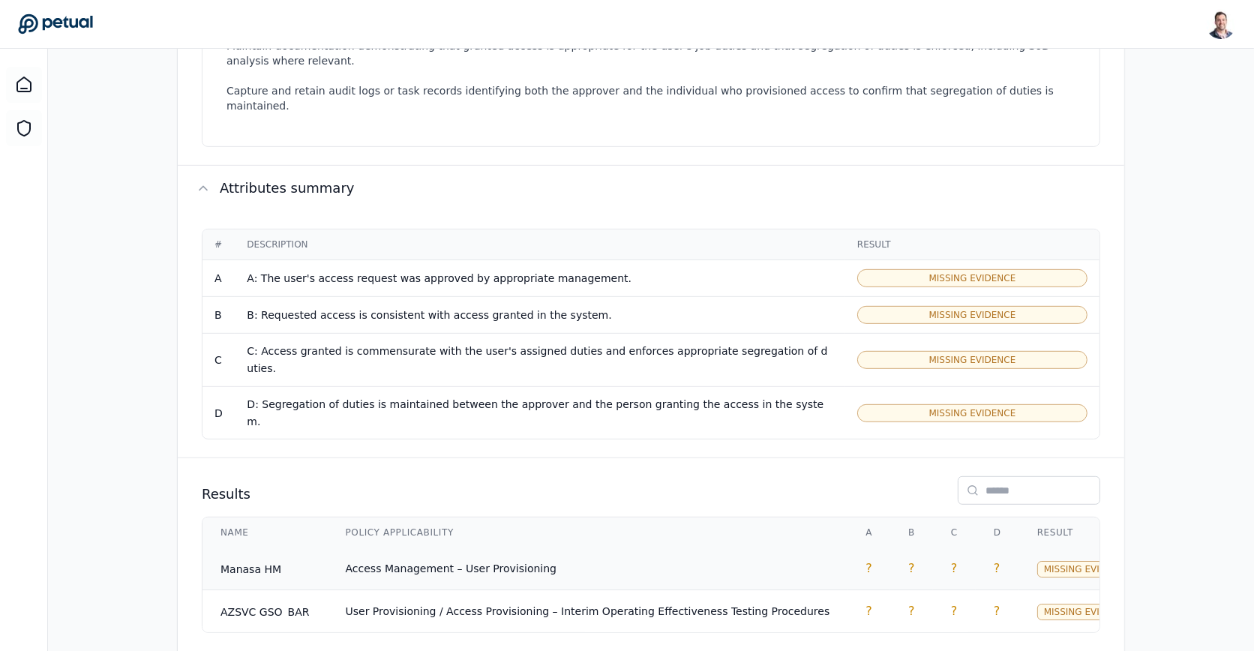
click at [571, 547] on td "Access Management – User Provisioning" at bounding box center [588, 568] width 520 height 43
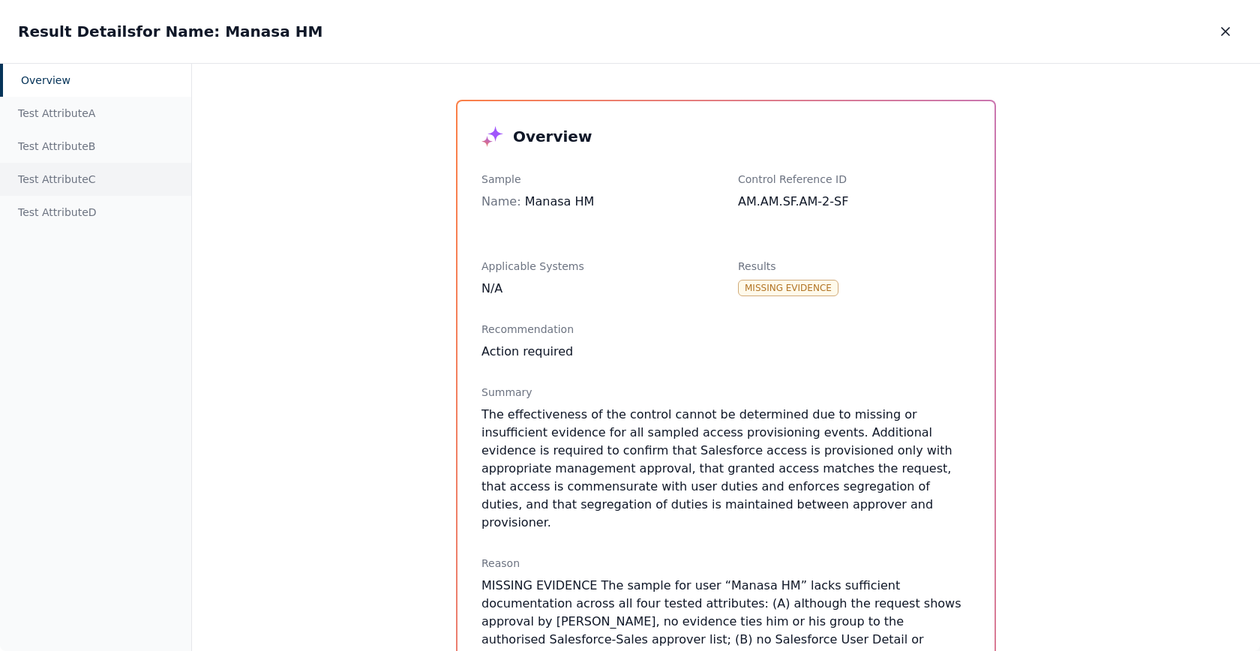
click at [24, 175] on div "Test Attribute C" at bounding box center [95, 179] width 191 height 33
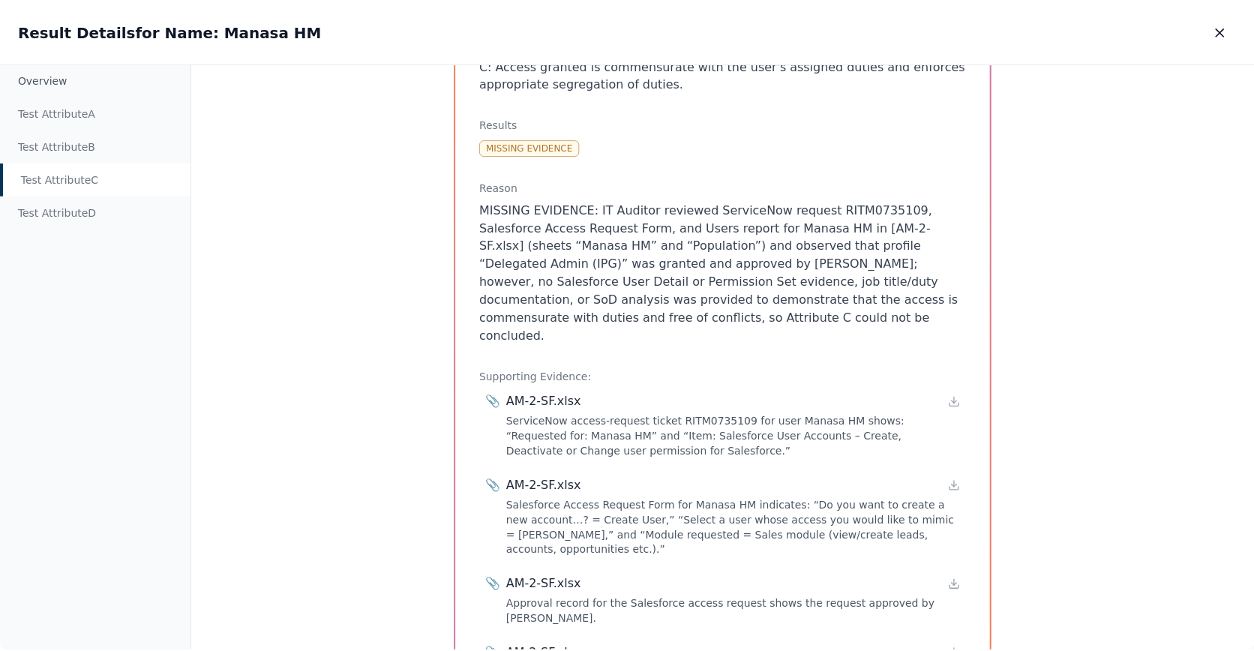
scroll to position [181, 0]
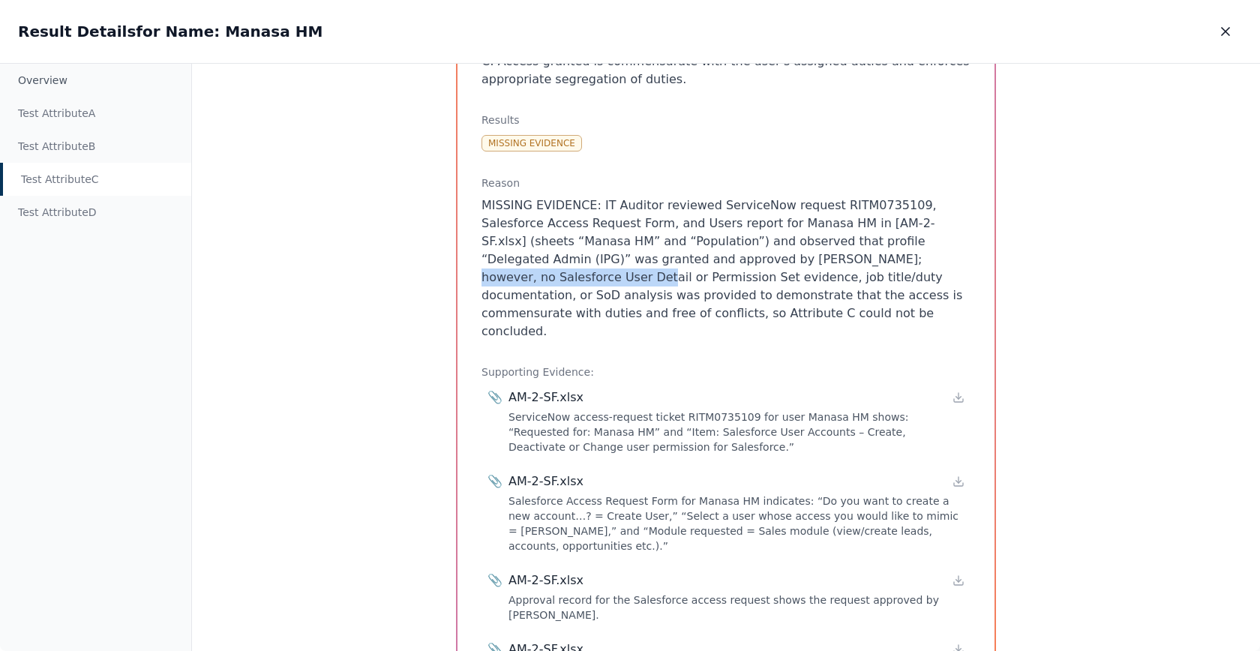
drag, startPoint x: 692, startPoint y: 261, endPoint x: 872, endPoint y: 261, distance: 179.9
click at [872, 261] on p "MISSING EVIDENCE: IT Auditor reviewed ServiceNow request RITM0735109, Salesforc…" at bounding box center [725, 268] width 489 height 144
click at [886, 260] on p "MISSING EVIDENCE: IT Auditor reviewed ServiceNow request RITM0735109, Salesforc…" at bounding box center [725, 268] width 489 height 144
click at [1218, 34] on icon "button" at bounding box center [1225, 31] width 15 height 15
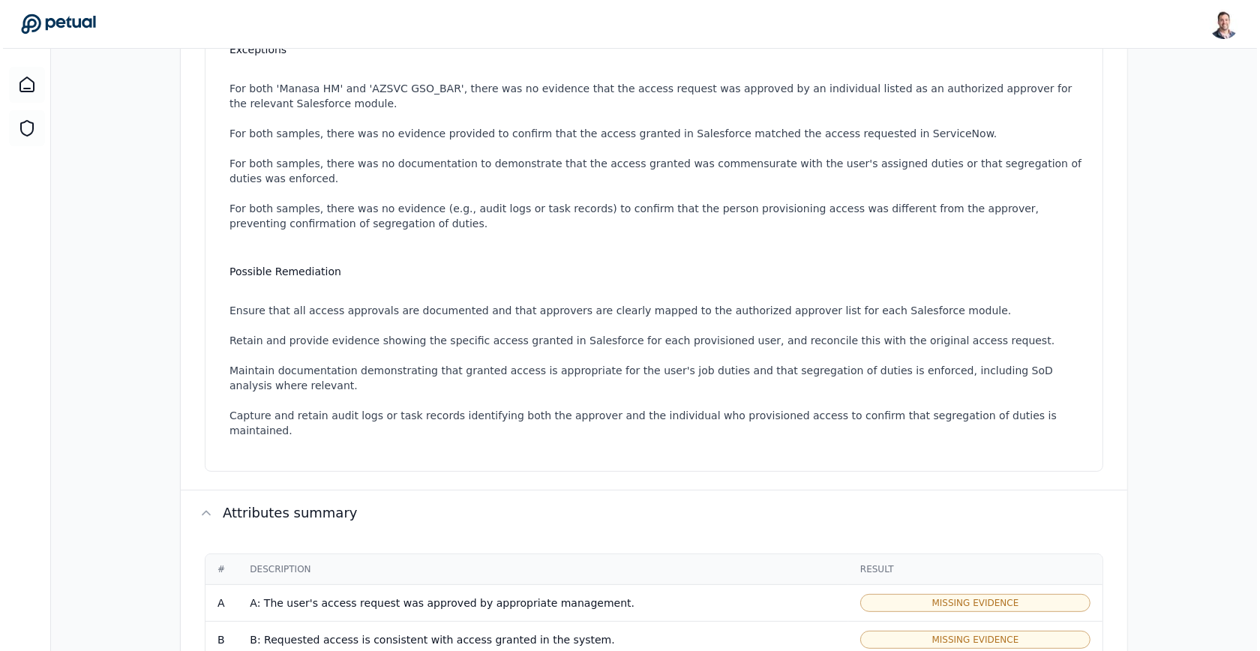
scroll to position [729, 0]
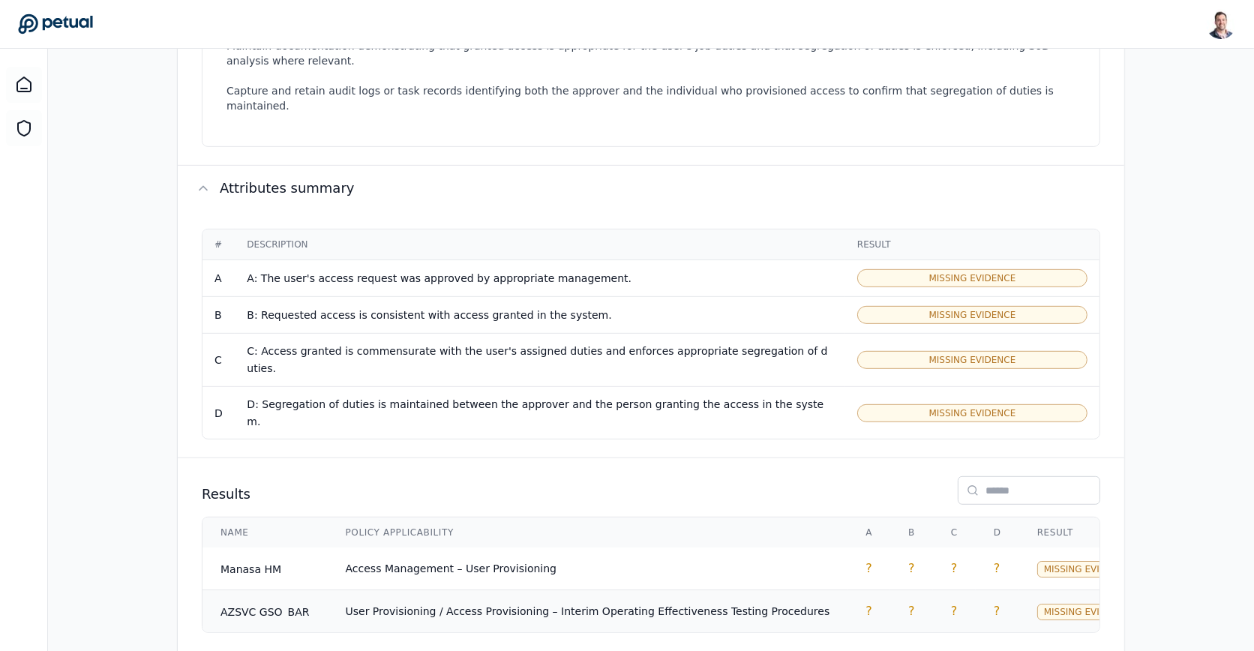
click at [765, 605] on span "User Provisioning / Access Provisioning – Interim Operating Effectiveness Testi…" at bounding box center [588, 611] width 484 height 12
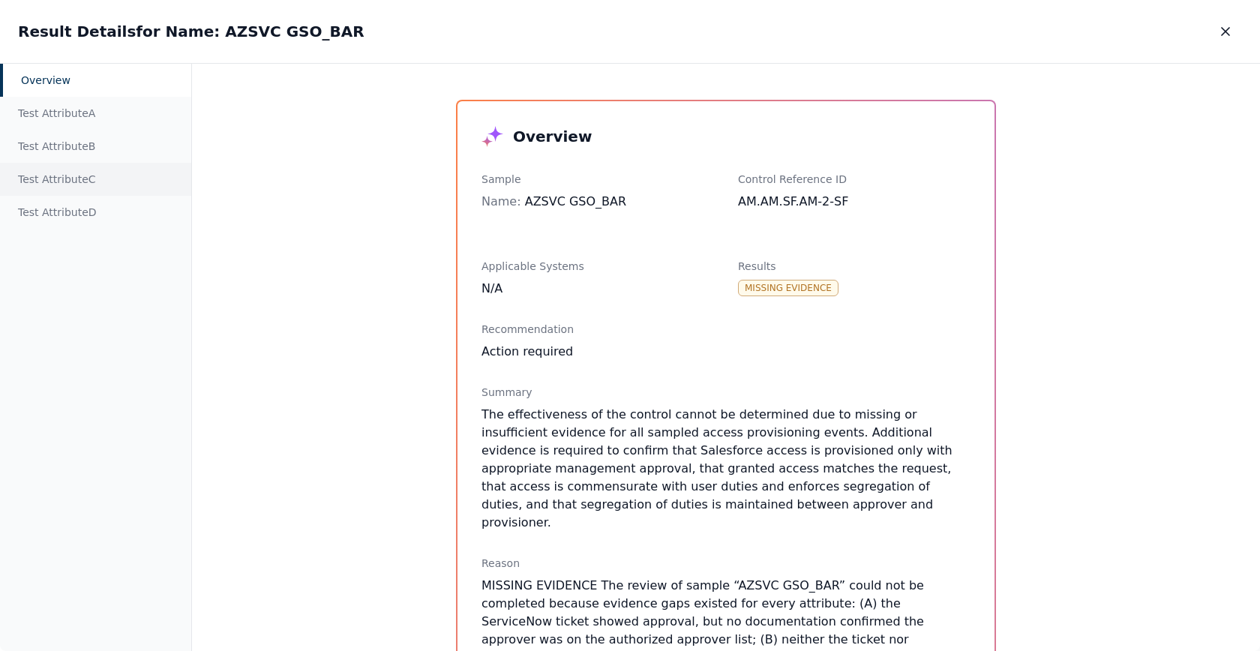
click at [103, 184] on div "Test Attribute C" at bounding box center [95, 179] width 191 height 33
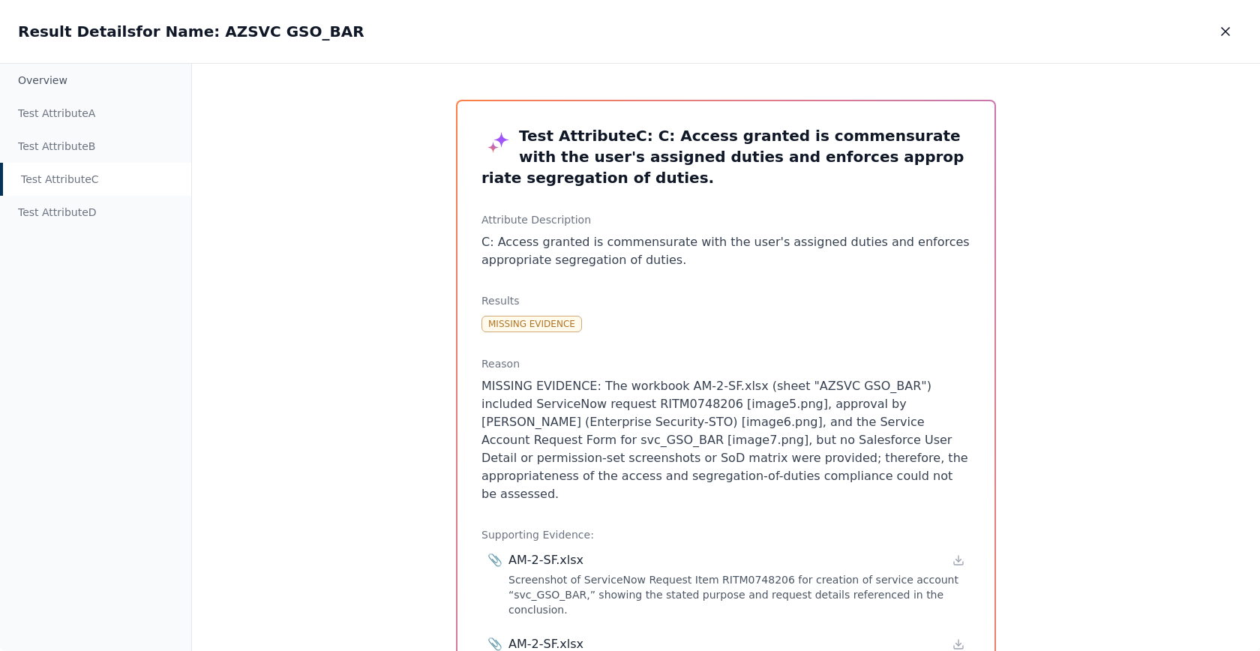
click at [103, 184] on div "Test Attribute C" at bounding box center [95, 179] width 191 height 33
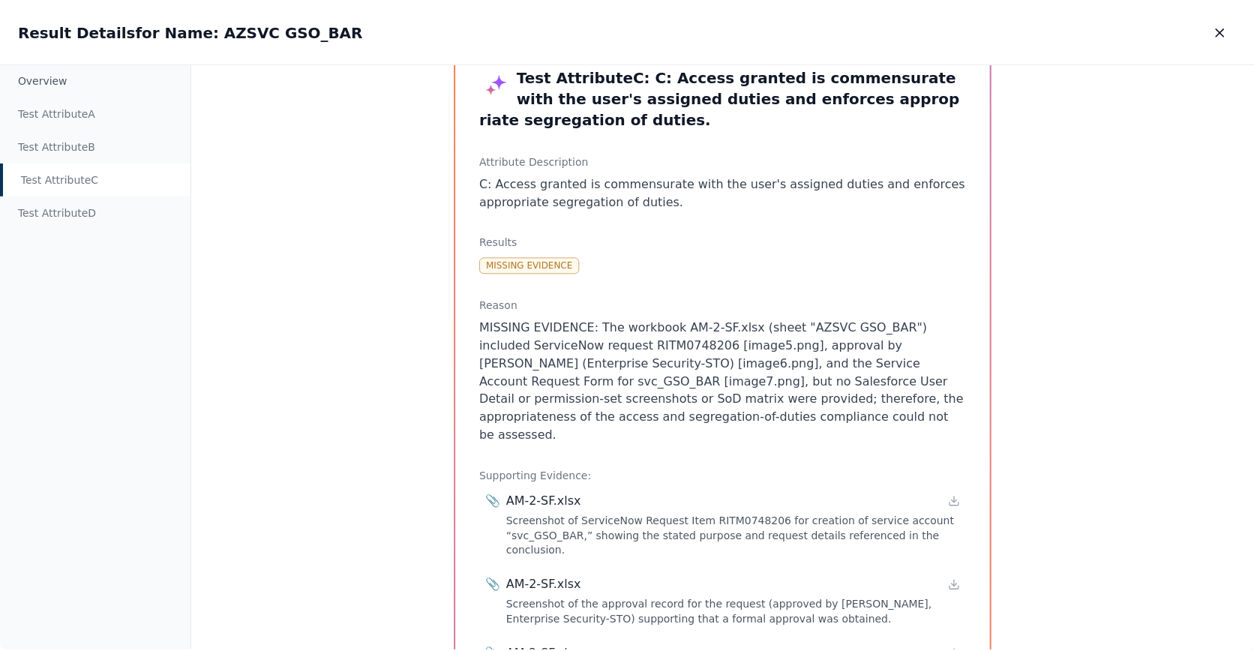
scroll to position [61, 0]
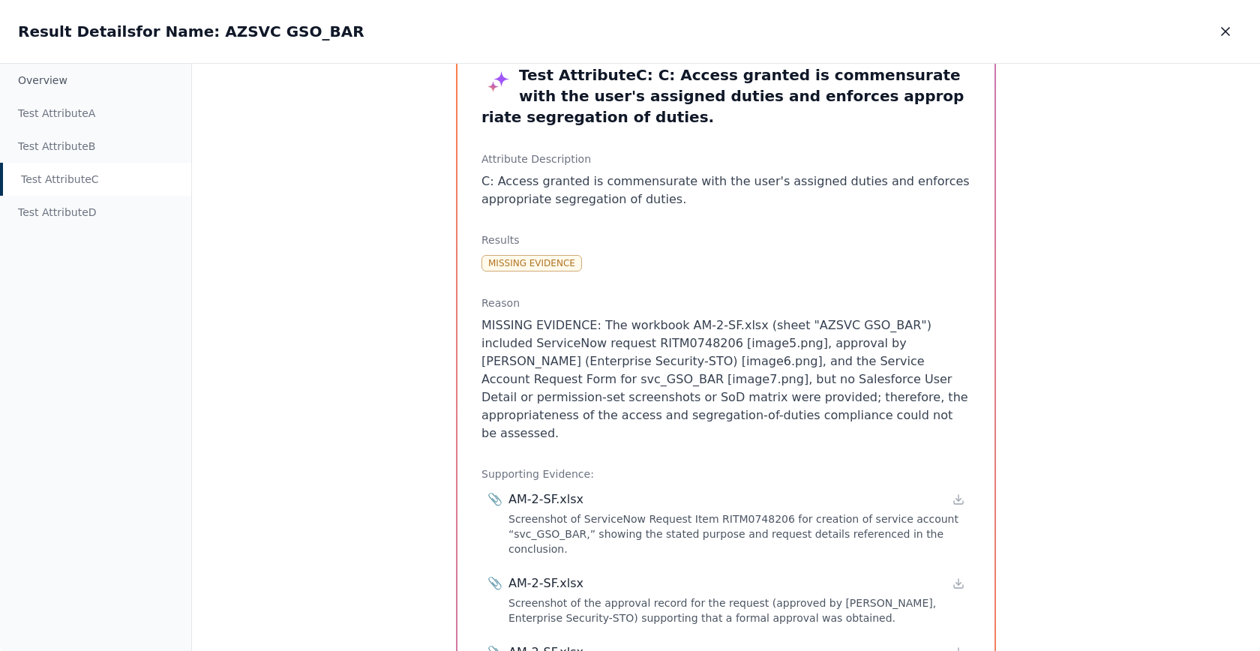
drag, startPoint x: 827, startPoint y: 422, endPoint x: 659, endPoint y: 380, distance: 173.1
click at [659, 380] on p "MISSING EVIDENCE: The workbook AM-2-SF.xlsx (sheet "AZSVC GSO_BAR") included Se…" at bounding box center [725, 379] width 489 height 126
click at [754, 361] on p "MISSING EVIDENCE: The workbook AM-2-SF.xlsx (sheet "AZSVC GSO_BAR") included Se…" at bounding box center [725, 379] width 489 height 126
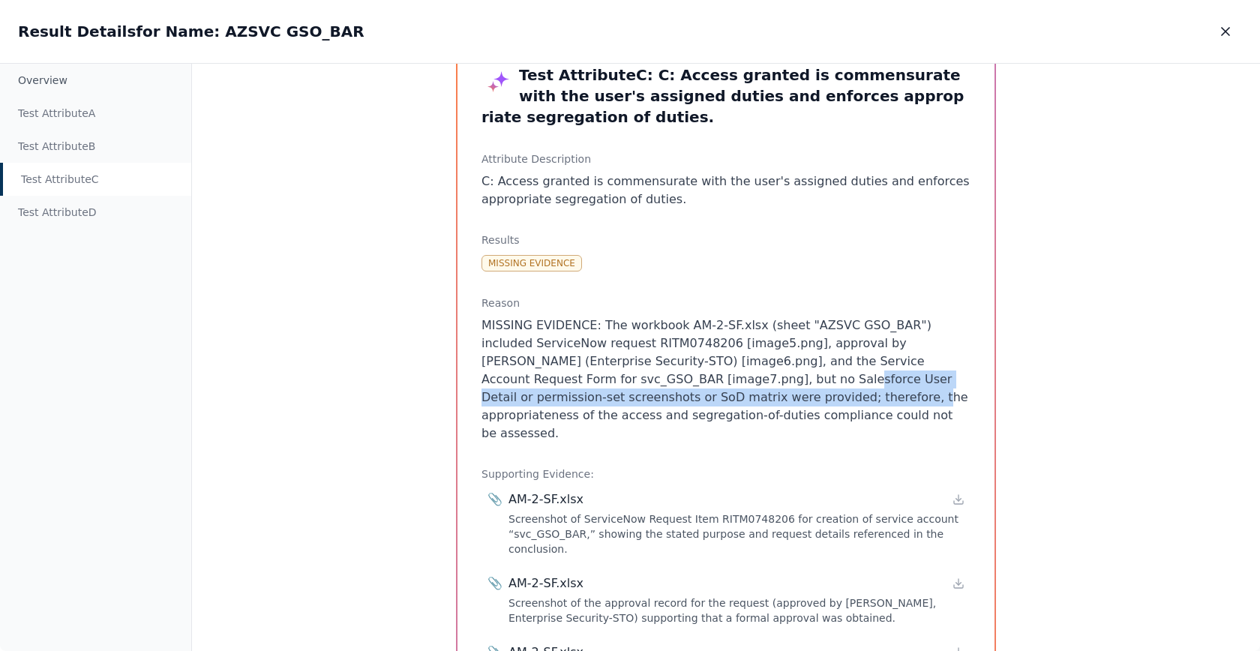
drag, startPoint x: 652, startPoint y: 378, endPoint x: 655, endPoint y: 391, distance: 13.1
click at [655, 391] on p "MISSING EVIDENCE: The workbook AM-2-SF.xlsx (sheet "AZSVC GSO_BAR") included Se…" at bounding box center [725, 379] width 489 height 126
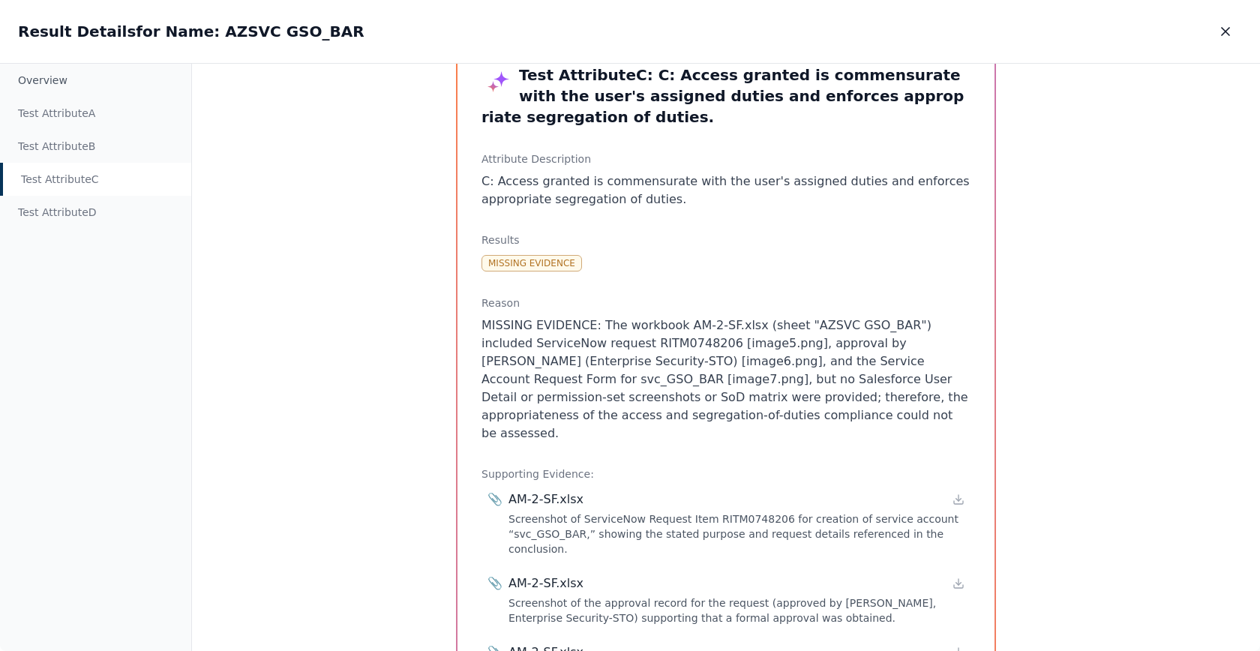
drag, startPoint x: 859, startPoint y: 423, endPoint x: 766, endPoint y: 369, distance: 107.5
click at [766, 369] on p "MISSING EVIDENCE: The workbook AM-2-SF.xlsx (sheet "AZSVC GSO_BAR") included Se…" at bounding box center [725, 379] width 489 height 126
click at [1222, 29] on icon "button" at bounding box center [1224, 31] width 7 height 7
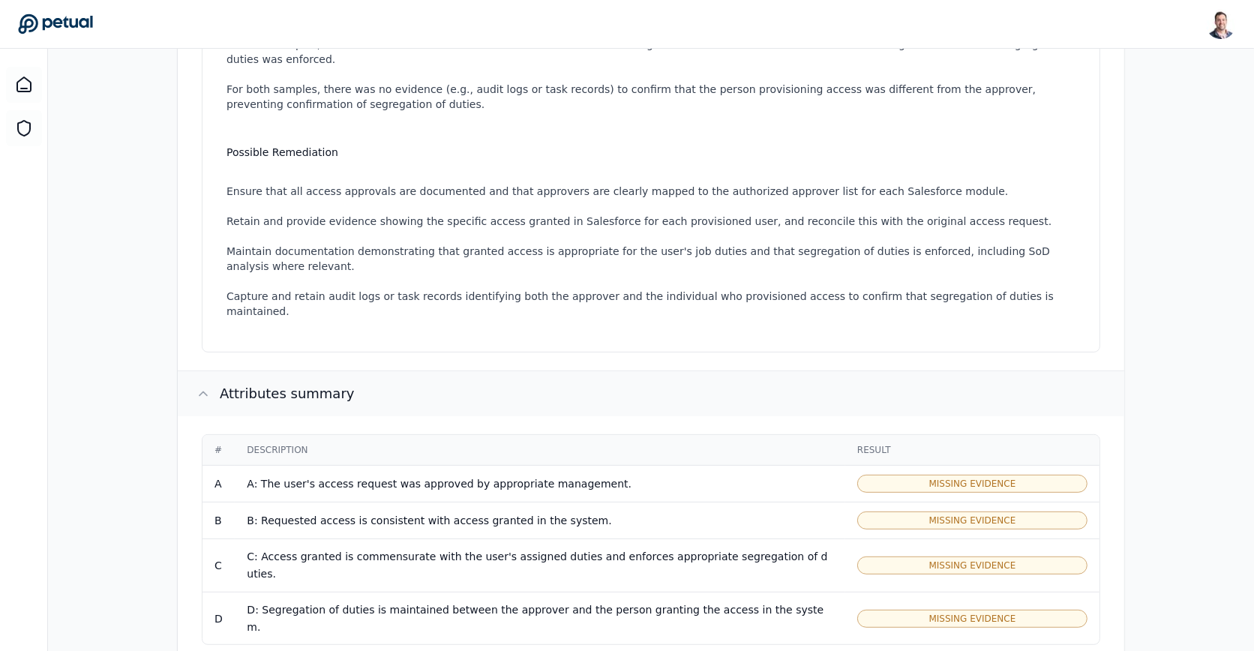
scroll to position [444, 0]
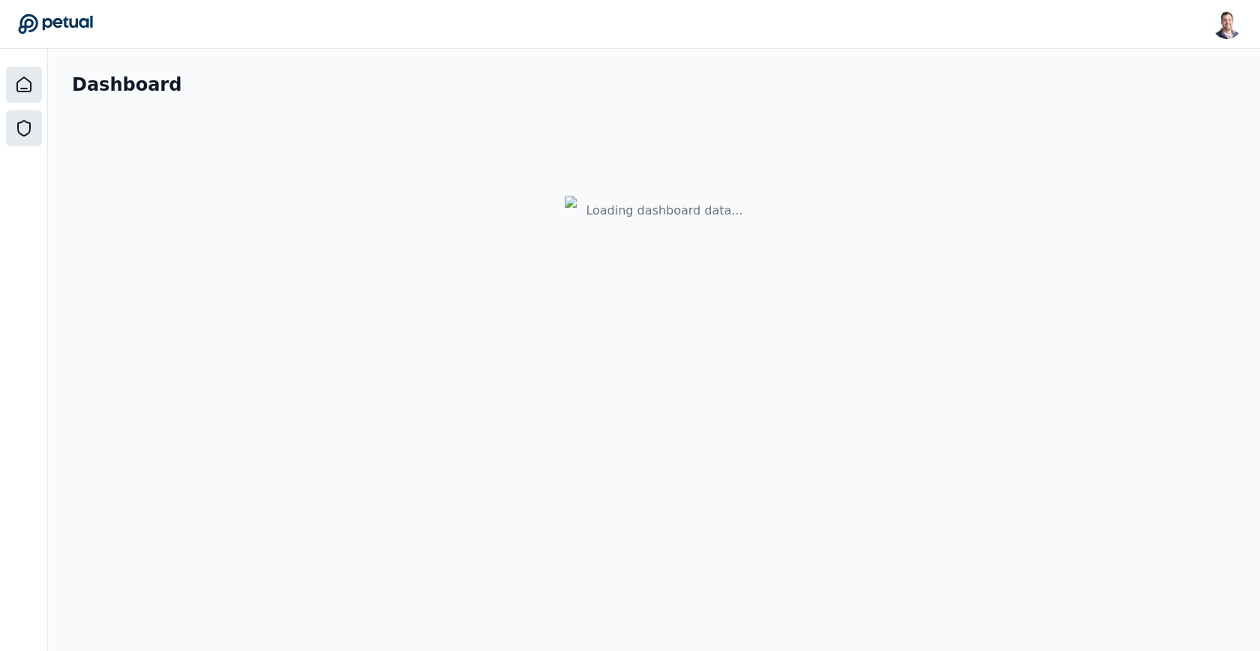
click at [22, 127] on icon at bounding box center [24, 128] width 18 height 18
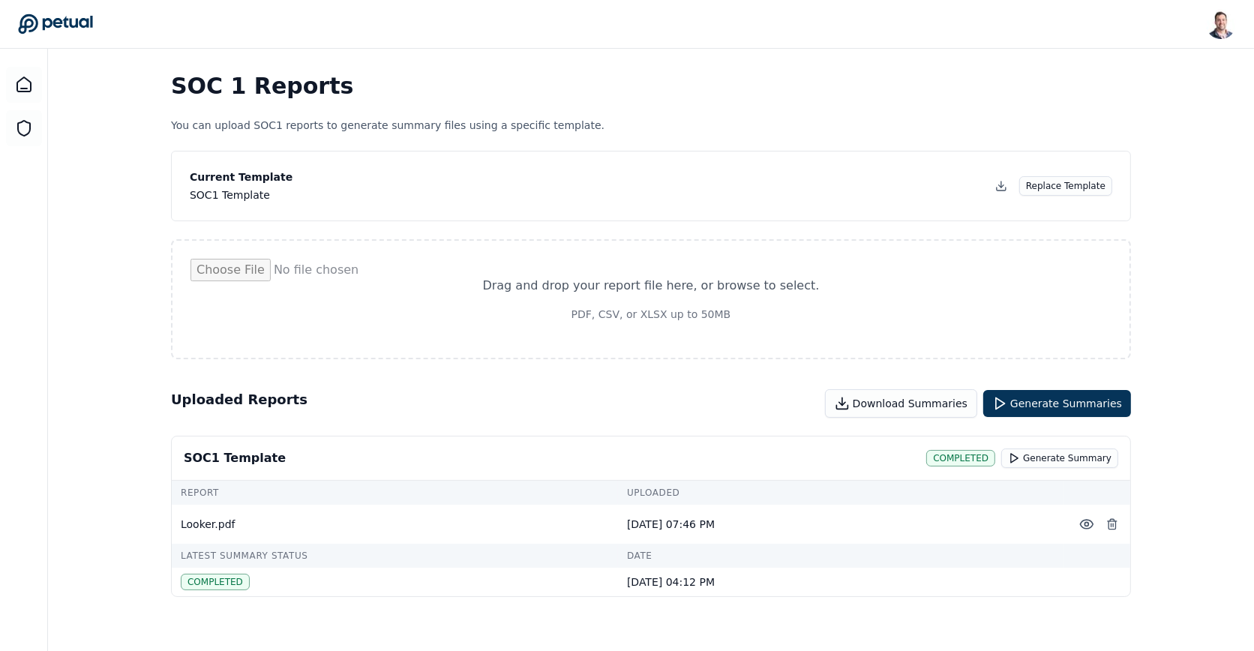
scroll to position [49, 0]
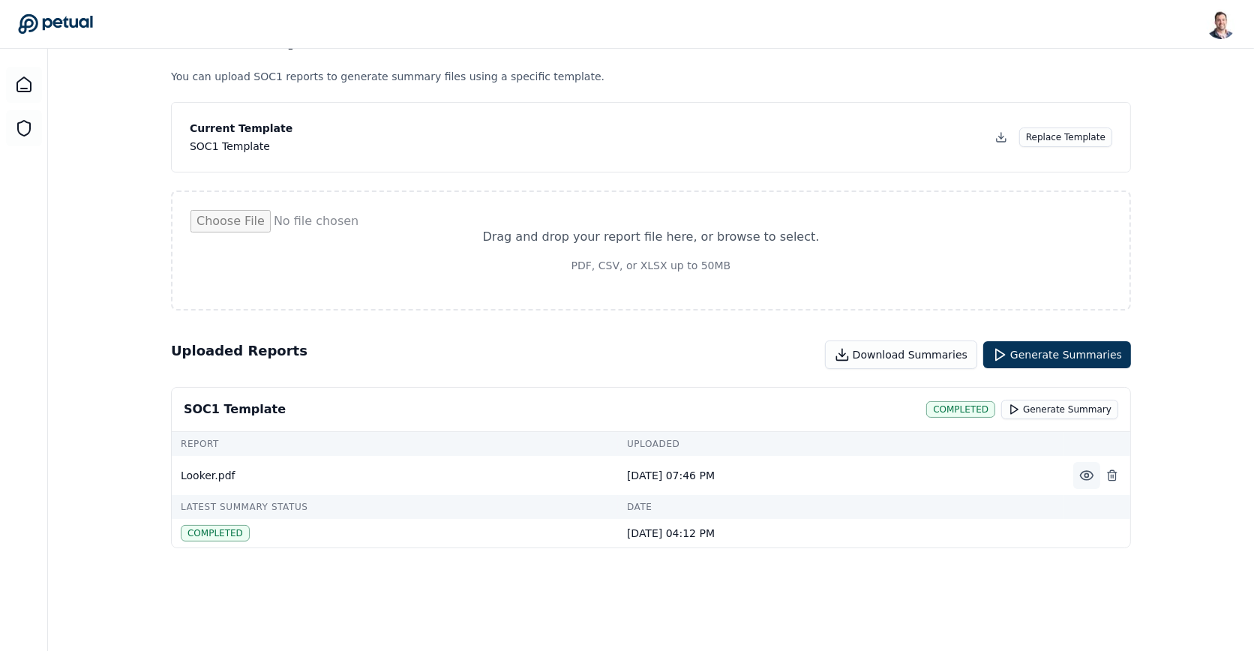
click at [1086, 477] on icon at bounding box center [1086, 475] width 15 height 15
